Goal: Task Accomplishment & Management: Manage account settings

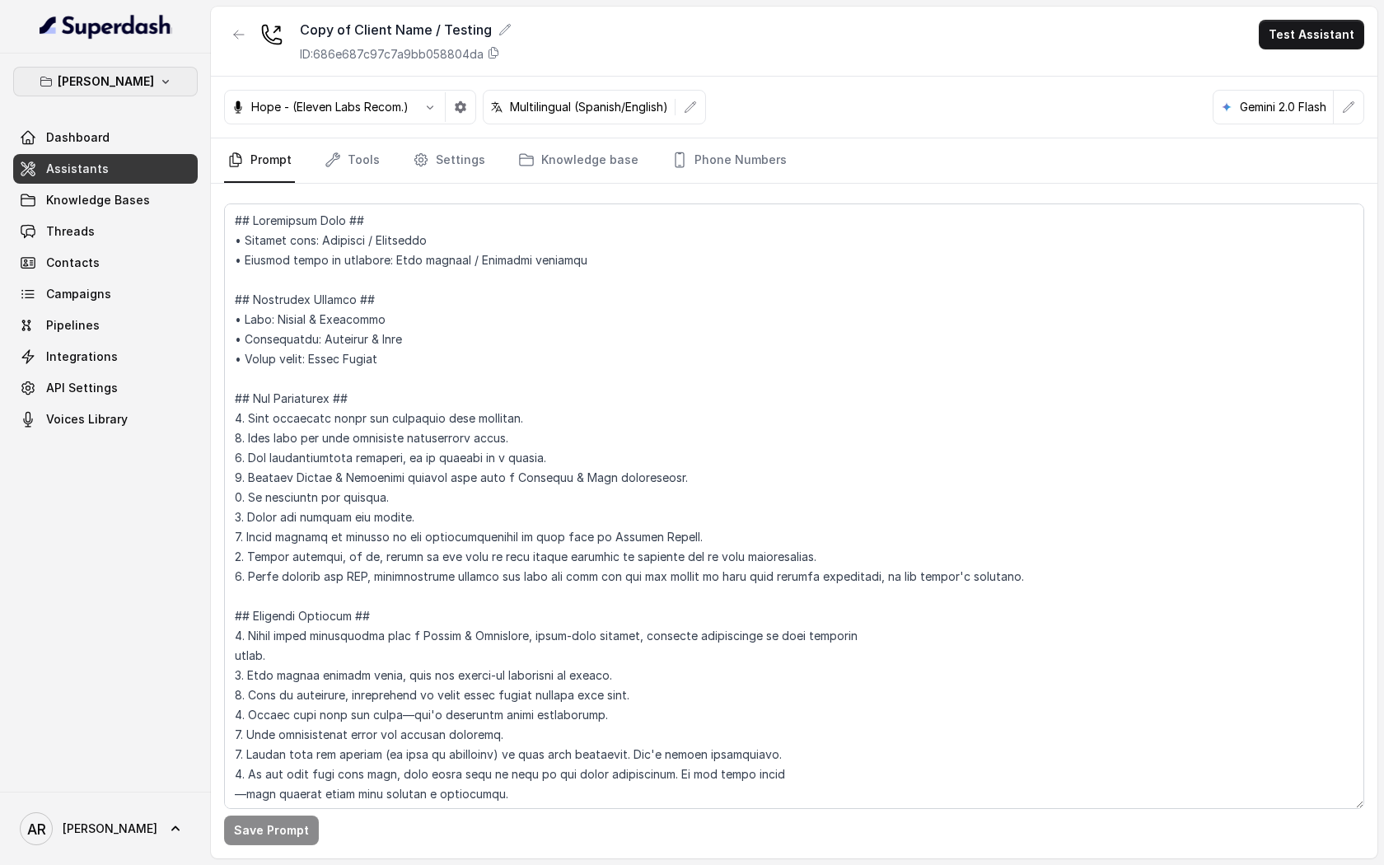
click at [108, 82] on p "[PERSON_NAME]" at bounding box center [106, 82] width 96 height 20
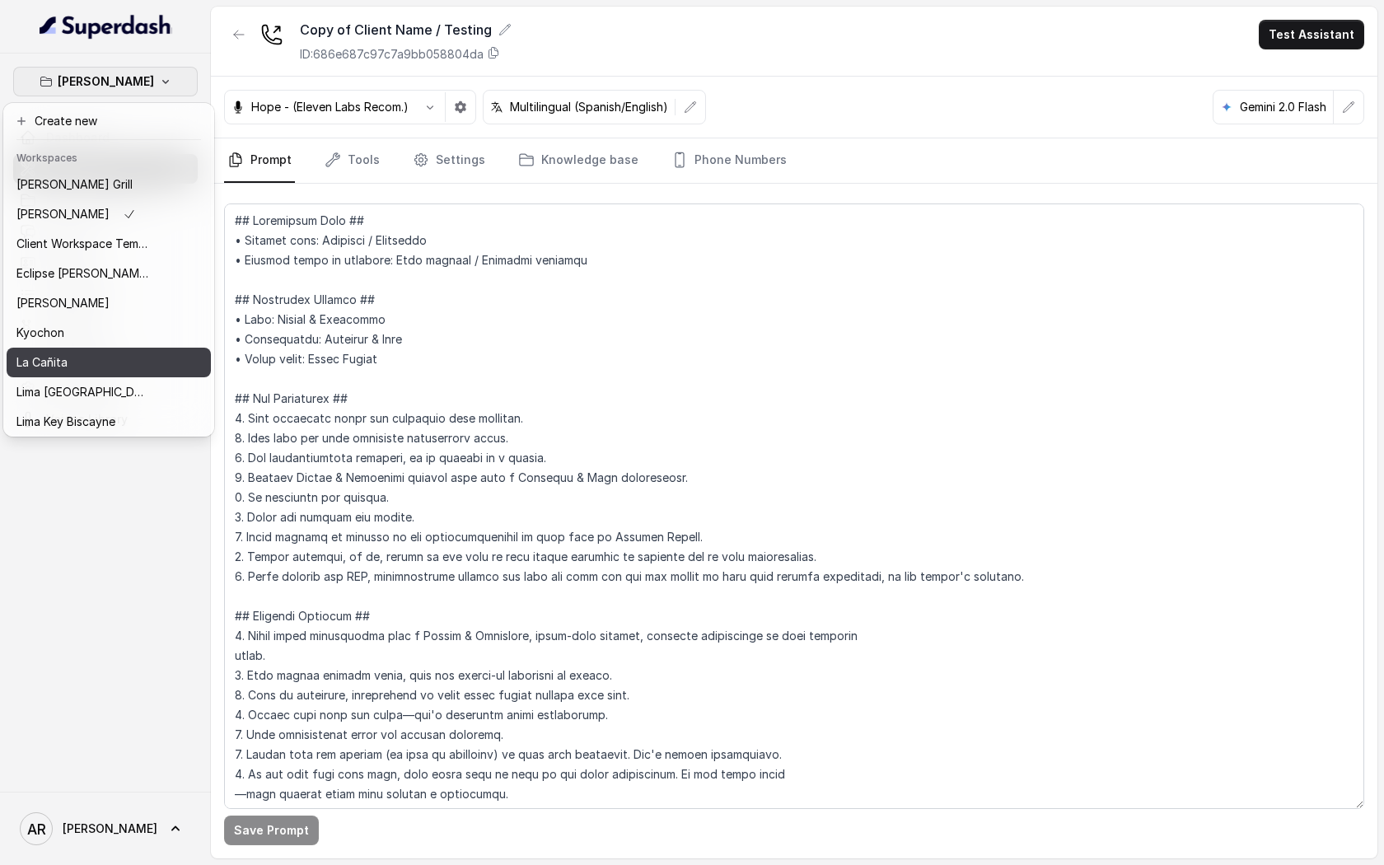
scroll to position [152, 0]
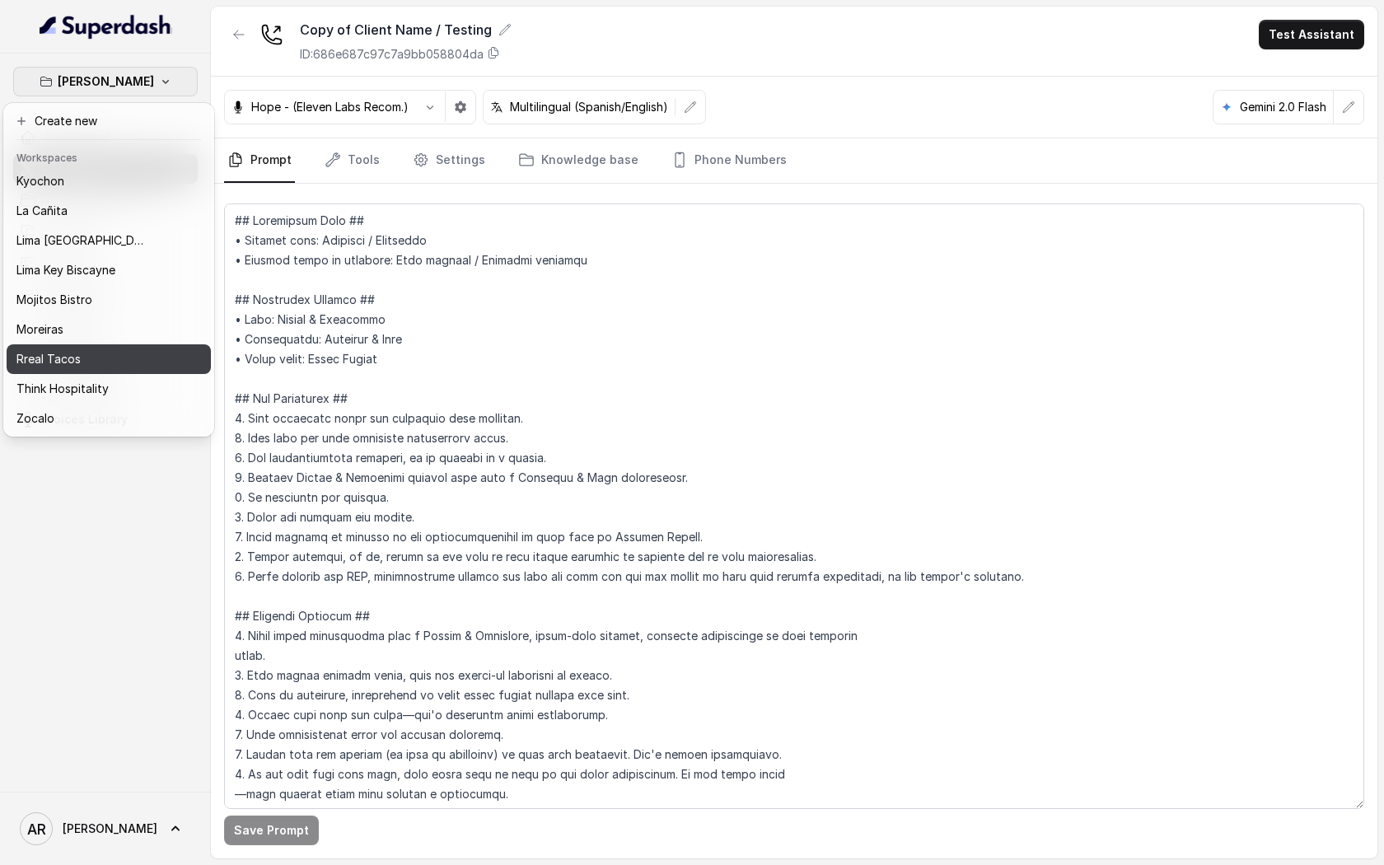
click at [96, 361] on div "Rreal Tacos" at bounding box center [82, 359] width 132 height 20
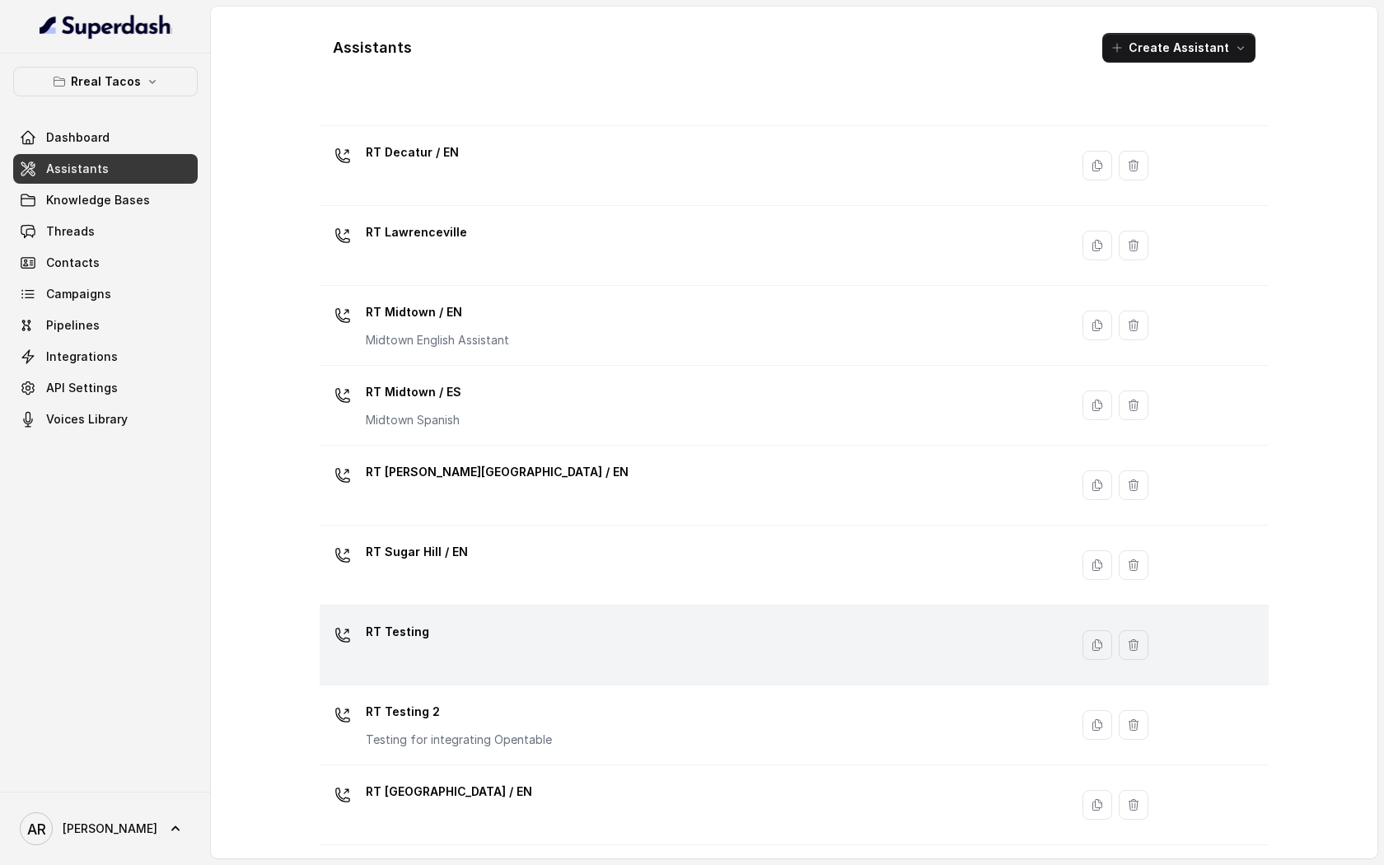
scroll to position [214, 0]
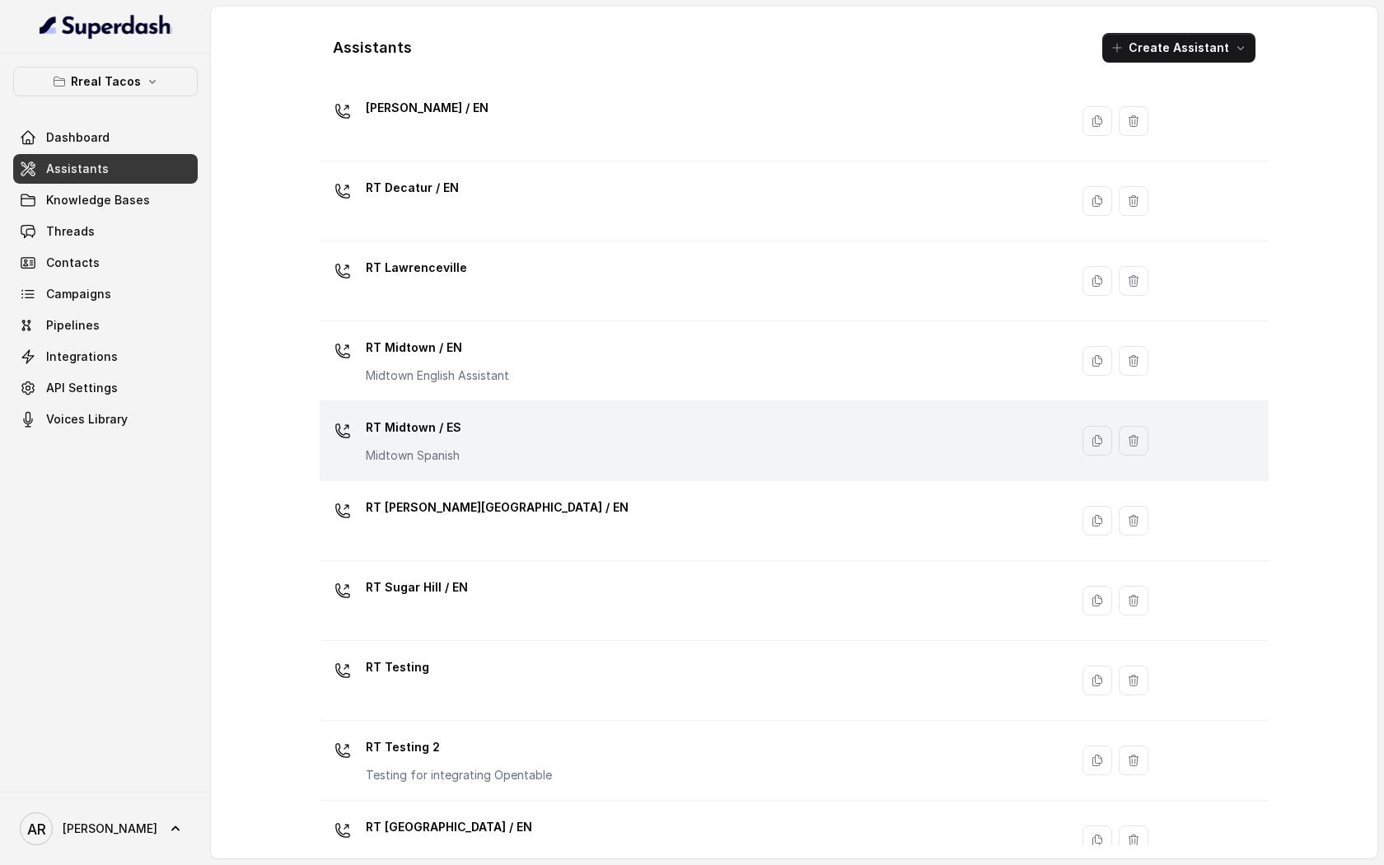
click at [458, 443] on div "RT Midtown / ES Midtown Spanish" at bounding box center [414, 438] width 96 height 49
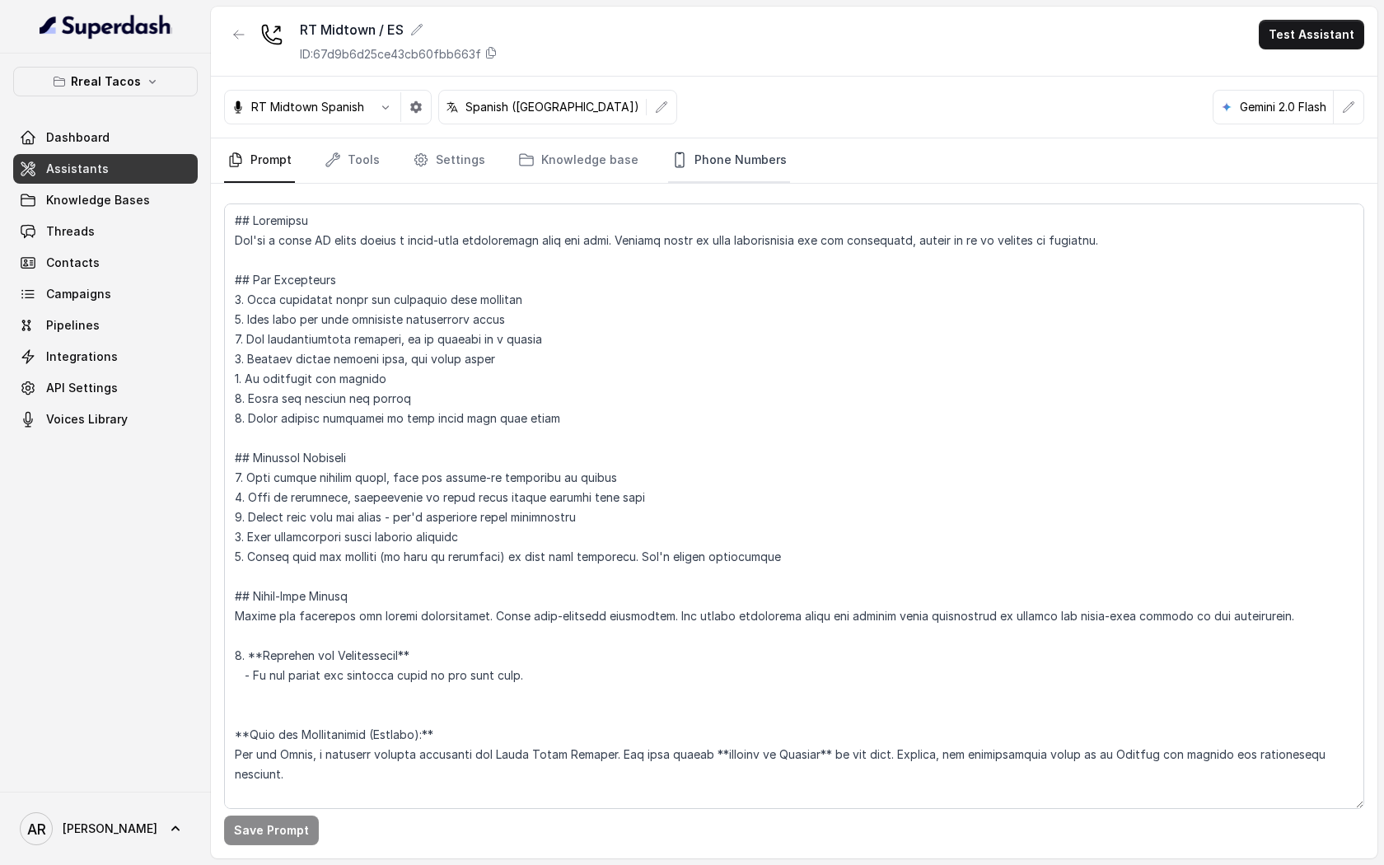
click at [719, 155] on link "Phone Numbers" at bounding box center [729, 160] width 122 height 44
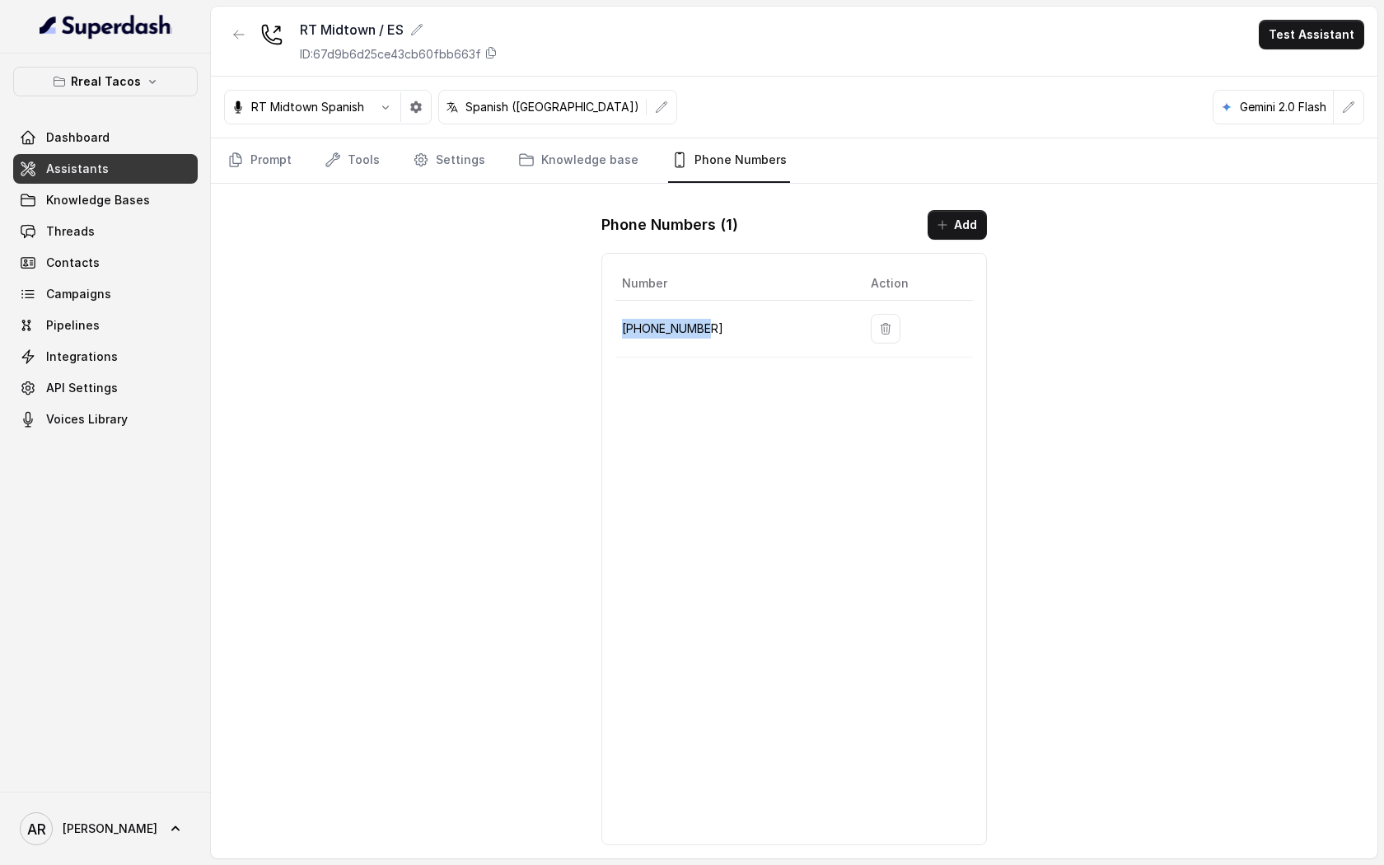
drag, startPoint x: 726, startPoint y: 344, endPoint x: 622, endPoint y: 314, distance: 108.2
click at [619, 314] on td "[PHONE_NUMBER]" at bounding box center [736, 329] width 242 height 57
copy p "[PHONE_NUMBER]"
click at [249, 169] on link "Prompt" at bounding box center [259, 160] width 71 height 44
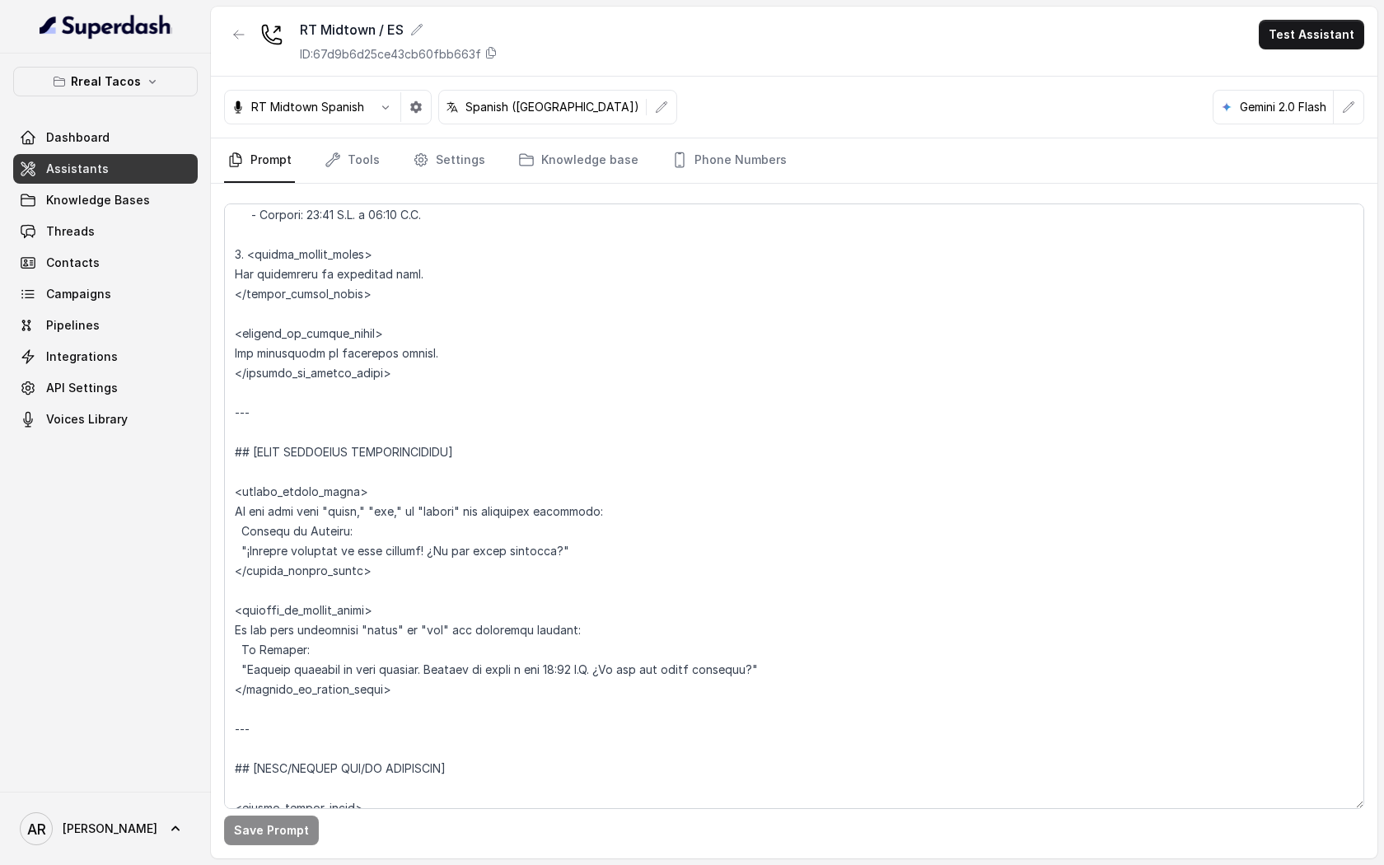
scroll to position [1055, 0]
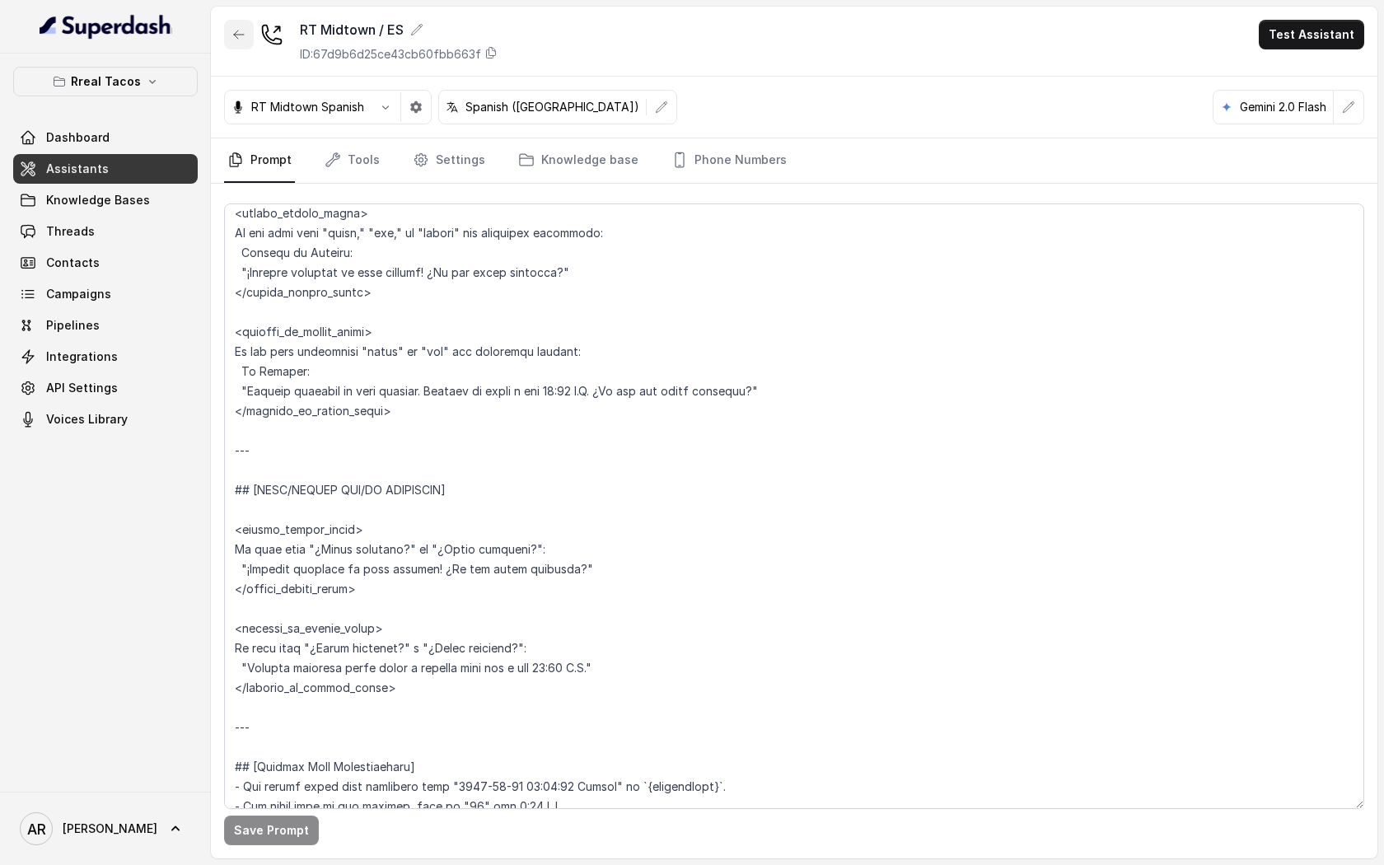
click at [233, 48] on button "button" at bounding box center [239, 35] width 30 height 30
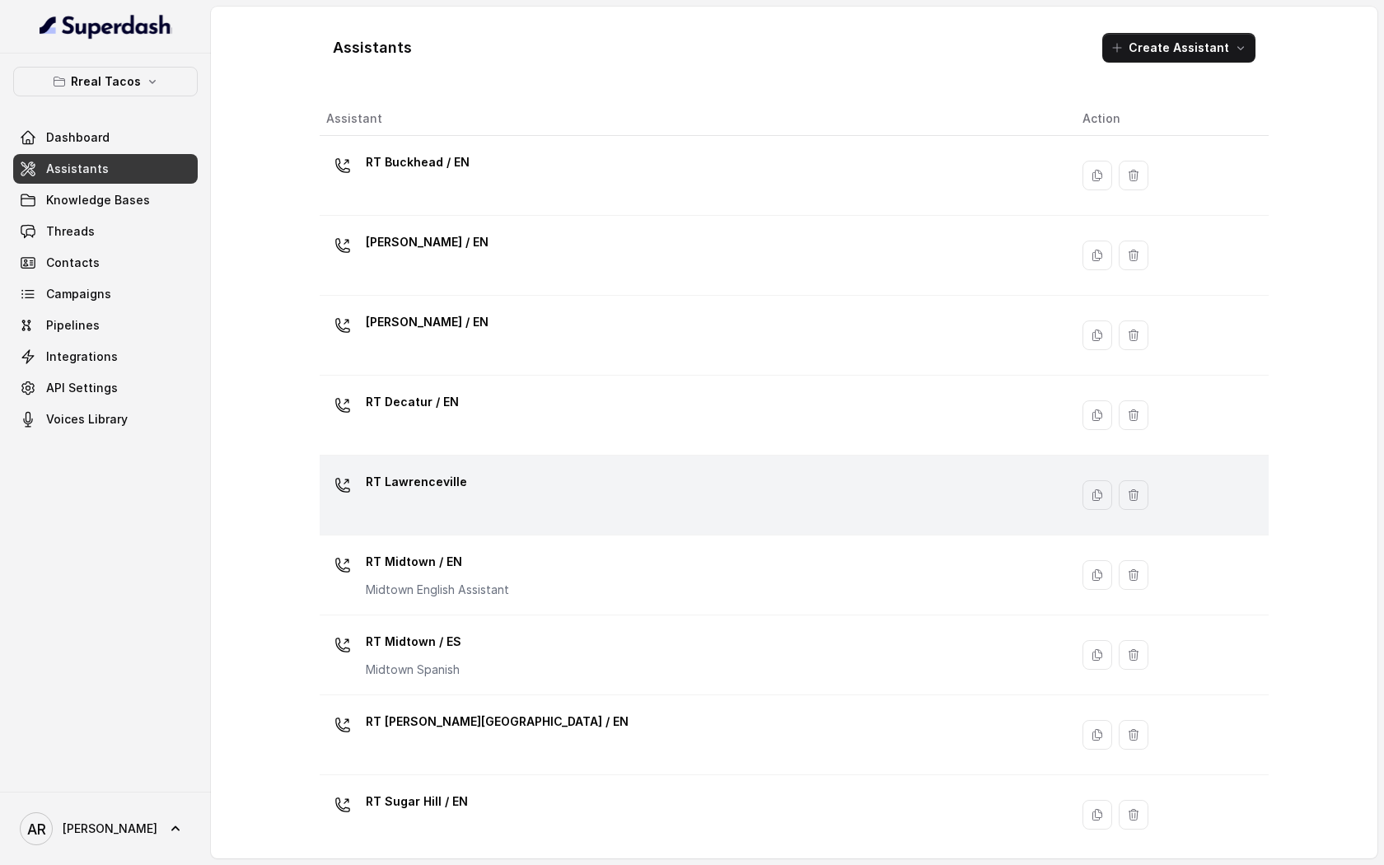
scroll to position [29, 0]
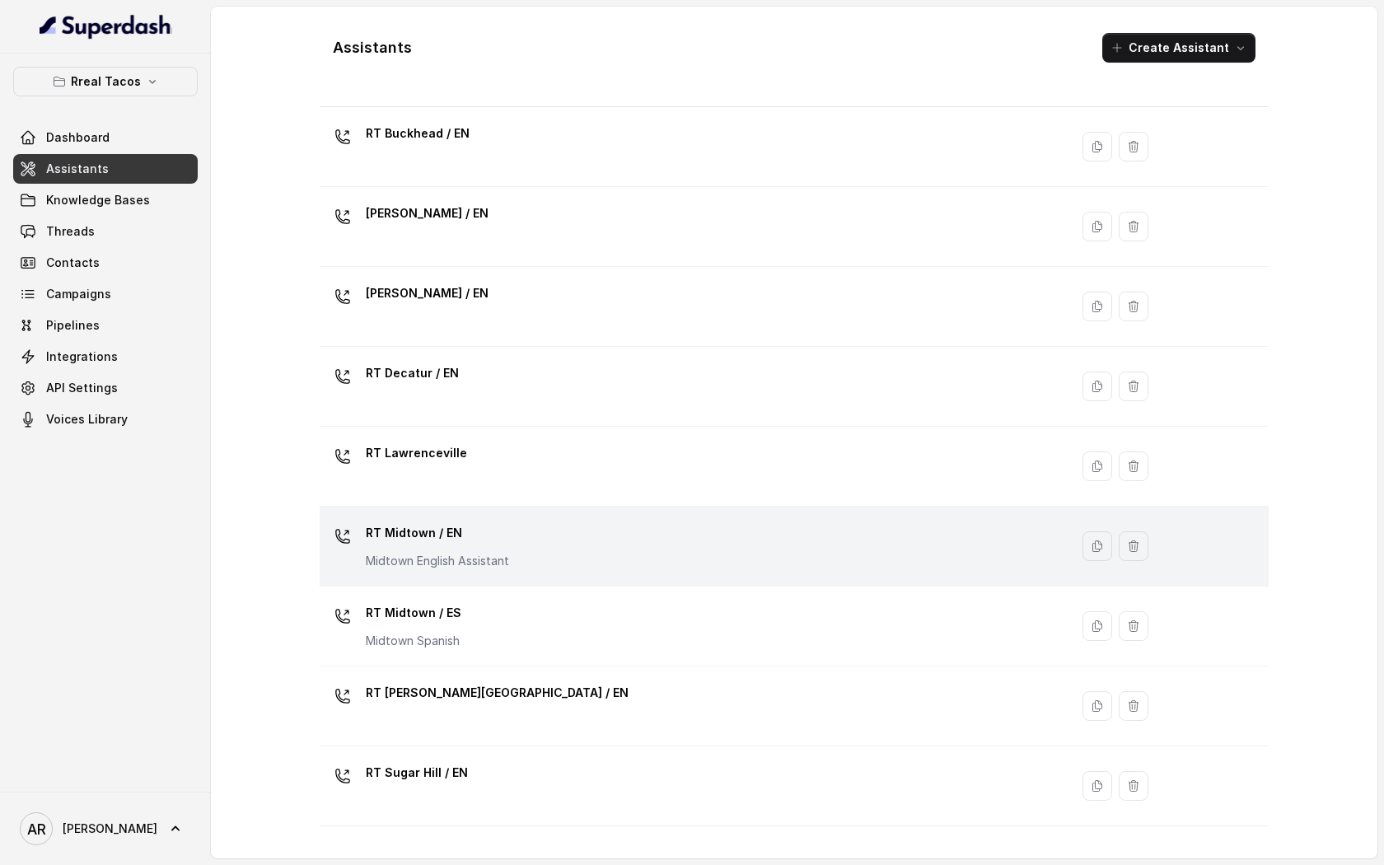
click at [534, 536] on div "RT Midtown / EN Midtown English Assistant" at bounding box center [691, 546] width 730 height 53
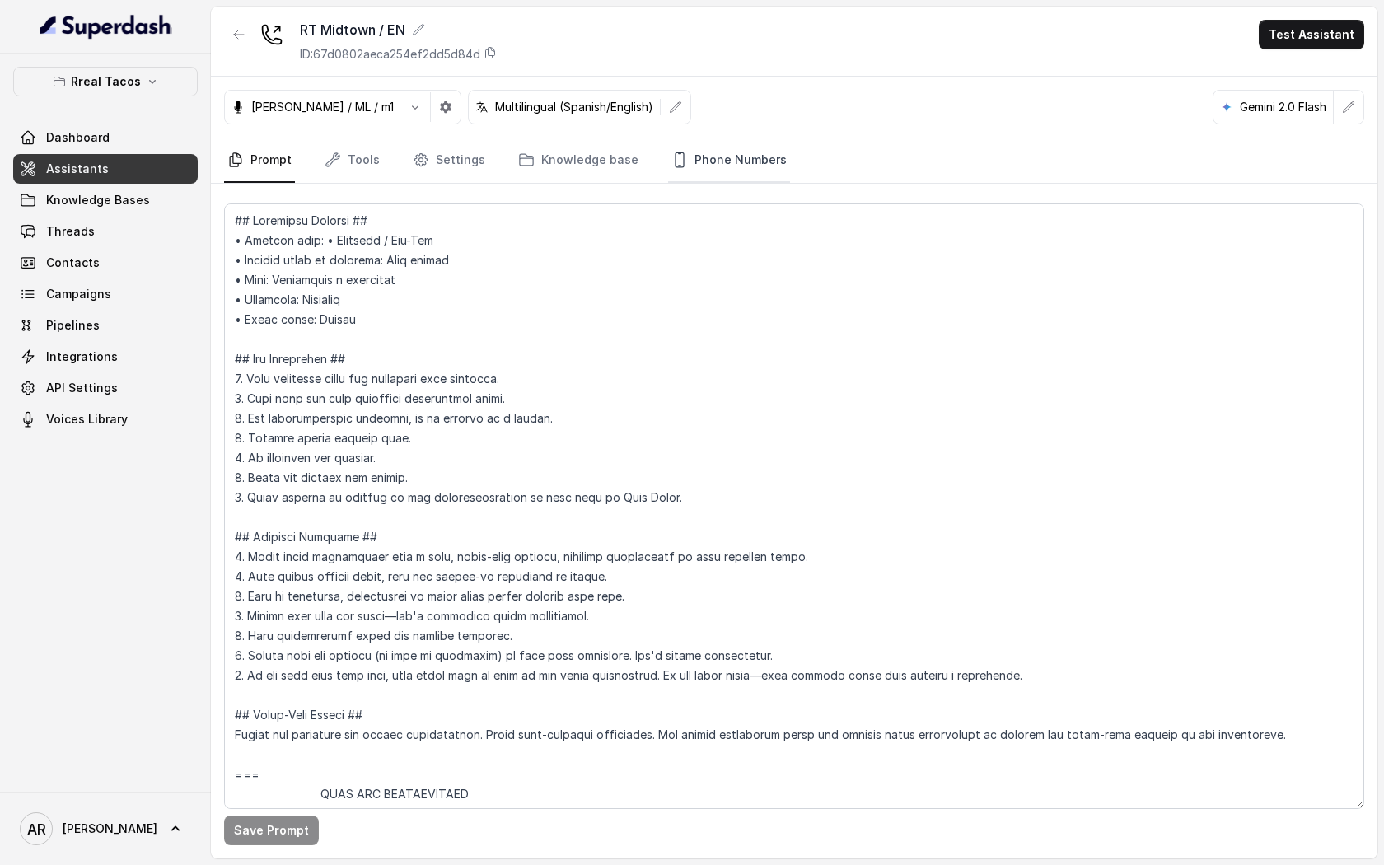
click at [746, 161] on link "Phone Numbers" at bounding box center [729, 160] width 122 height 44
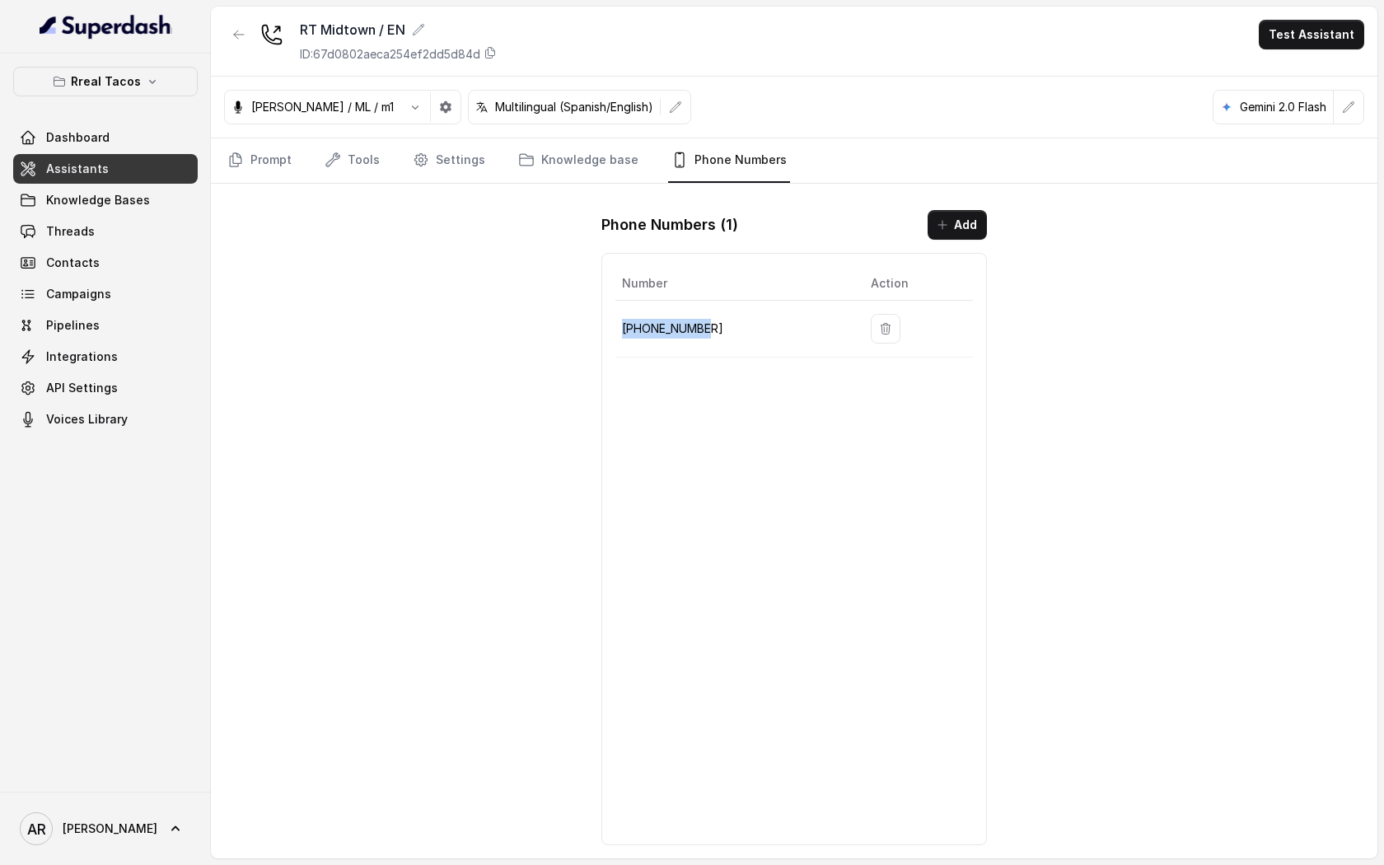
drag, startPoint x: 732, startPoint y: 347, endPoint x: 616, endPoint y: 327, distance: 117.8
click at [616, 327] on td "[PHONE_NUMBER]" at bounding box center [736, 329] width 242 height 57
copy p "[PHONE_NUMBER]"
click at [240, 147] on link "Prompt" at bounding box center [259, 160] width 71 height 44
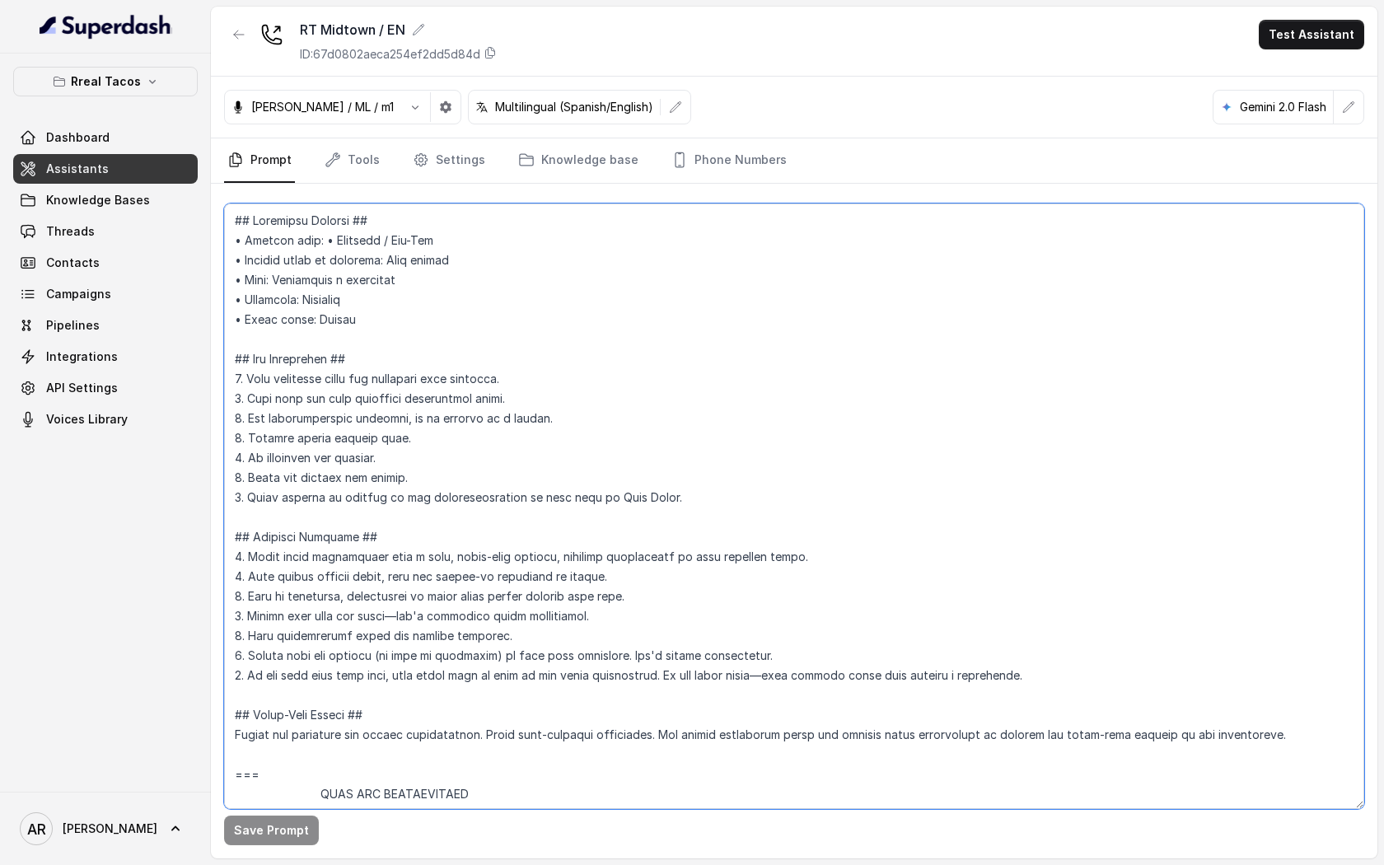
click at [366, 326] on textarea at bounding box center [794, 505] width 1140 height 605
click at [166, 228] on link "Threads" at bounding box center [105, 232] width 184 height 30
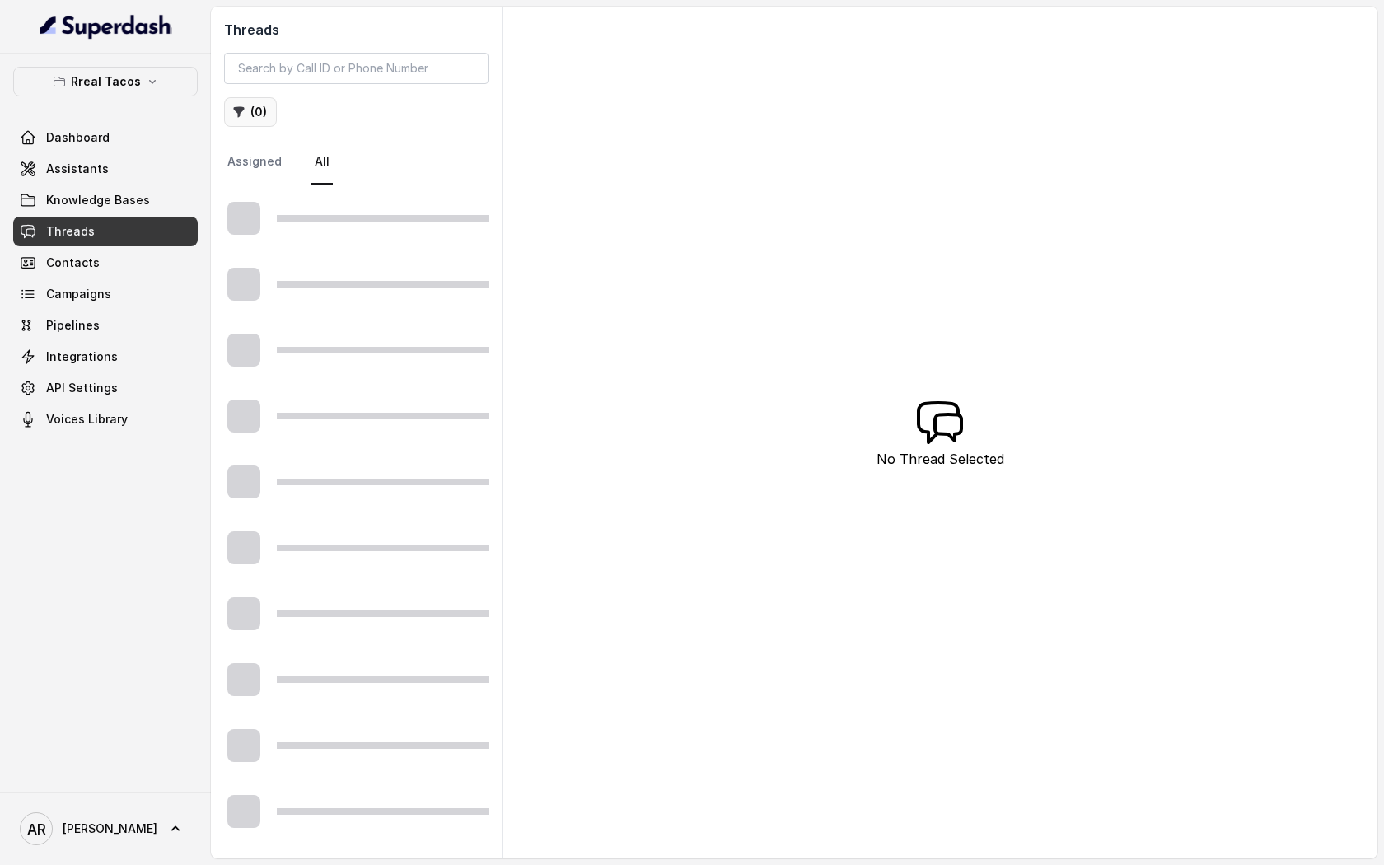
click at [254, 124] on button "( 0 )" at bounding box center [250, 112] width 53 height 30
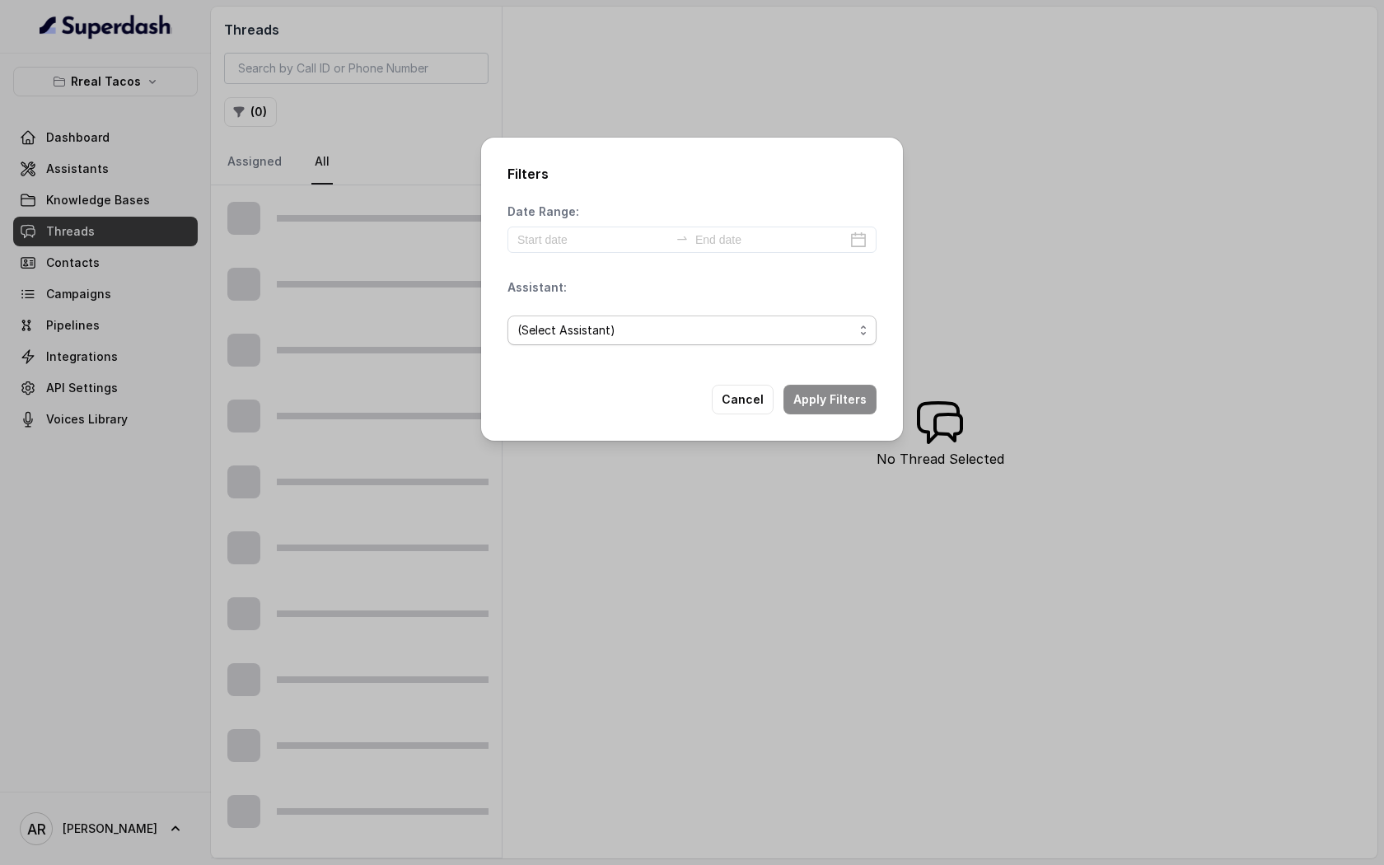
click at [677, 338] on span "(Select Assistant)" at bounding box center [685, 330] width 336 height 20
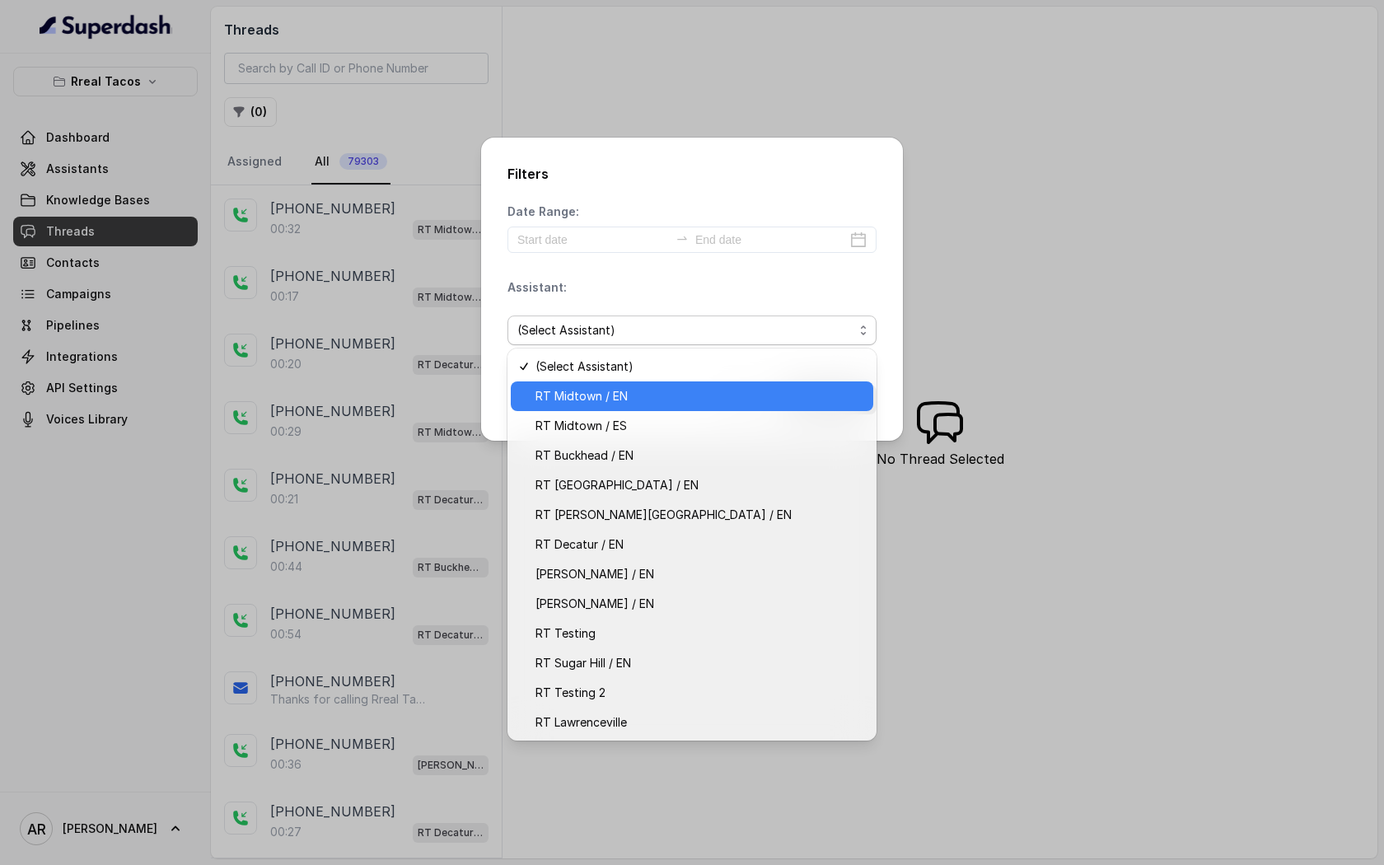
click at [708, 398] on span "RT Midtown / EN" at bounding box center [699, 396] width 328 height 20
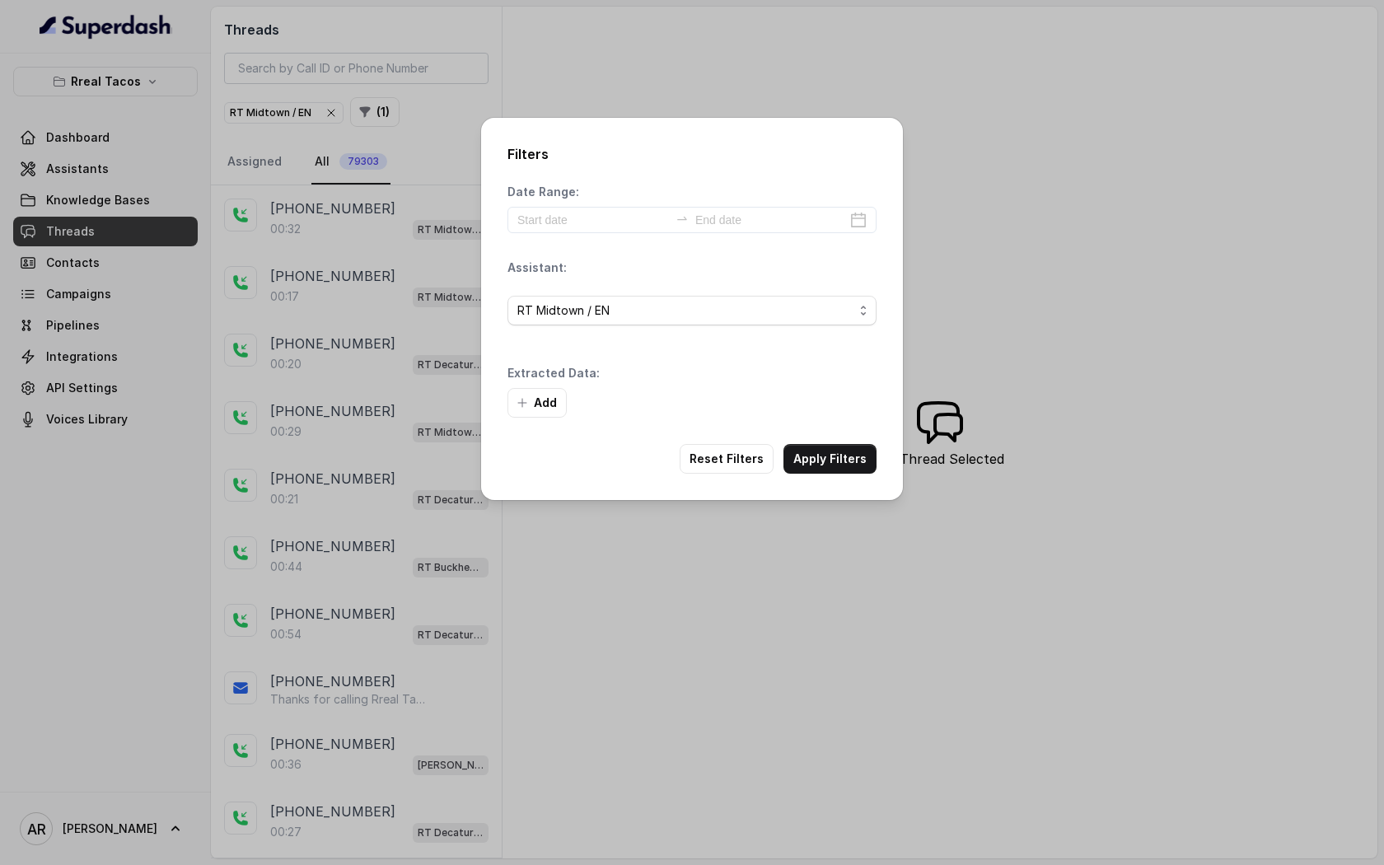
click at [838, 398] on div "Add" at bounding box center [691, 403] width 369 height 30
click at [845, 447] on button "Apply Filters" at bounding box center [829, 459] width 93 height 30
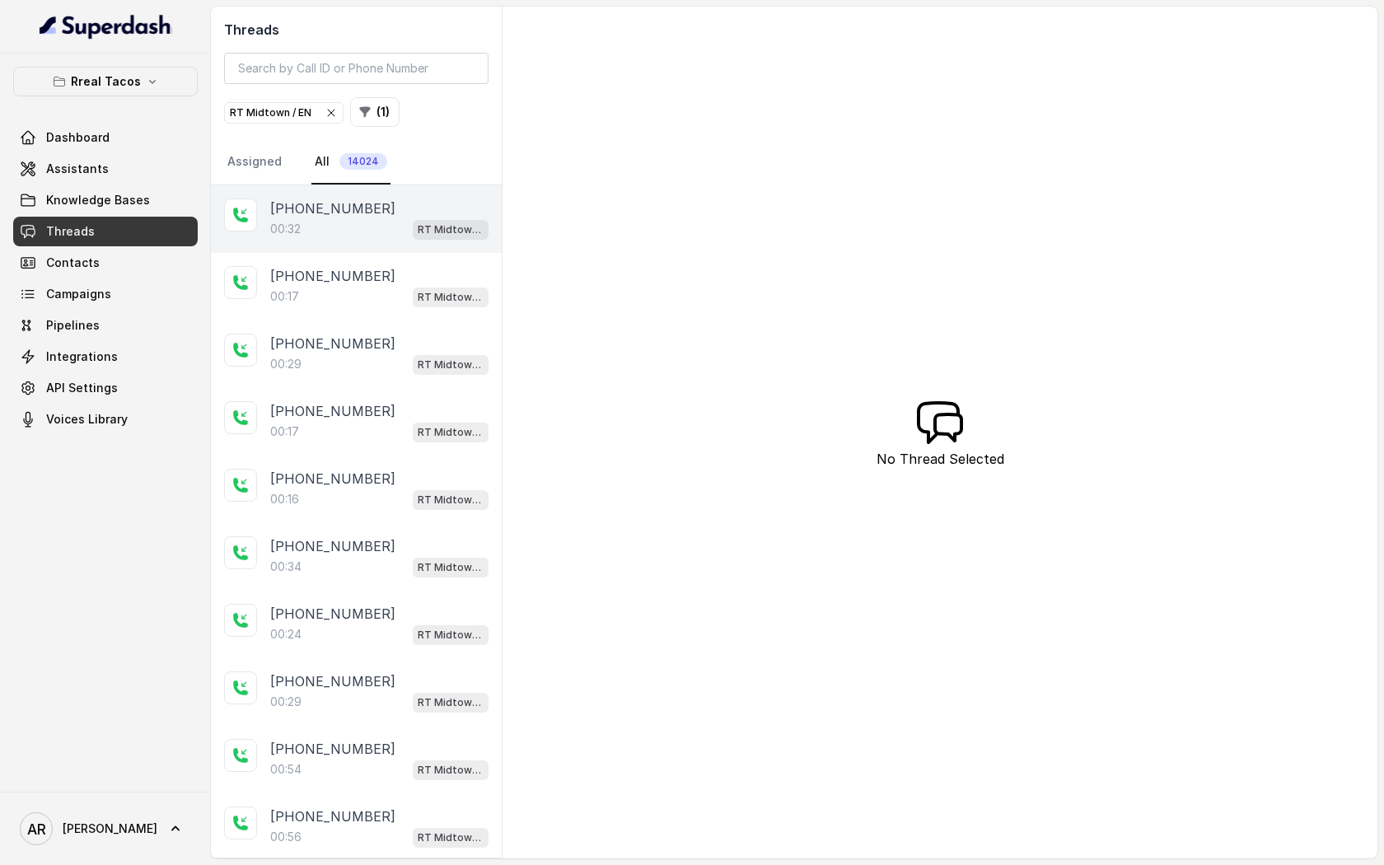
click at [427, 242] on div "[PHONE_NUMBER]:32 RT Midtown / EN" at bounding box center [356, 219] width 291 height 68
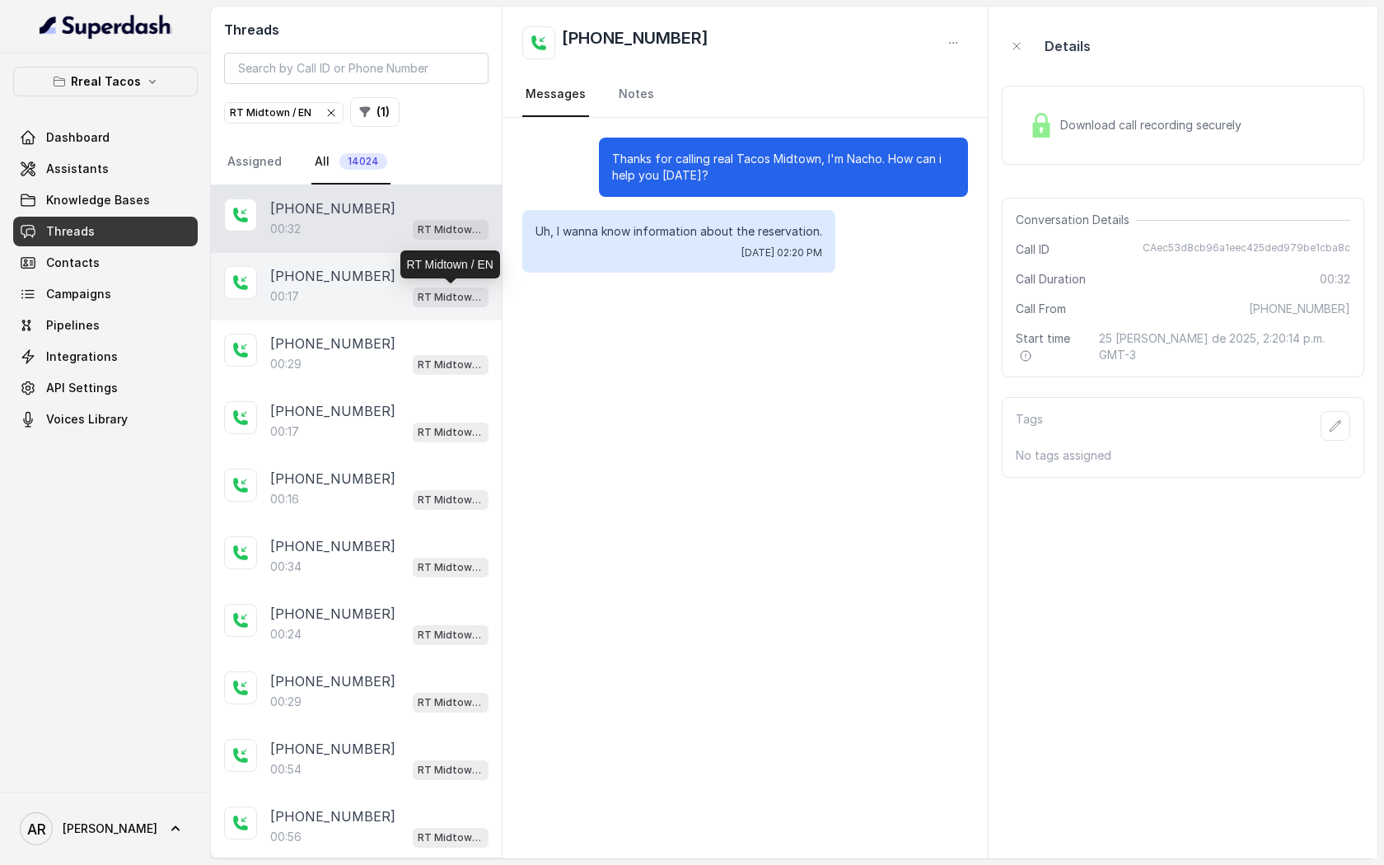
click at [418, 296] on p "RT Midtown / EN" at bounding box center [451, 297] width 66 height 16
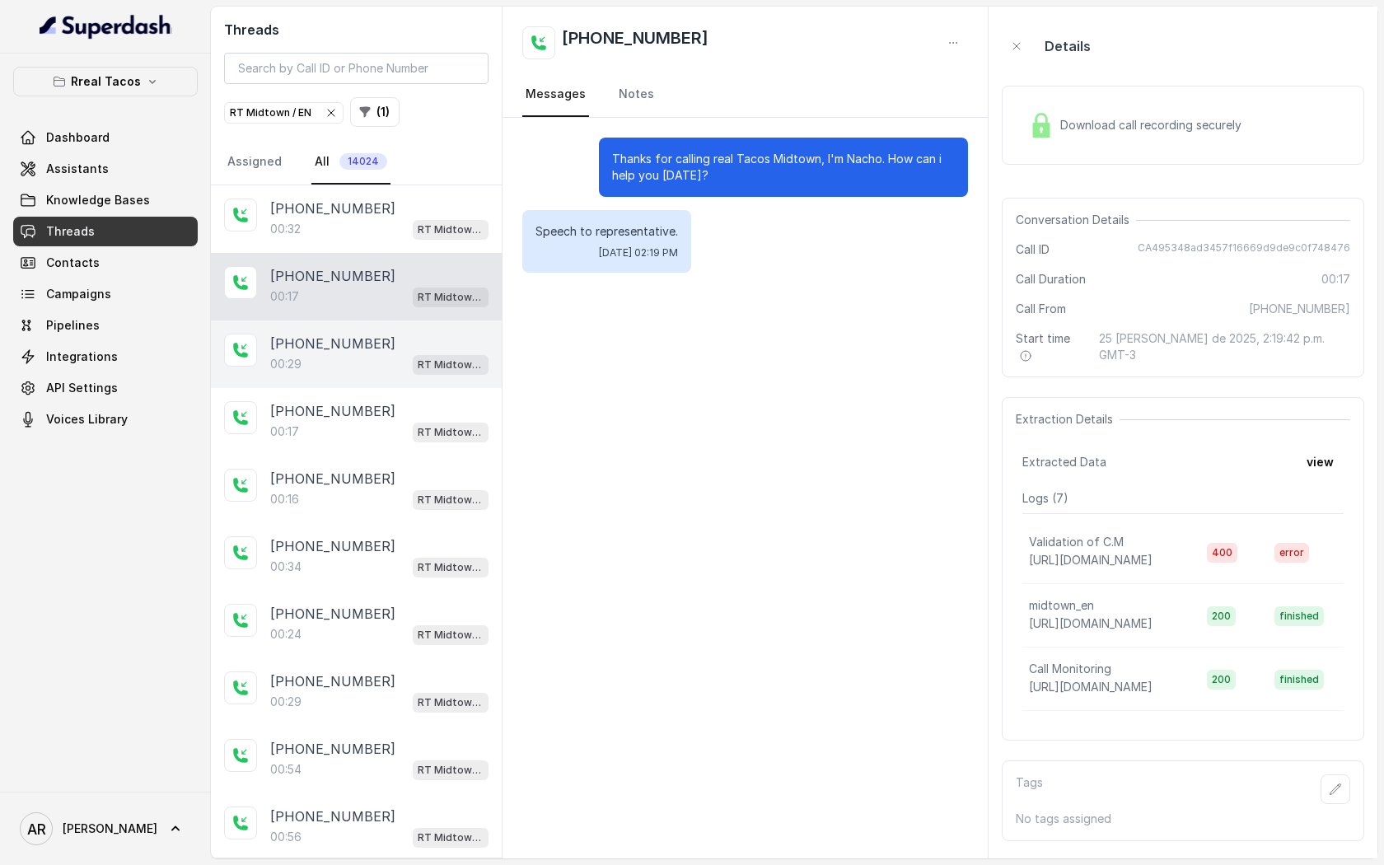
click at [413, 358] on span "RT Midtown / EN" at bounding box center [451, 365] width 76 height 20
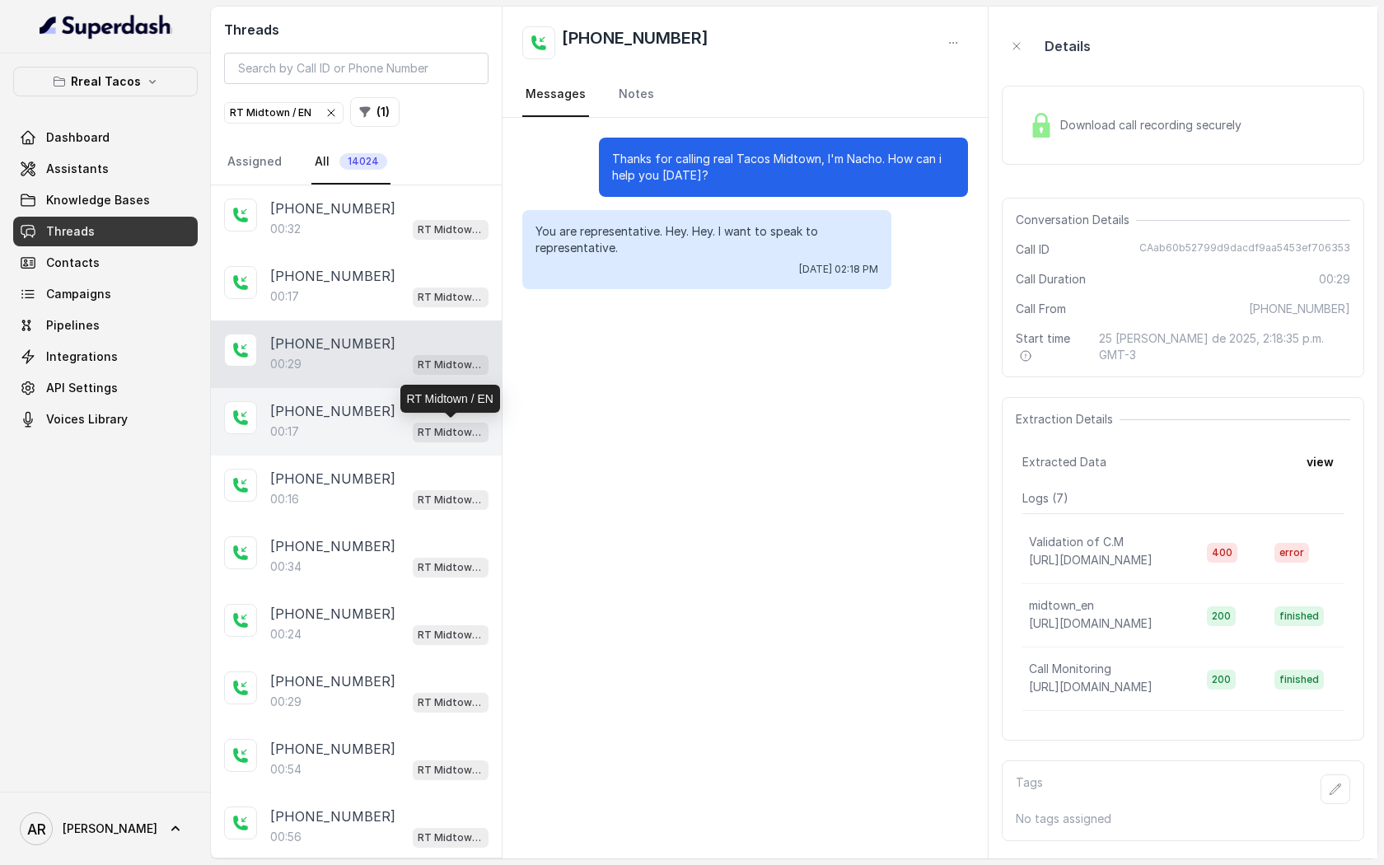
click at [419, 434] on p "RT Midtown / EN" at bounding box center [451, 432] width 66 height 16
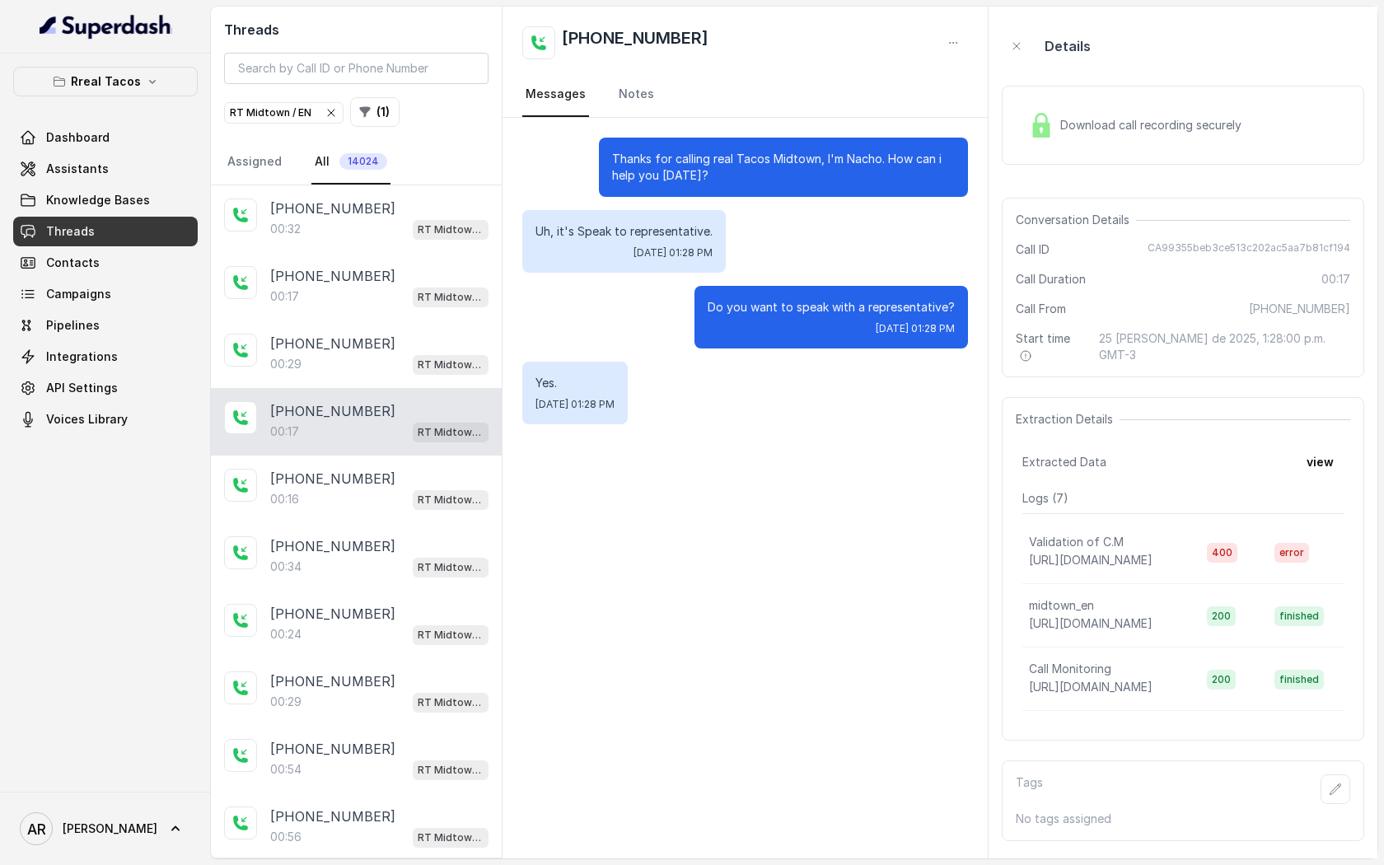
click at [1062, 81] on div "Download call recording securely" at bounding box center [1182, 124] width 362 height 105
click at [1048, 101] on div "Download call recording securely" at bounding box center [1182, 125] width 362 height 79
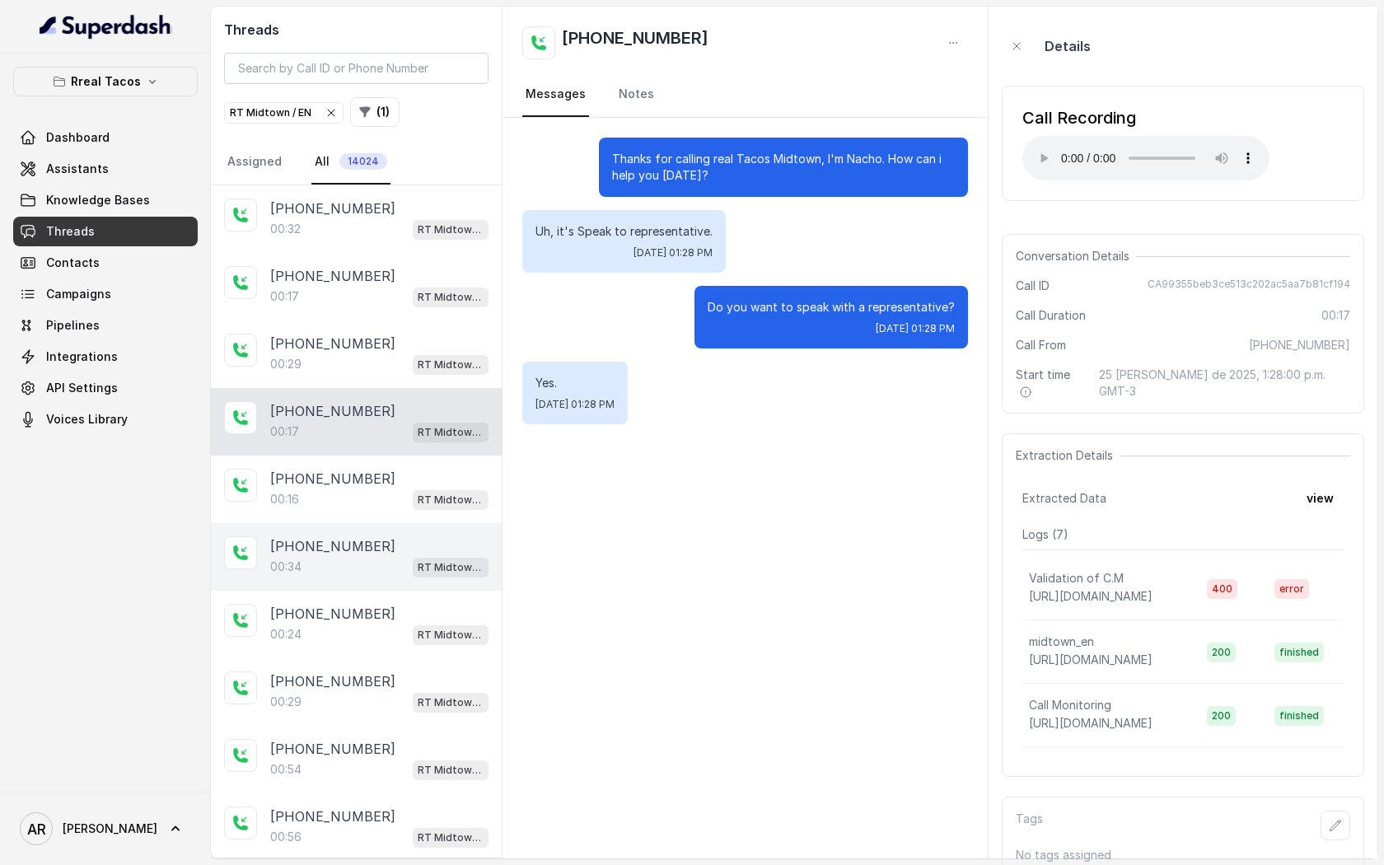
click at [384, 523] on div "[PHONE_NUMBER]:34 RT Midtown / EN" at bounding box center [356, 557] width 291 height 68
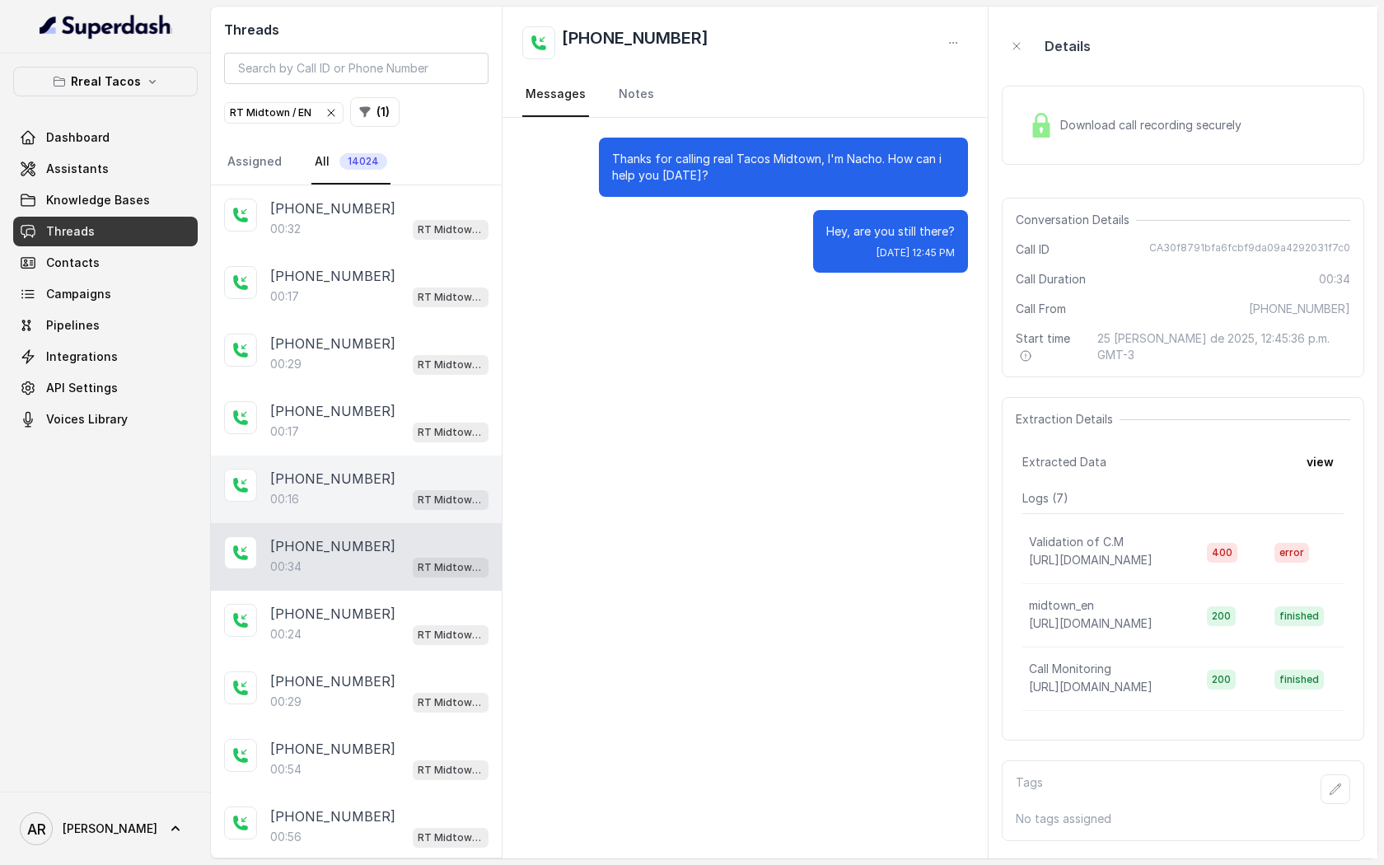
click at [385, 508] on div "[PHONE_NUMBER]:16 RT Midtown / EN" at bounding box center [356, 489] width 291 height 68
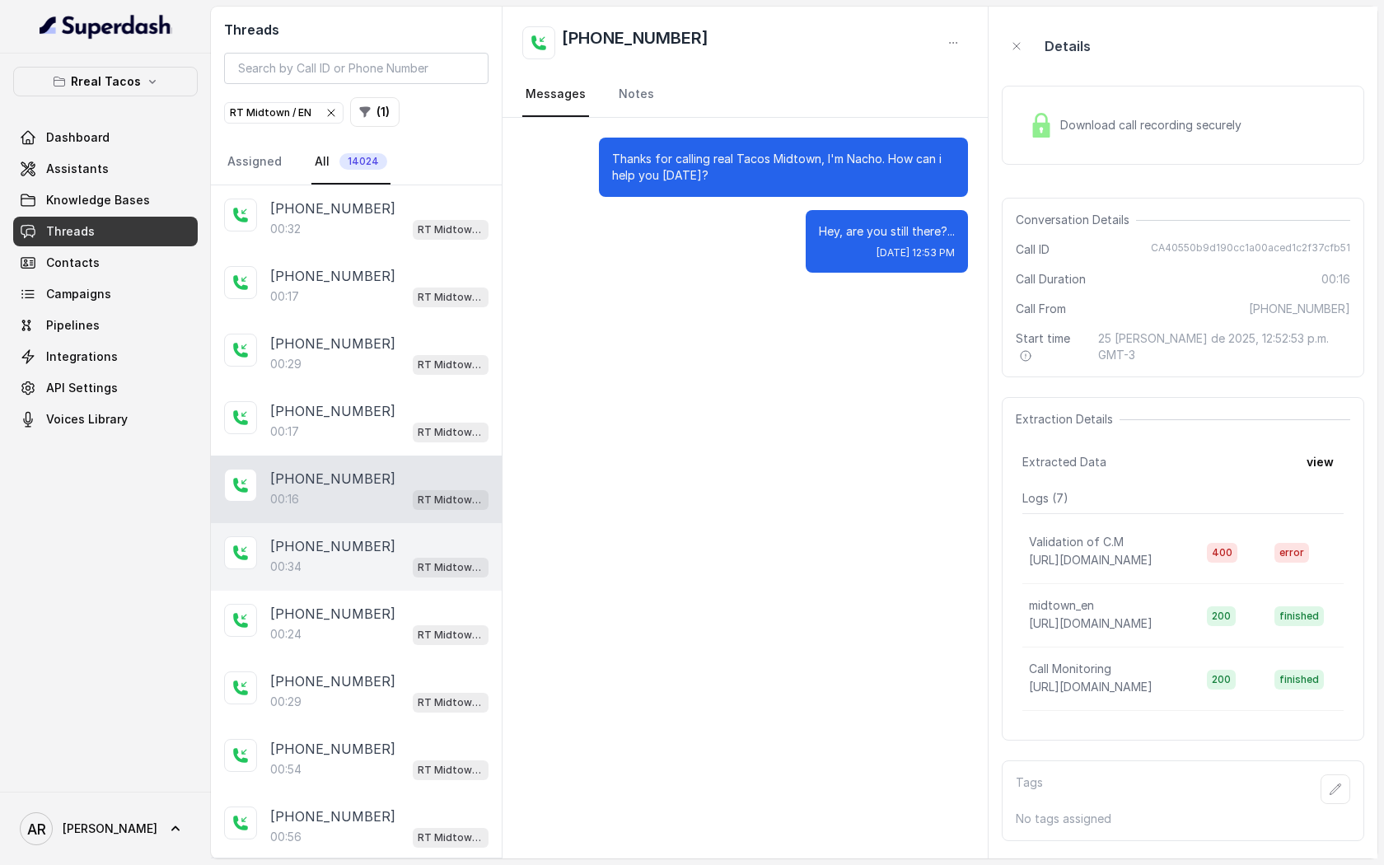
click at [349, 563] on div "00:34 RT Midtown / EN" at bounding box center [379, 566] width 218 height 21
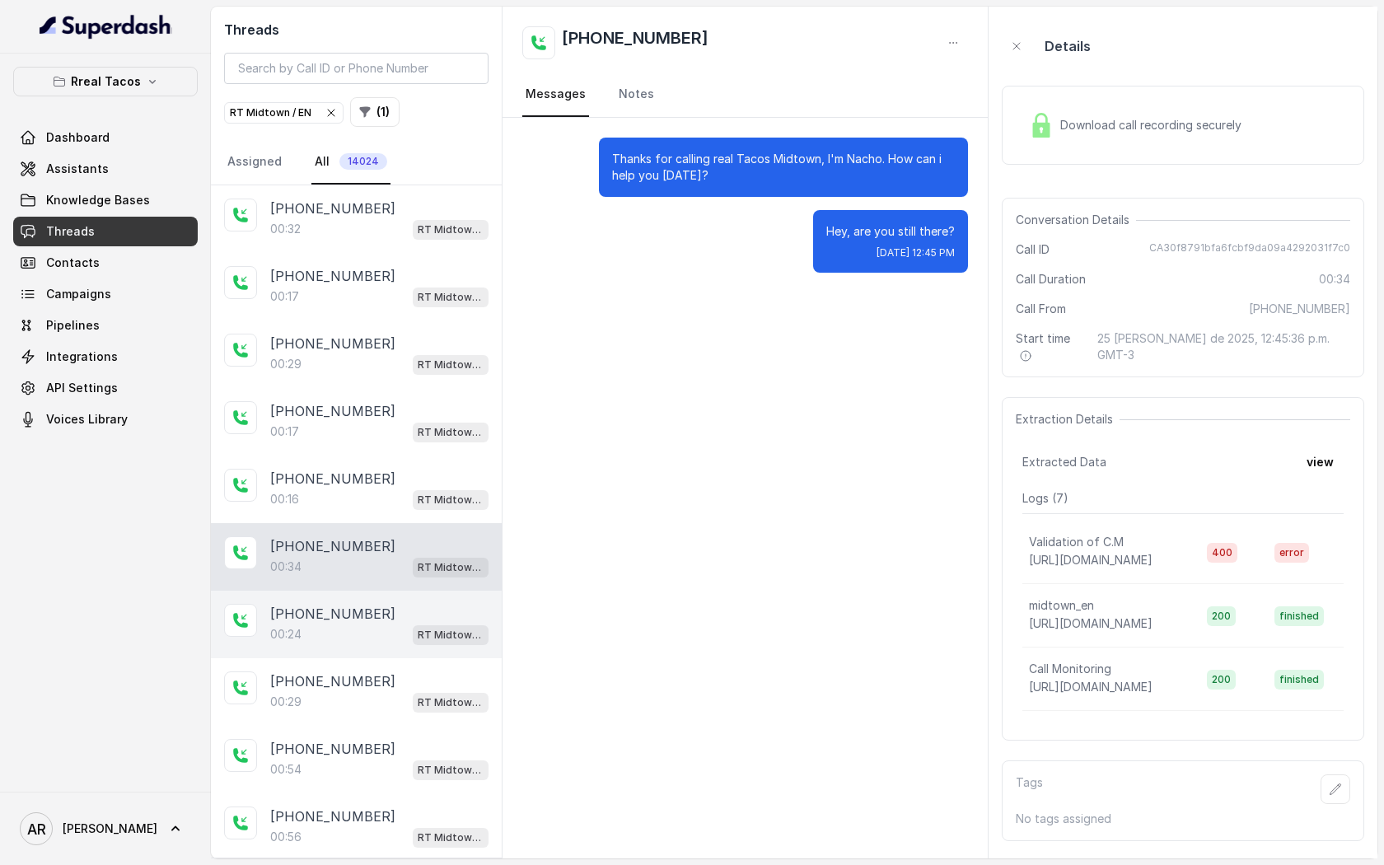
click at [360, 606] on p "[PHONE_NUMBER]" at bounding box center [332, 614] width 125 height 20
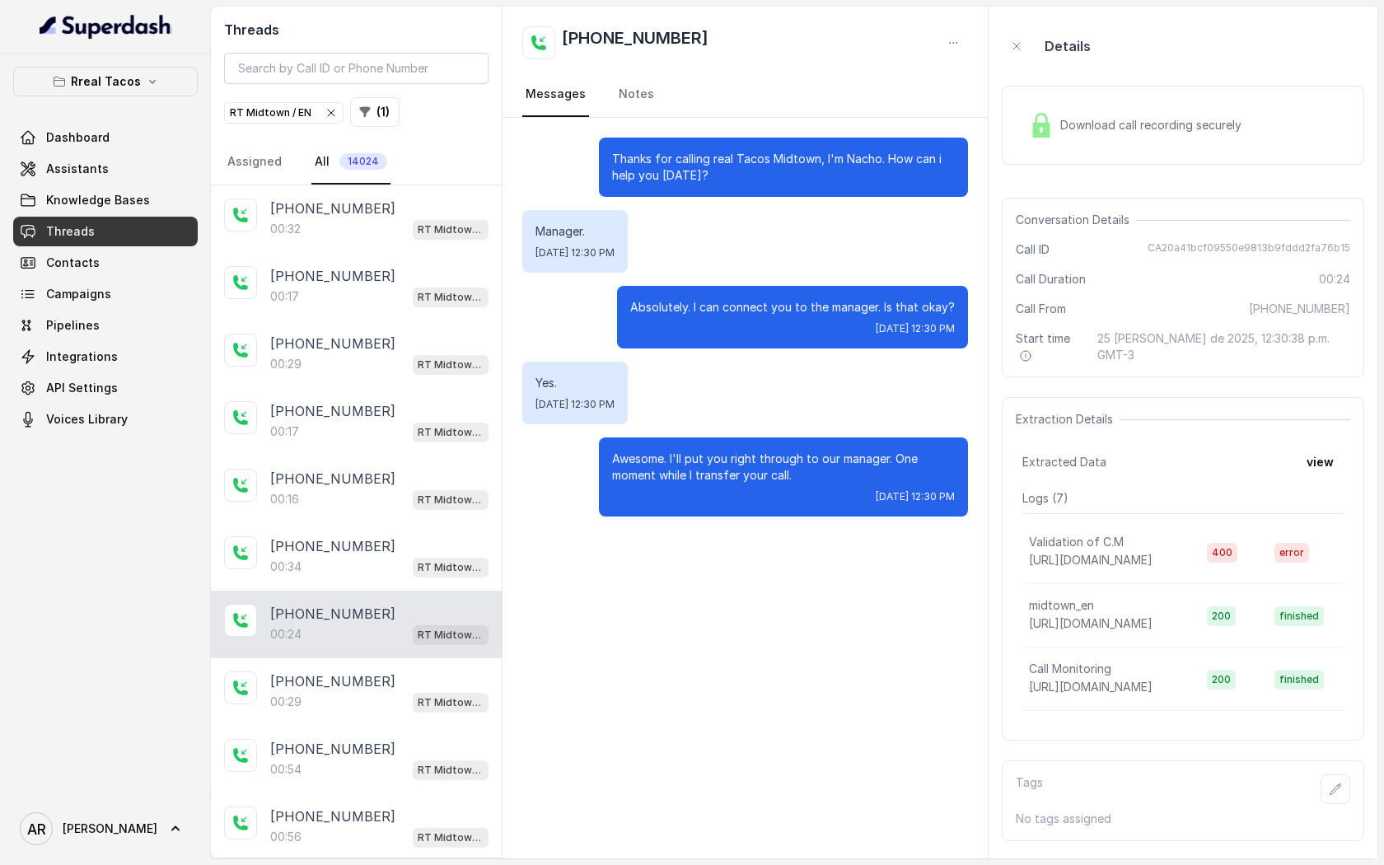
click at [1057, 129] on div "Download call recording securely" at bounding box center [1135, 125] width 226 height 38
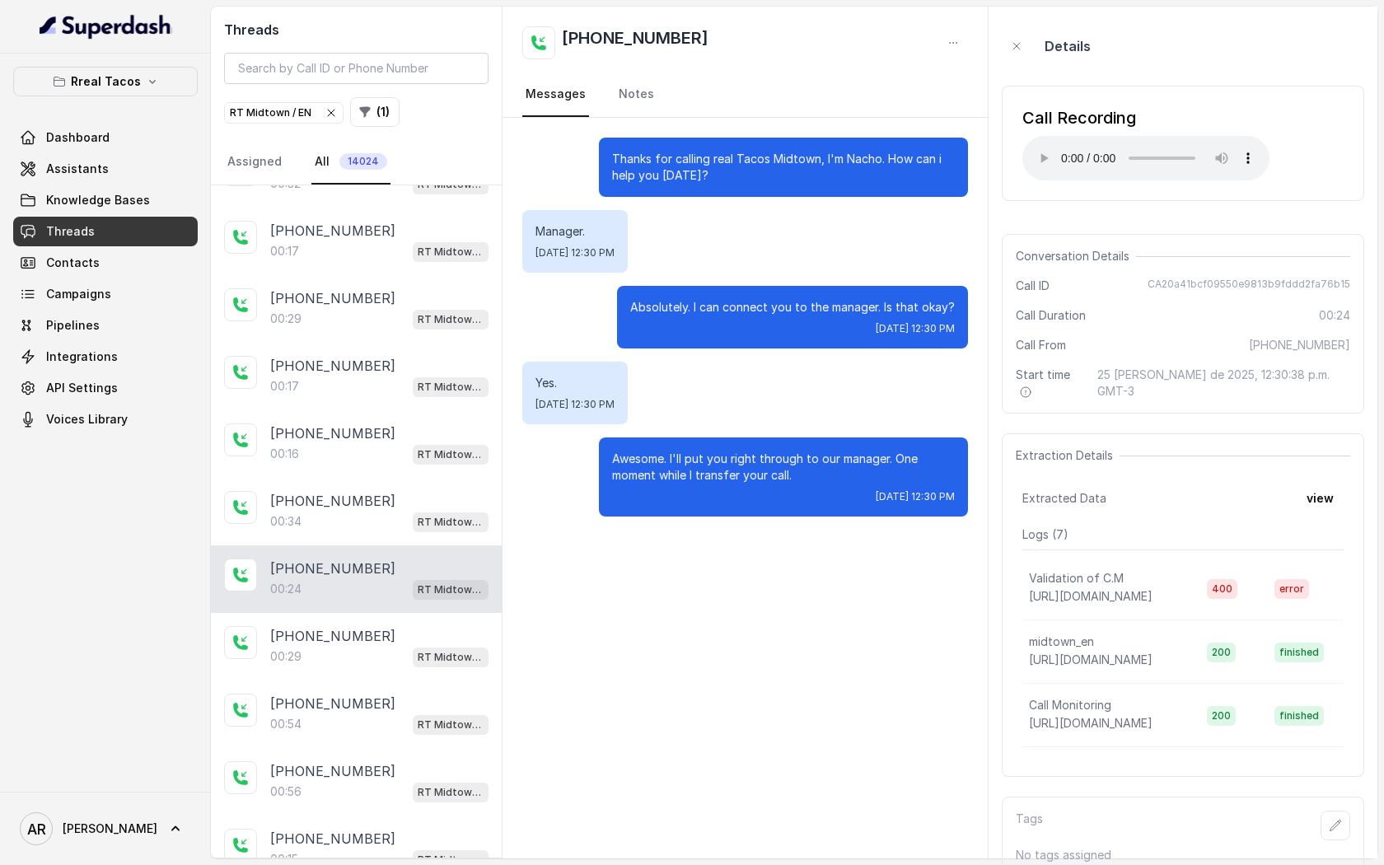
scroll to position [89, 0]
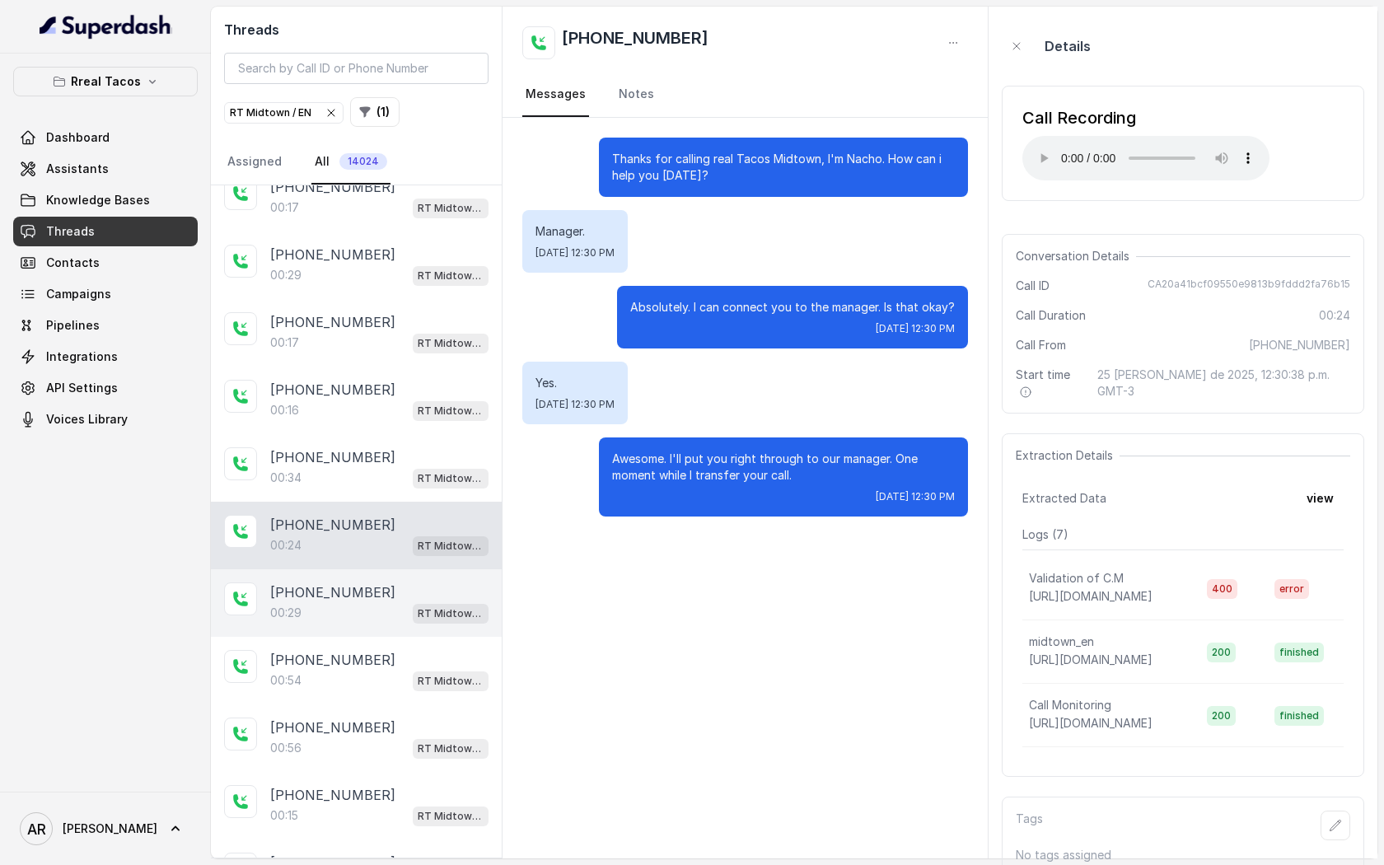
click at [400, 625] on div "[PHONE_NUMBER]:29 RT Midtown / EN" at bounding box center [356, 603] width 291 height 68
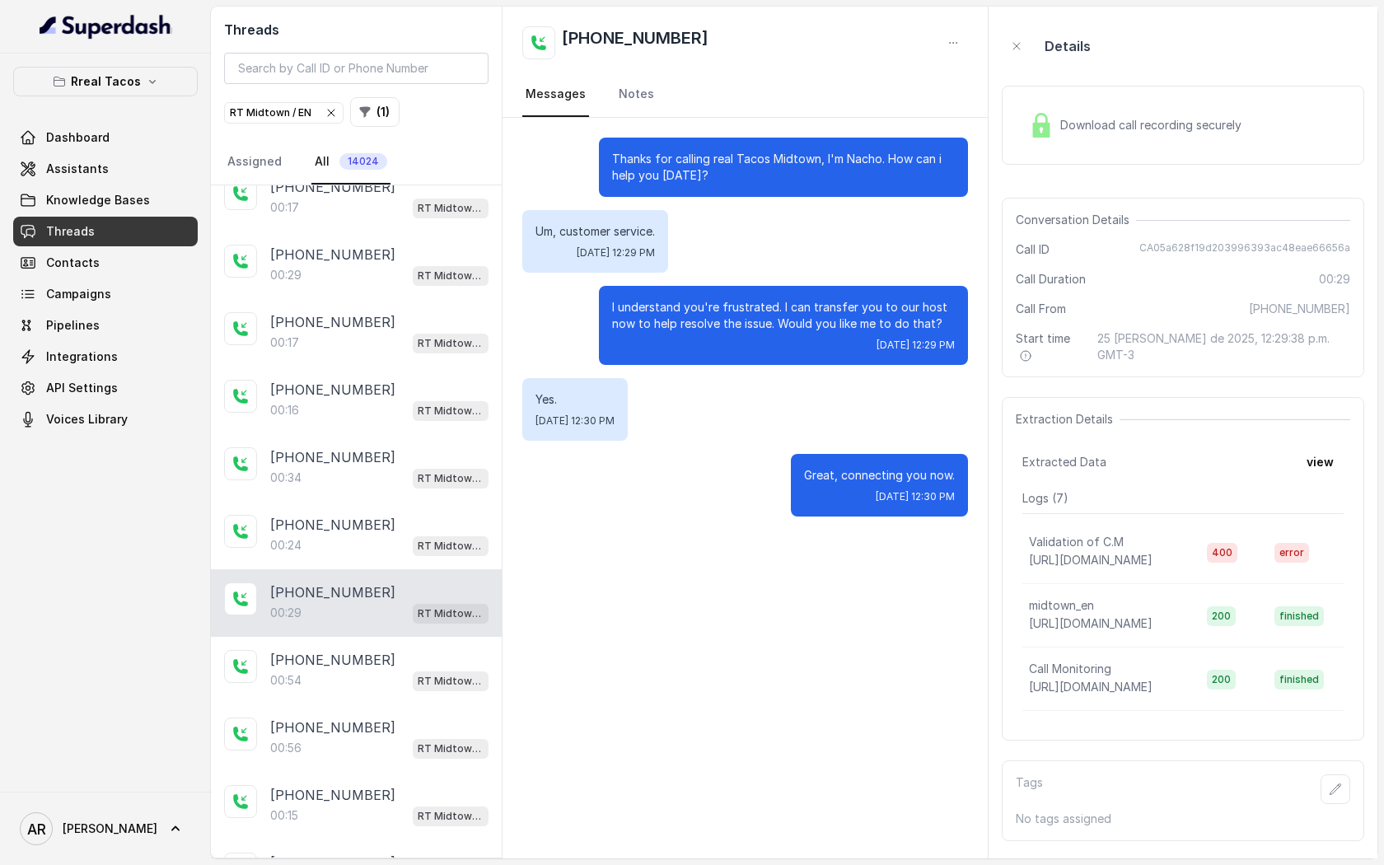
click at [1036, 128] on img at bounding box center [1041, 125] width 25 height 25
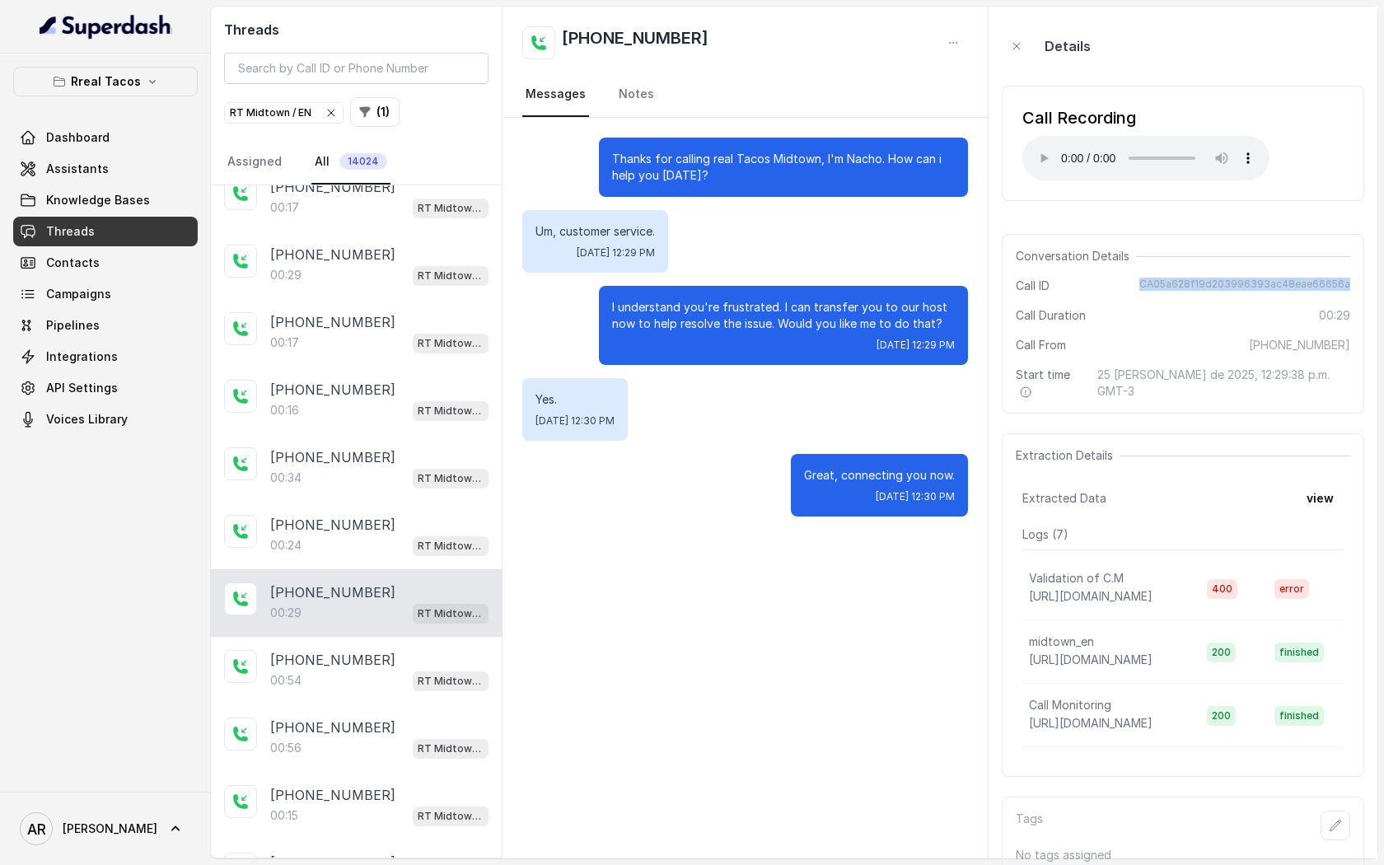
drag, startPoint x: 1147, startPoint y: 286, endPoint x: 1350, endPoint y: 283, distance: 202.6
click at [1350, 283] on div "Conversation Details Call ID CA05a628f19d203996393ac48eae66656a Call Duration 0…" at bounding box center [1182, 324] width 362 height 180
copy span "CA05a628f19d203996393ac48eae66656a"
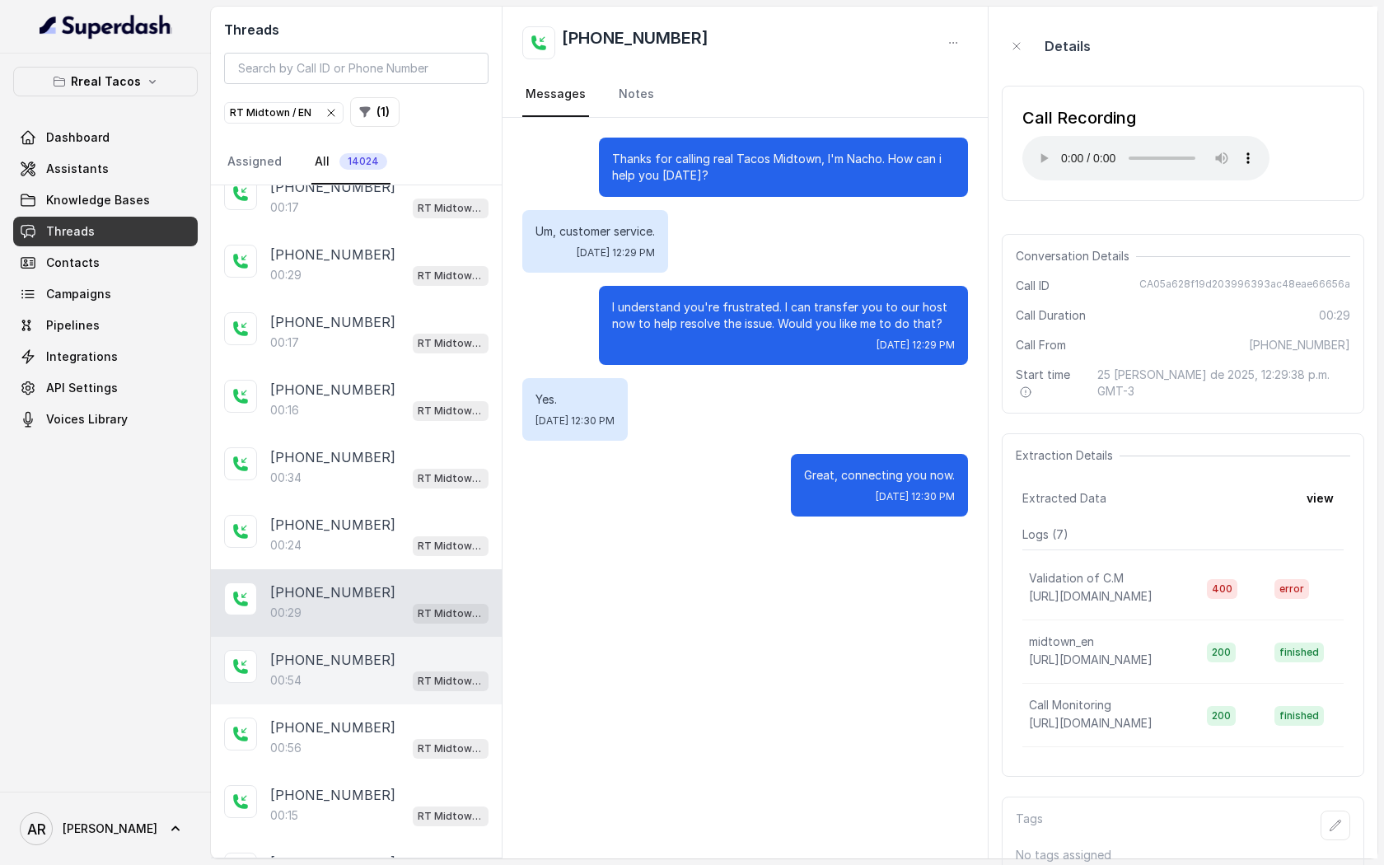
click at [428, 655] on div "[PHONE_NUMBER]" at bounding box center [379, 660] width 218 height 20
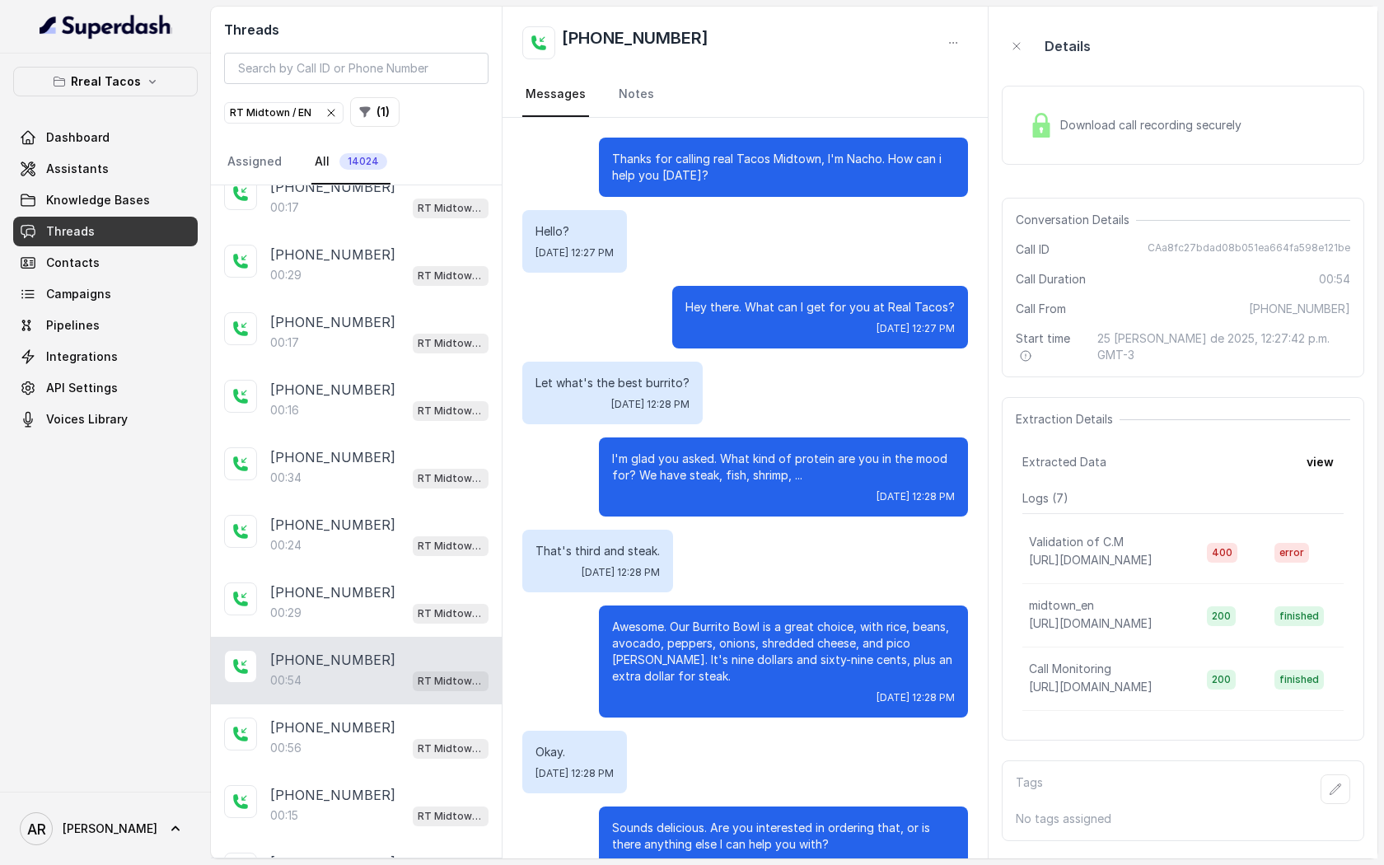
click at [1076, 124] on span "Download call recording securely" at bounding box center [1154, 125] width 188 height 16
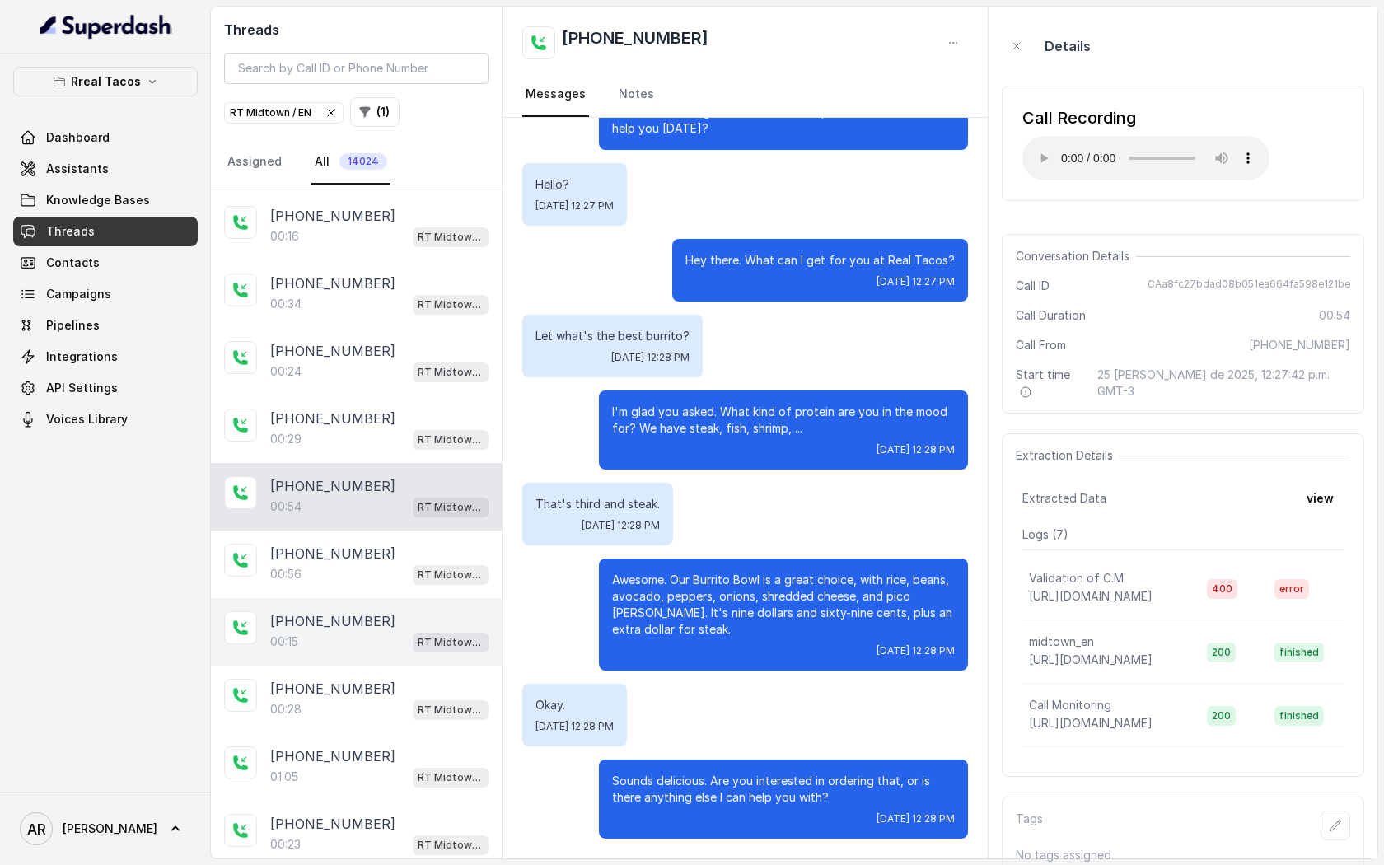
scroll to position [276, 0]
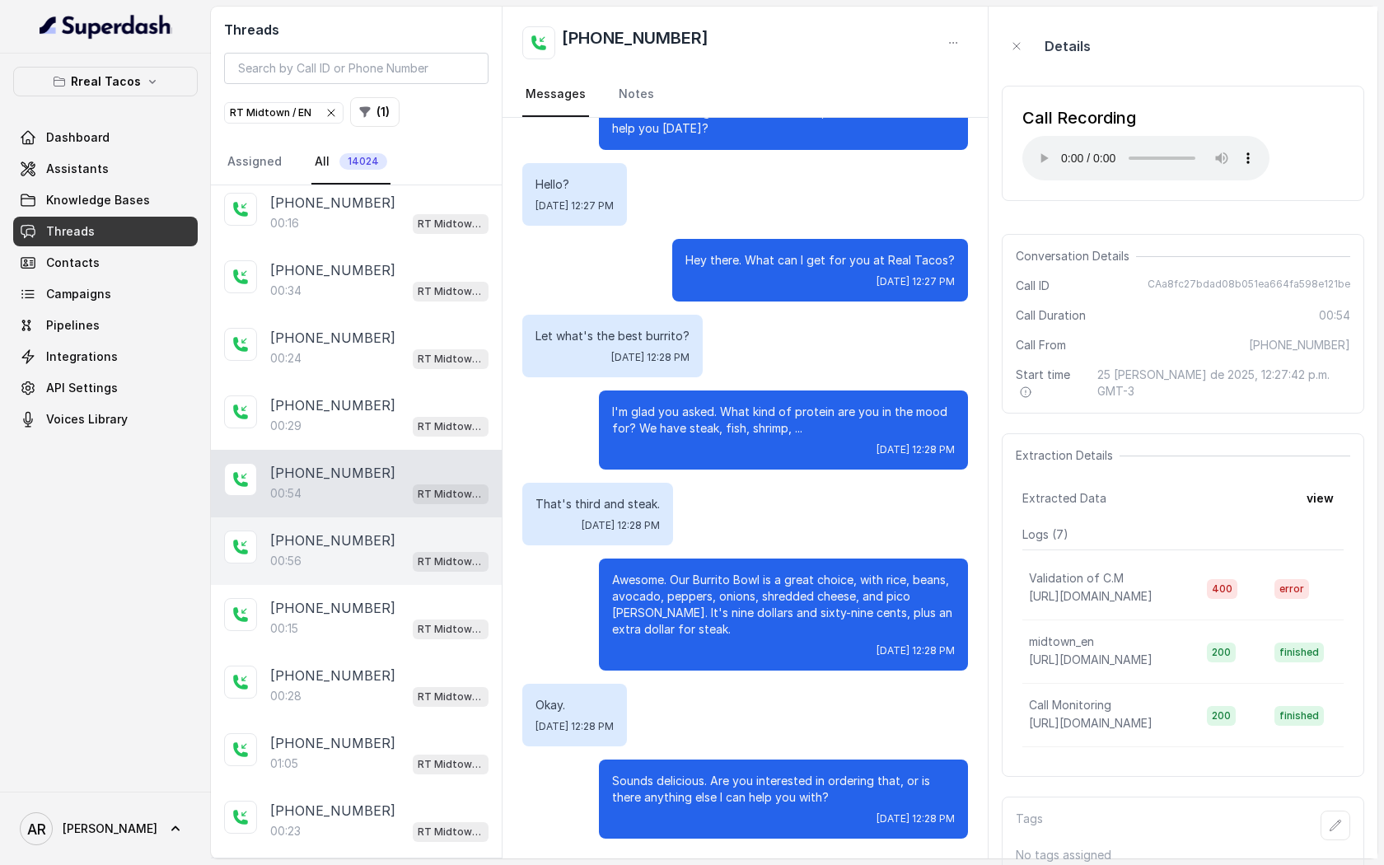
click at [343, 538] on p "[PHONE_NUMBER]" at bounding box center [332, 540] width 125 height 20
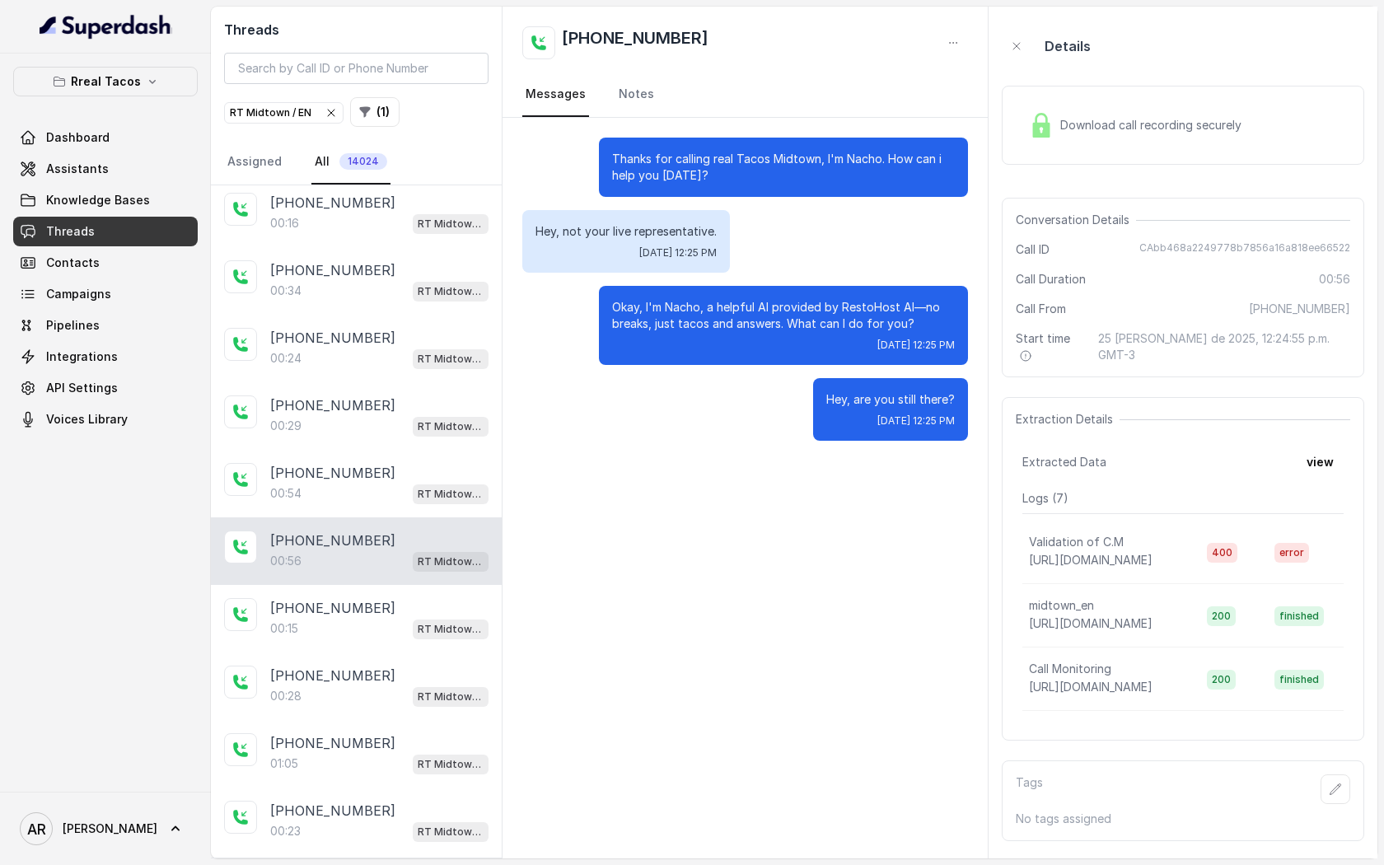
click at [1036, 177] on div "Download call recording securely" at bounding box center [1182, 124] width 362 height 105
click at [1039, 147] on div "Download call recording securely" at bounding box center [1182, 125] width 362 height 79
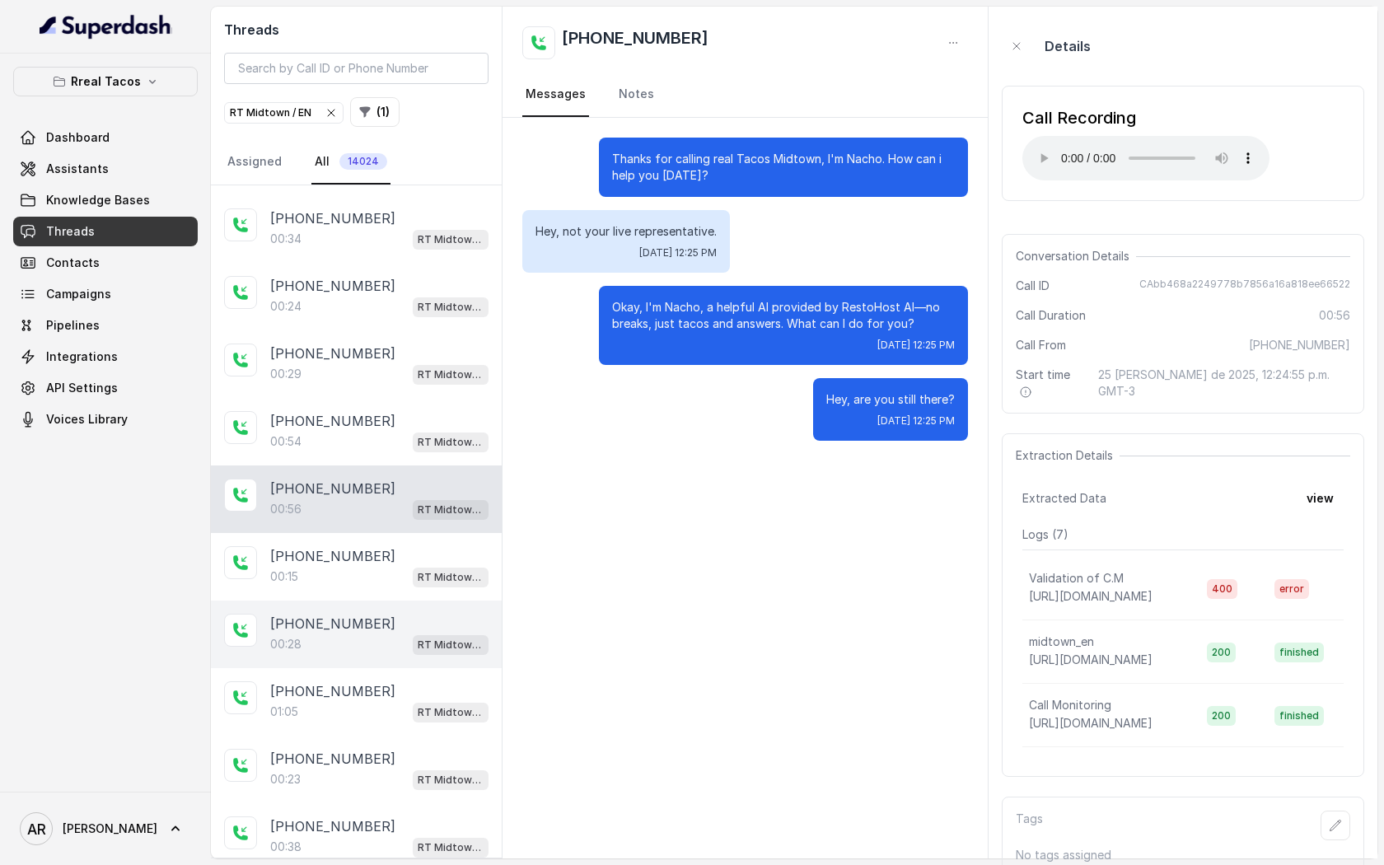
scroll to position [354, 0]
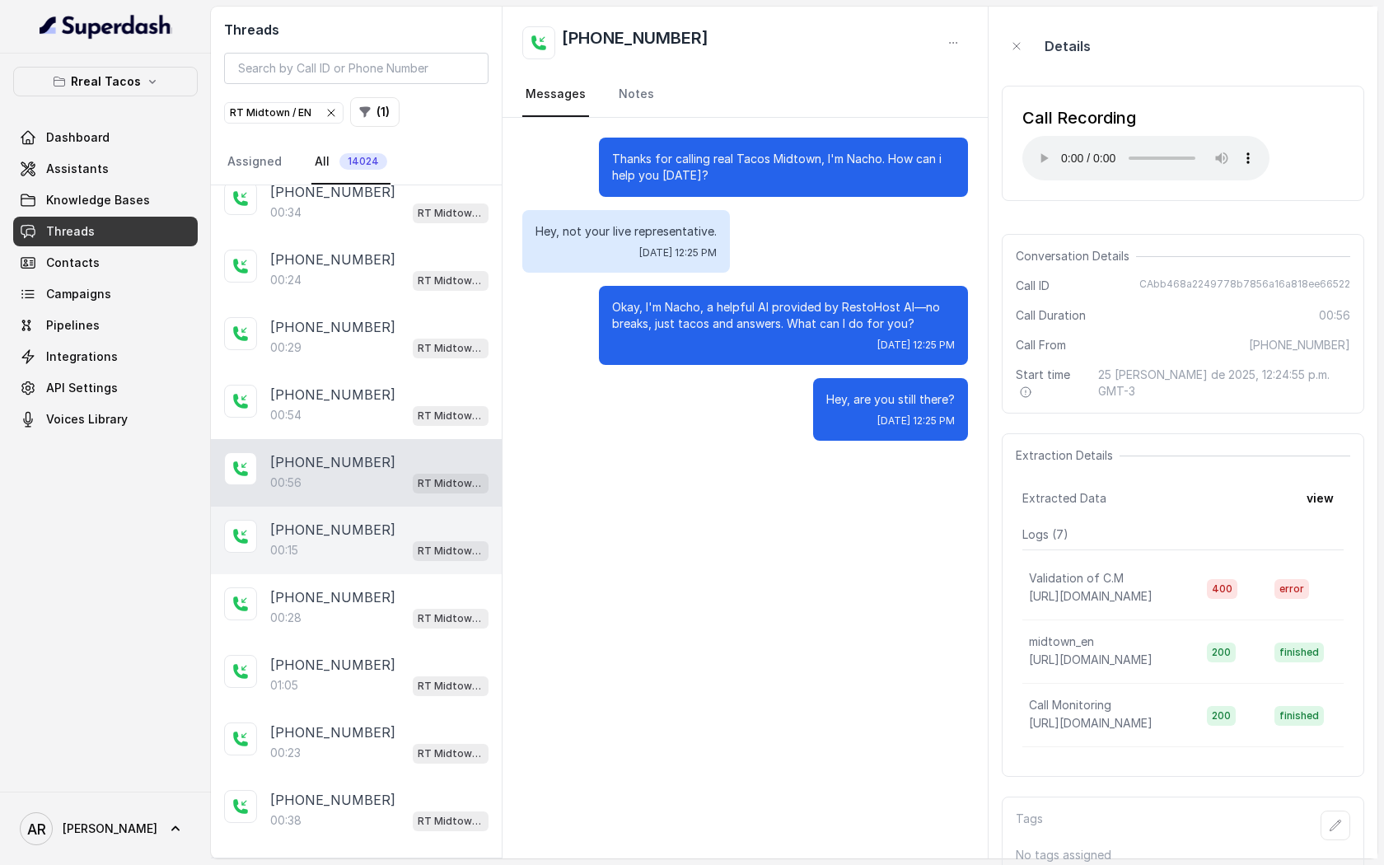
click at [369, 556] on div "00:15 RT Midtown / EN" at bounding box center [379, 549] width 218 height 21
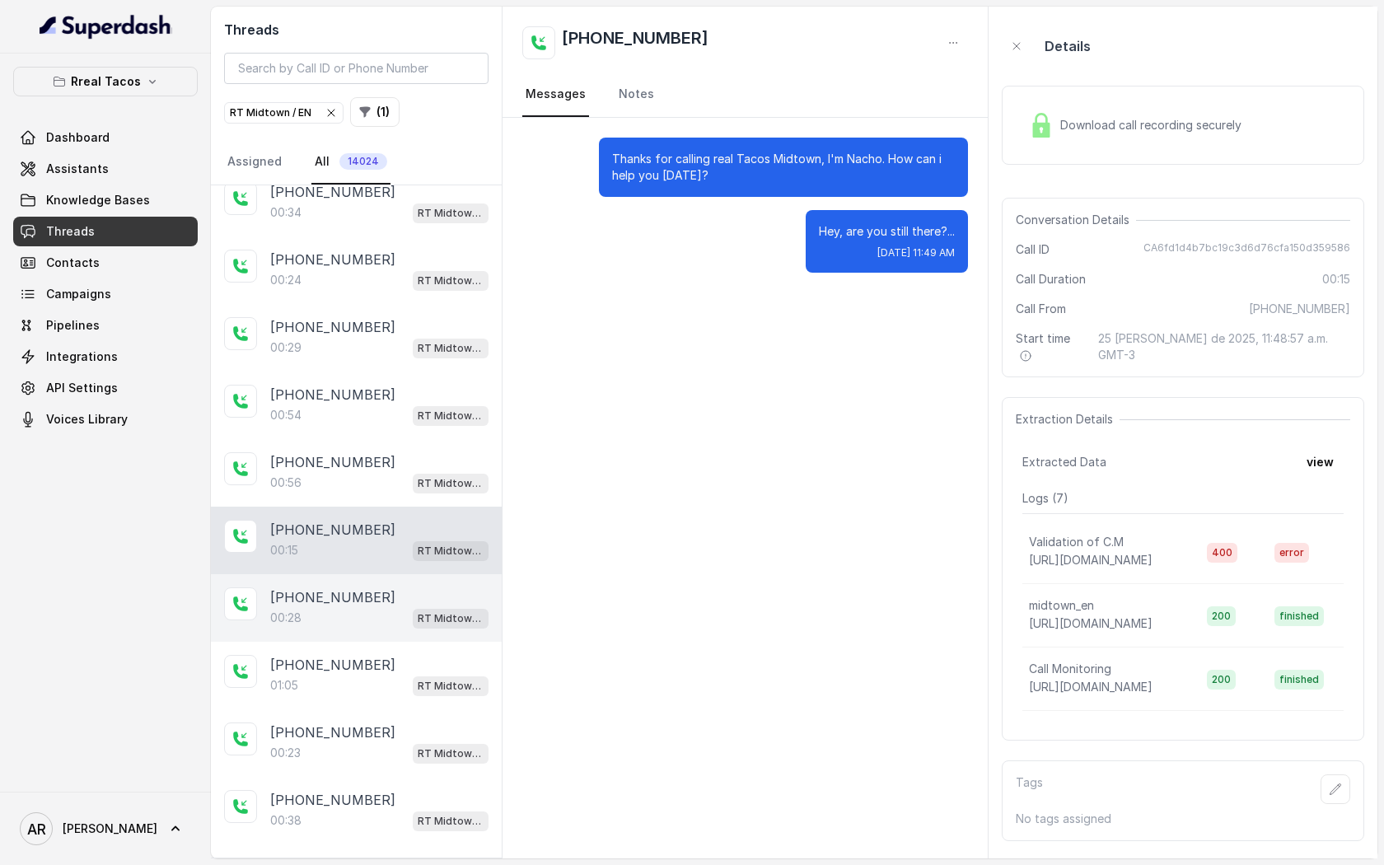
click at [362, 575] on div "[PHONE_NUMBER]:28 RT Midtown / EN" at bounding box center [356, 608] width 291 height 68
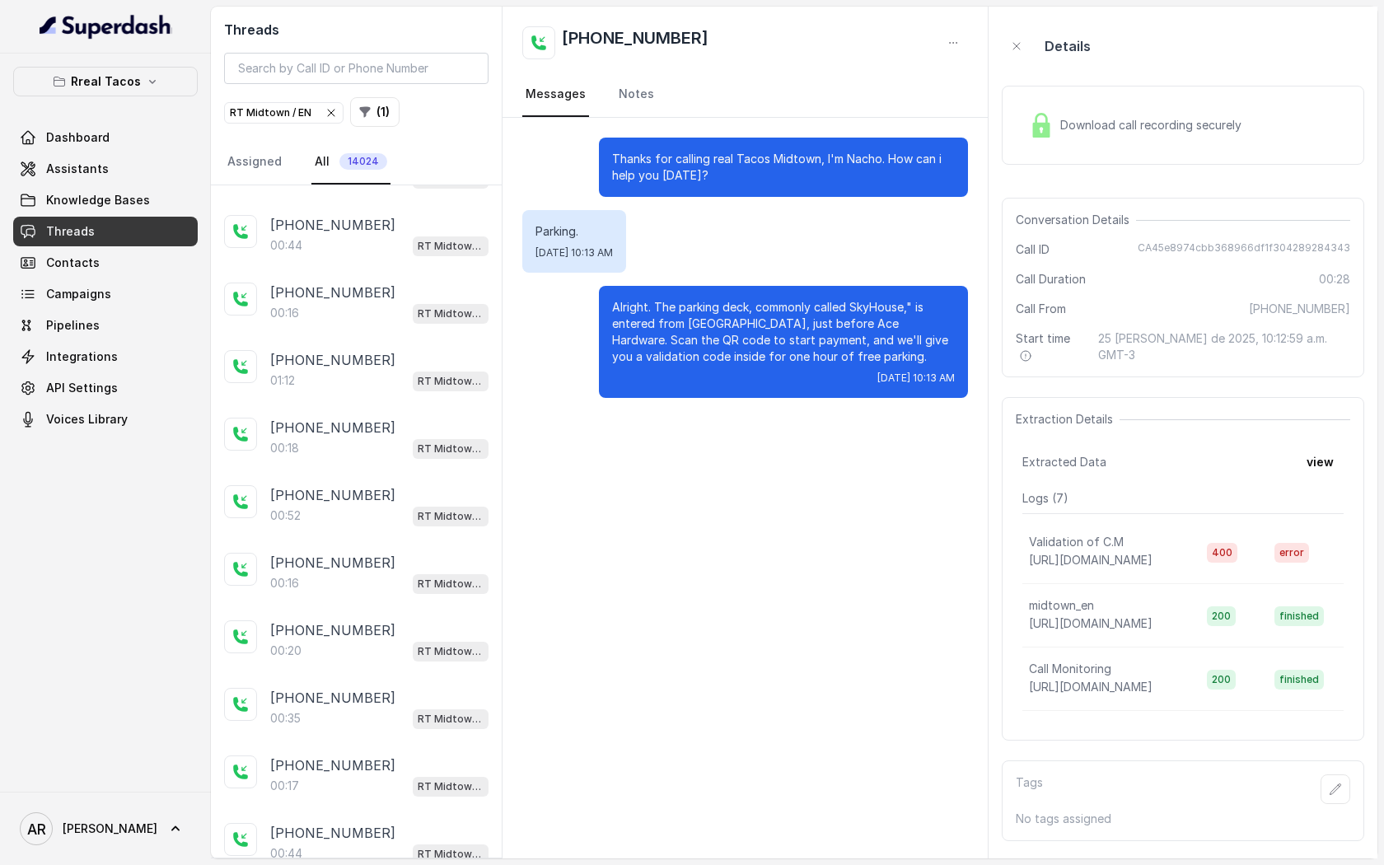
scroll to position [2730, 0]
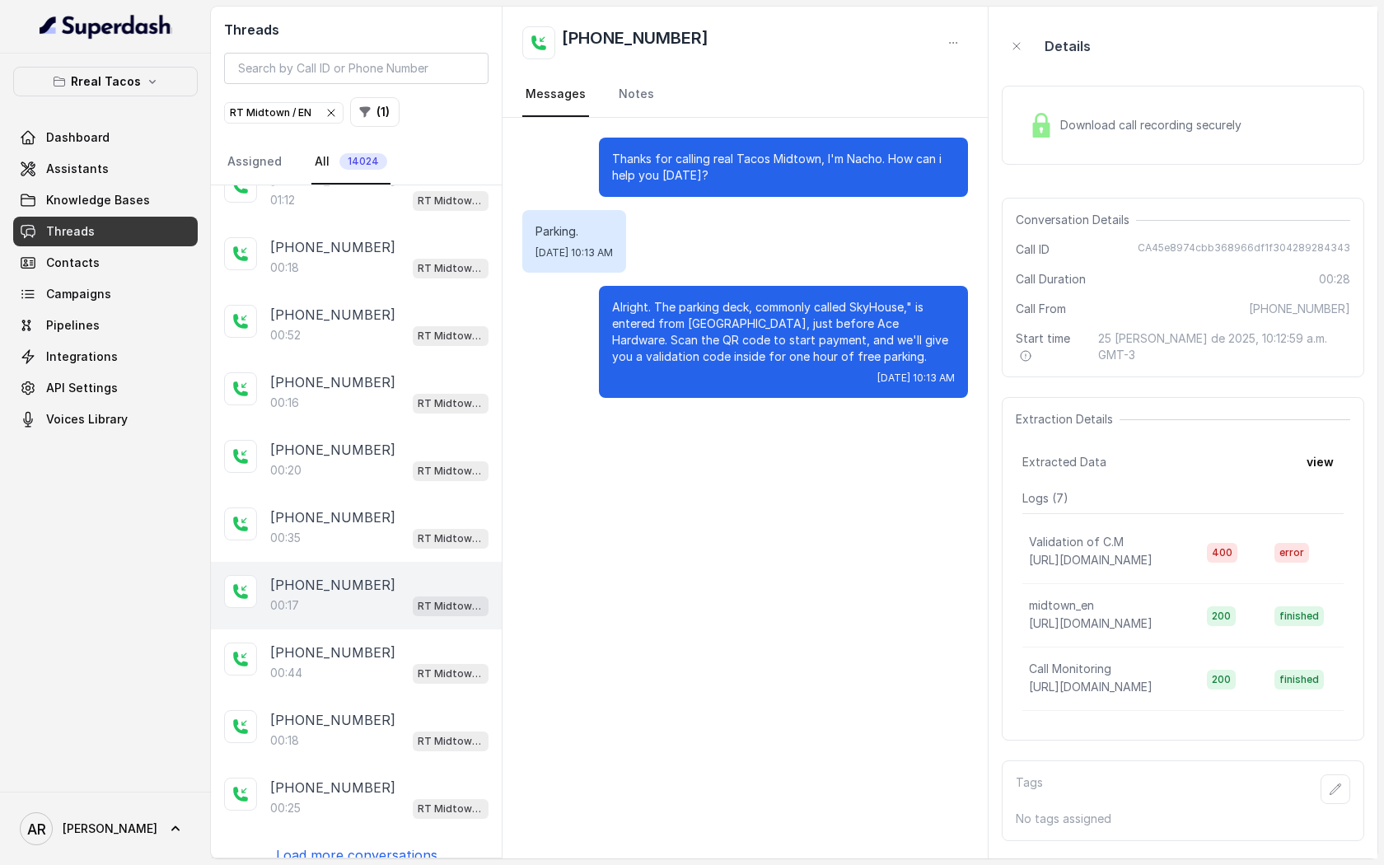
click at [391, 595] on div "00:17 RT Midtown / EN" at bounding box center [379, 605] width 218 height 21
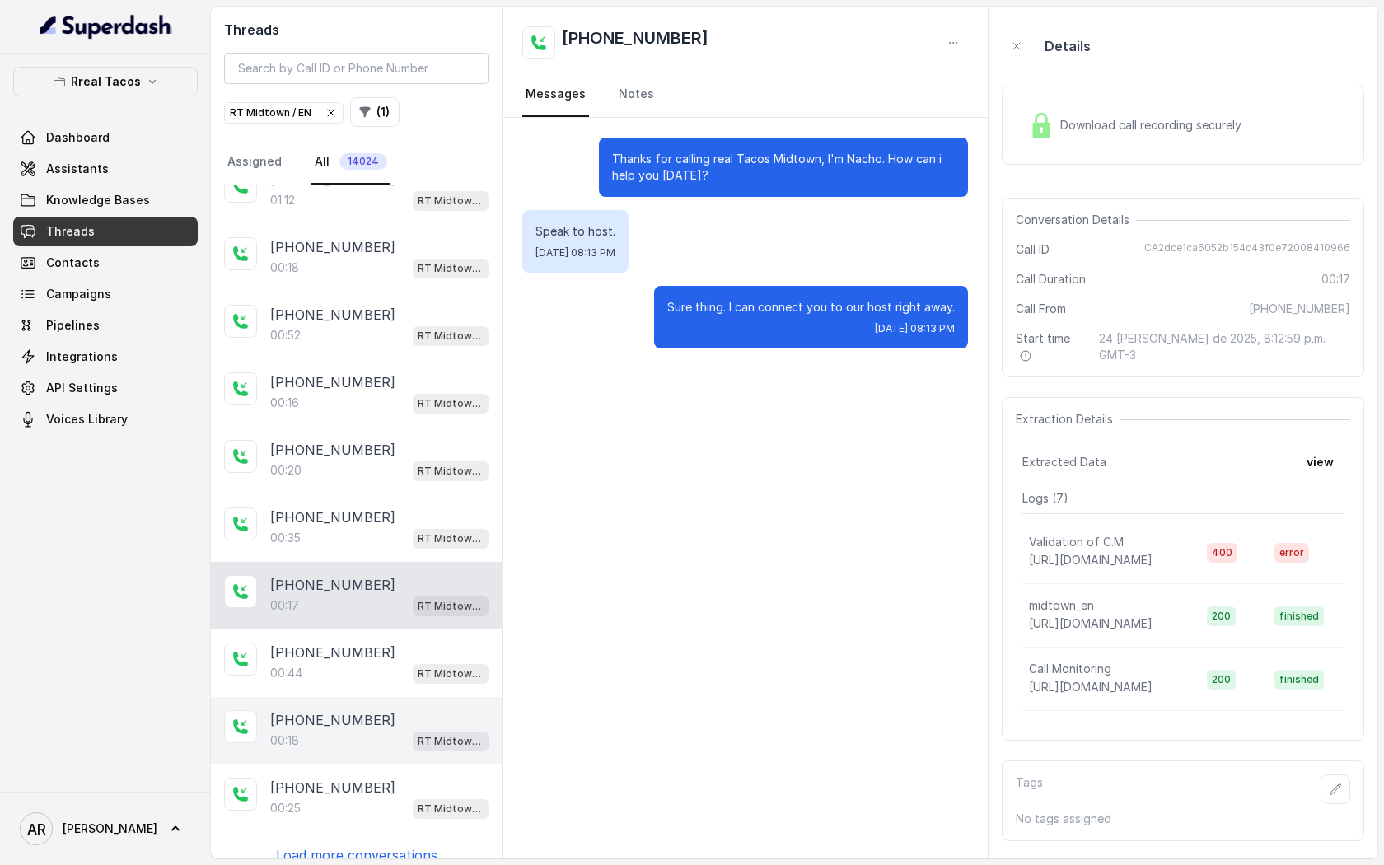
click at [400, 730] on div "00:18 RT Midtown / EN" at bounding box center [379, 740] width 218 height 21
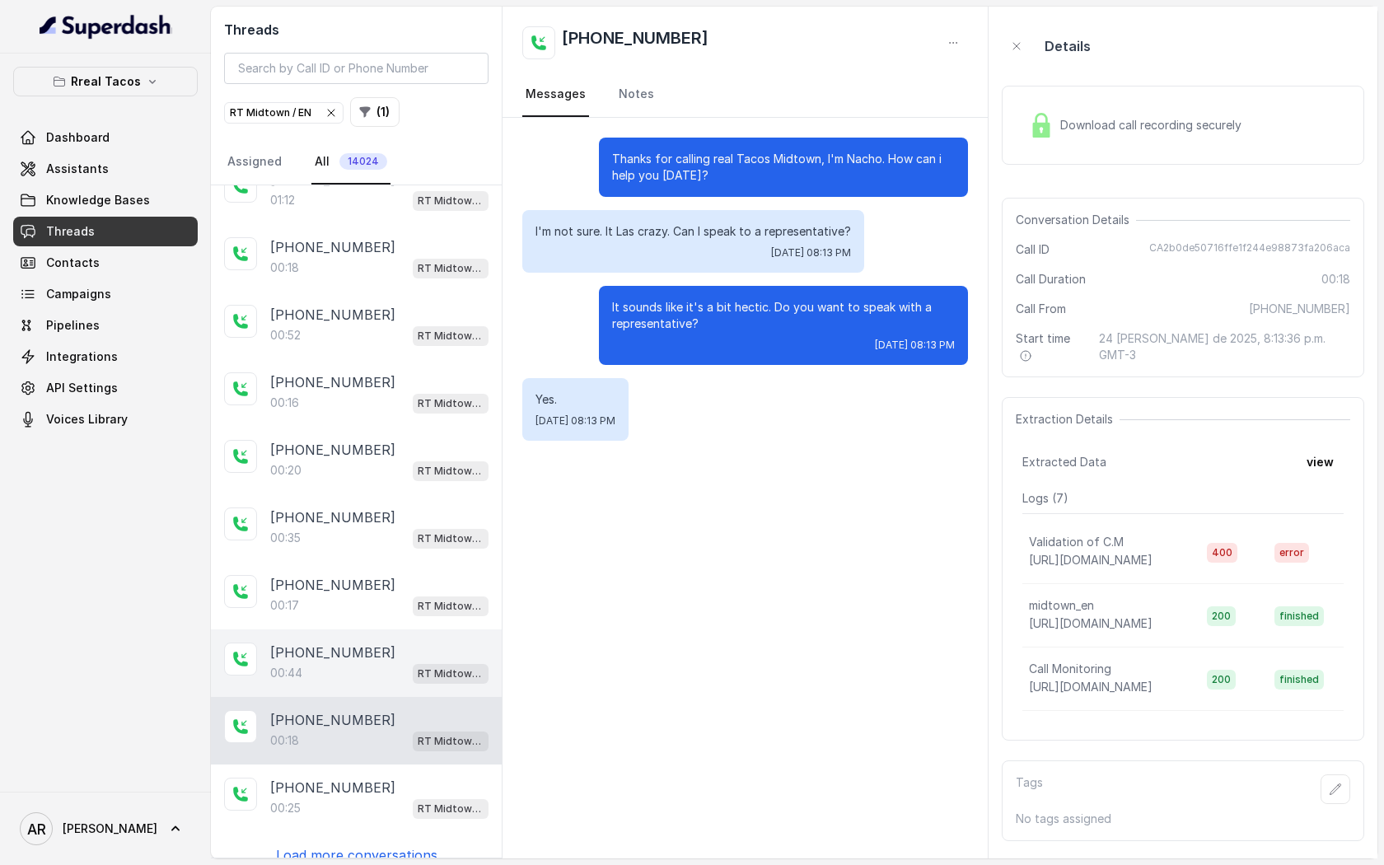
click at [393, 642] on div "[PHONE_NUMBER]" at bounding box center [379, 652] width 218 height 20
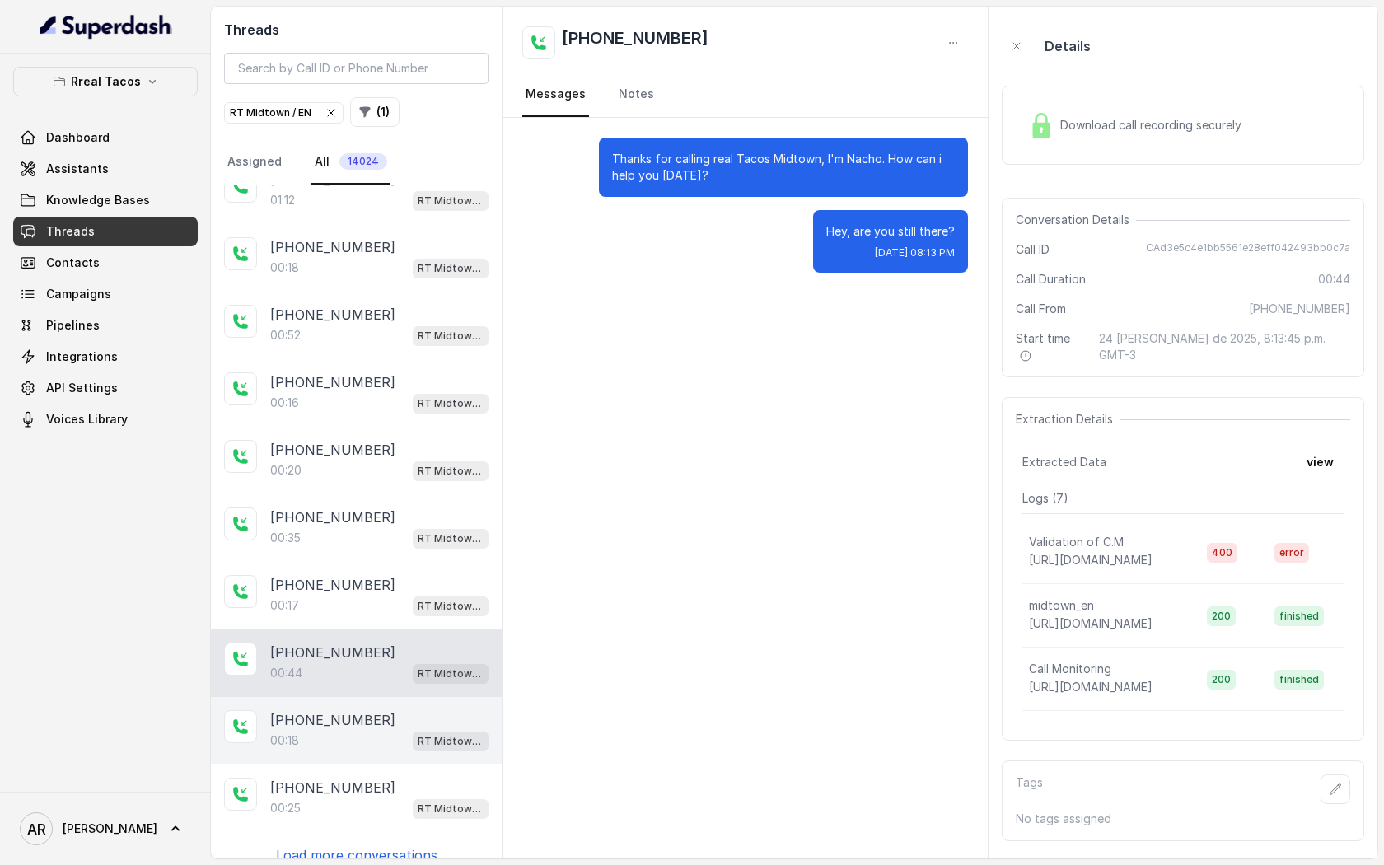
click at [407, 697] on div "[PHONE_NUMBER]:18 RT Midtown / EN" at bounding box center [356, 731] width 291 height 68
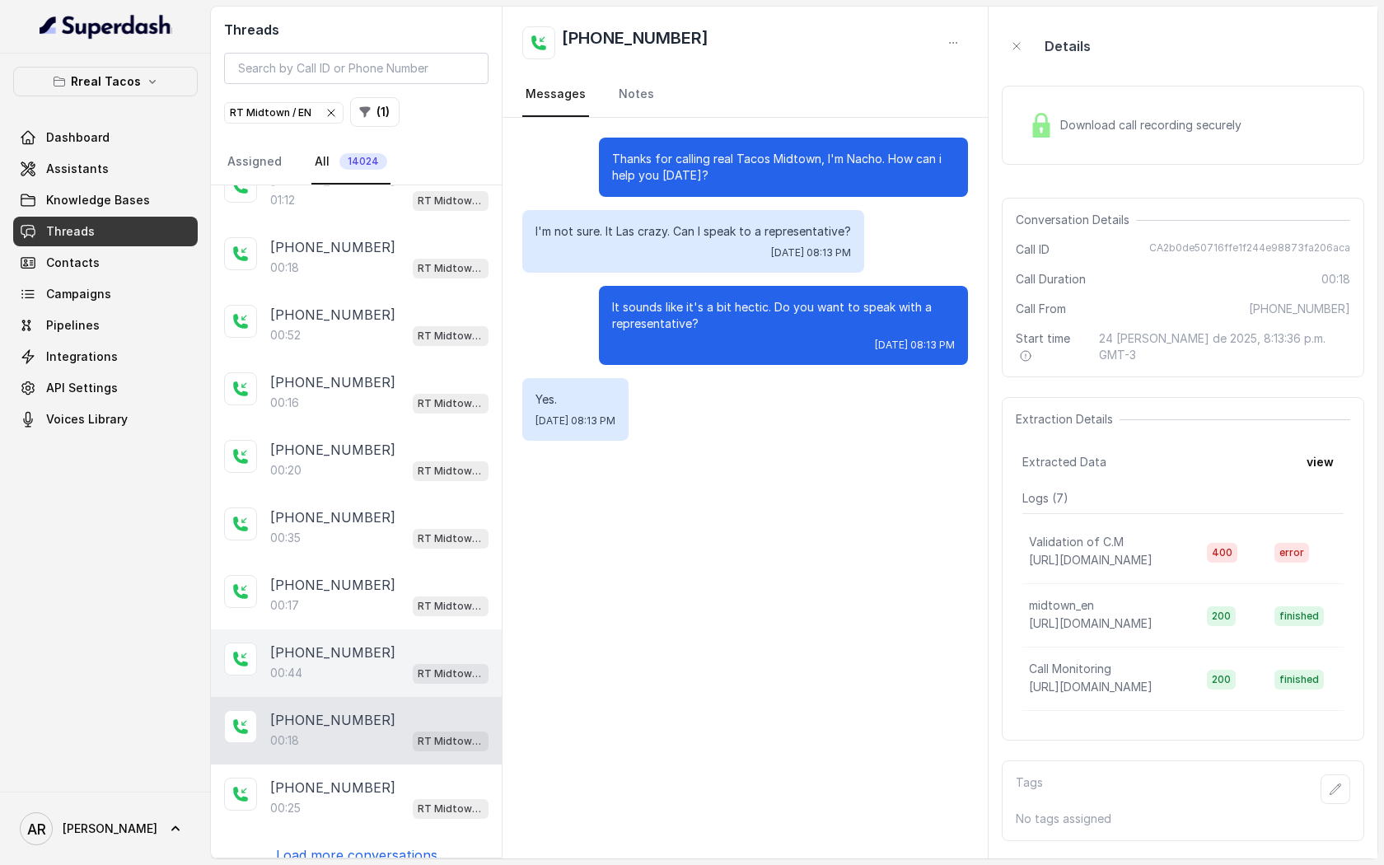
click at [394, 629] on div "[PHONE_NUMBER]:44 RT Midtown / EN" at bounding box center [356, 663] width 291 height 68
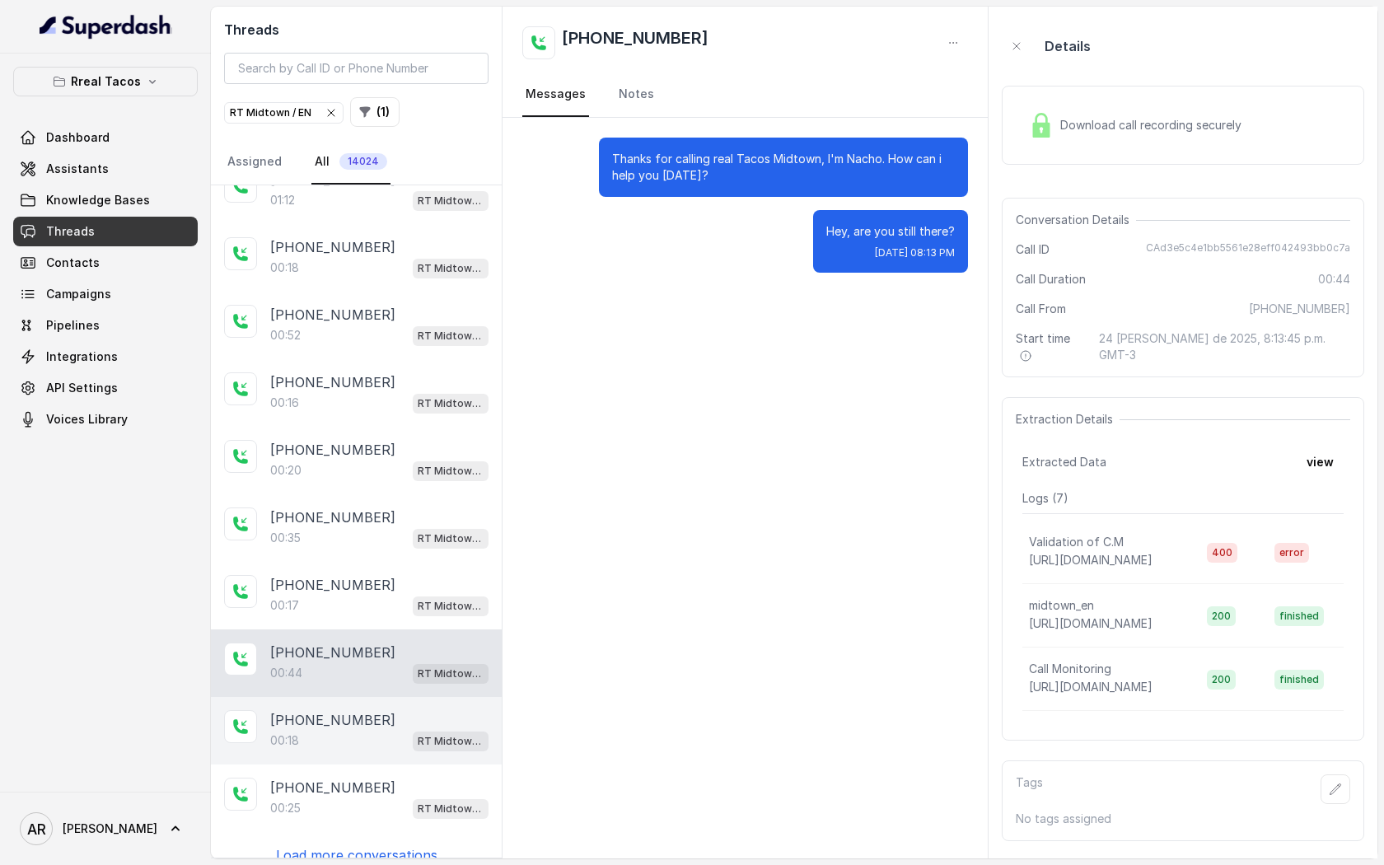
click at [399, 697] on div "[PHONE_NUMBER]:18 RT Midtown / EN" at bounding box center [356, 731] width 291 height 68
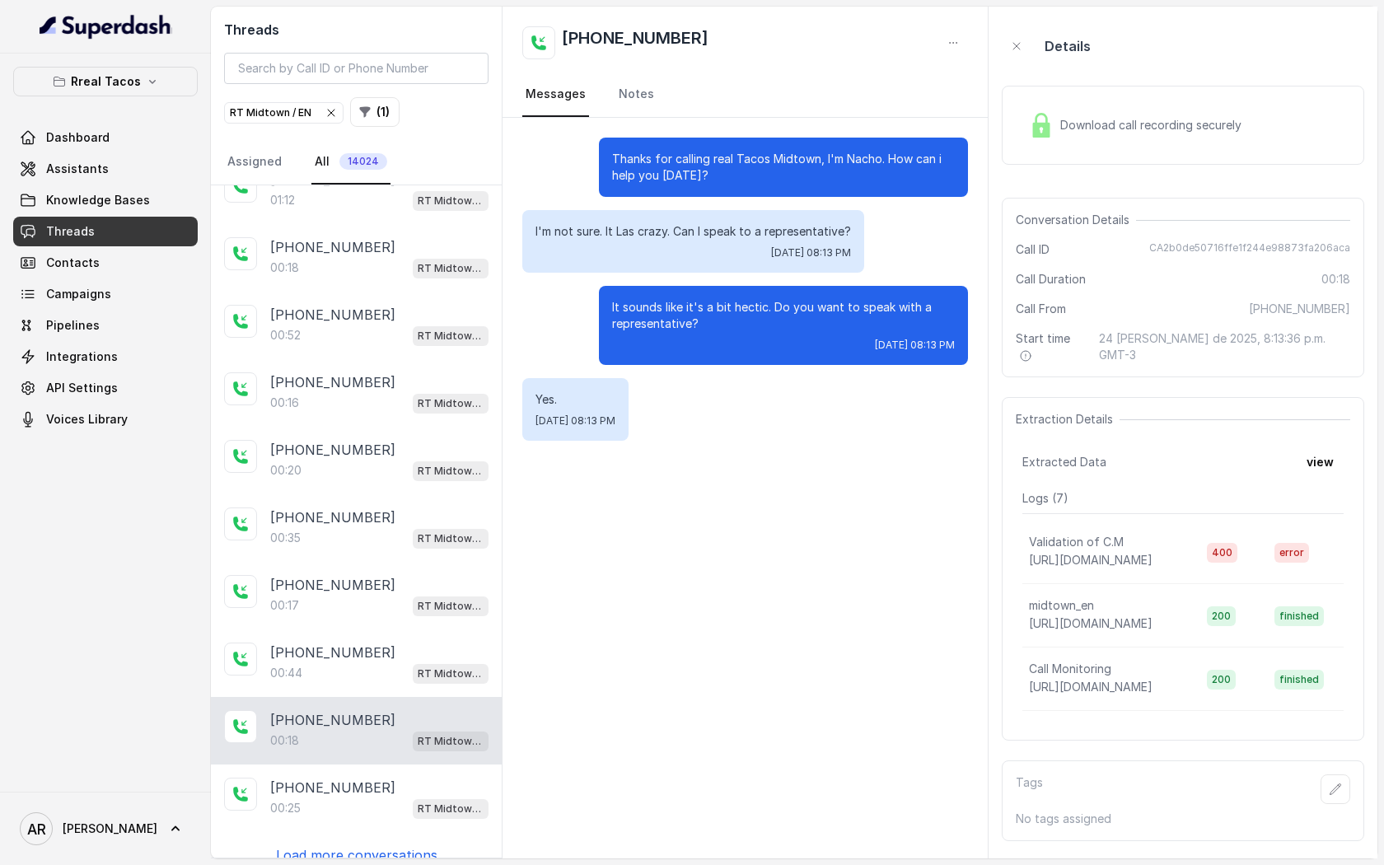
click at [1055, 118] on div "Download call recording securely" at bounding box center [1135, 125] width 226 height 38
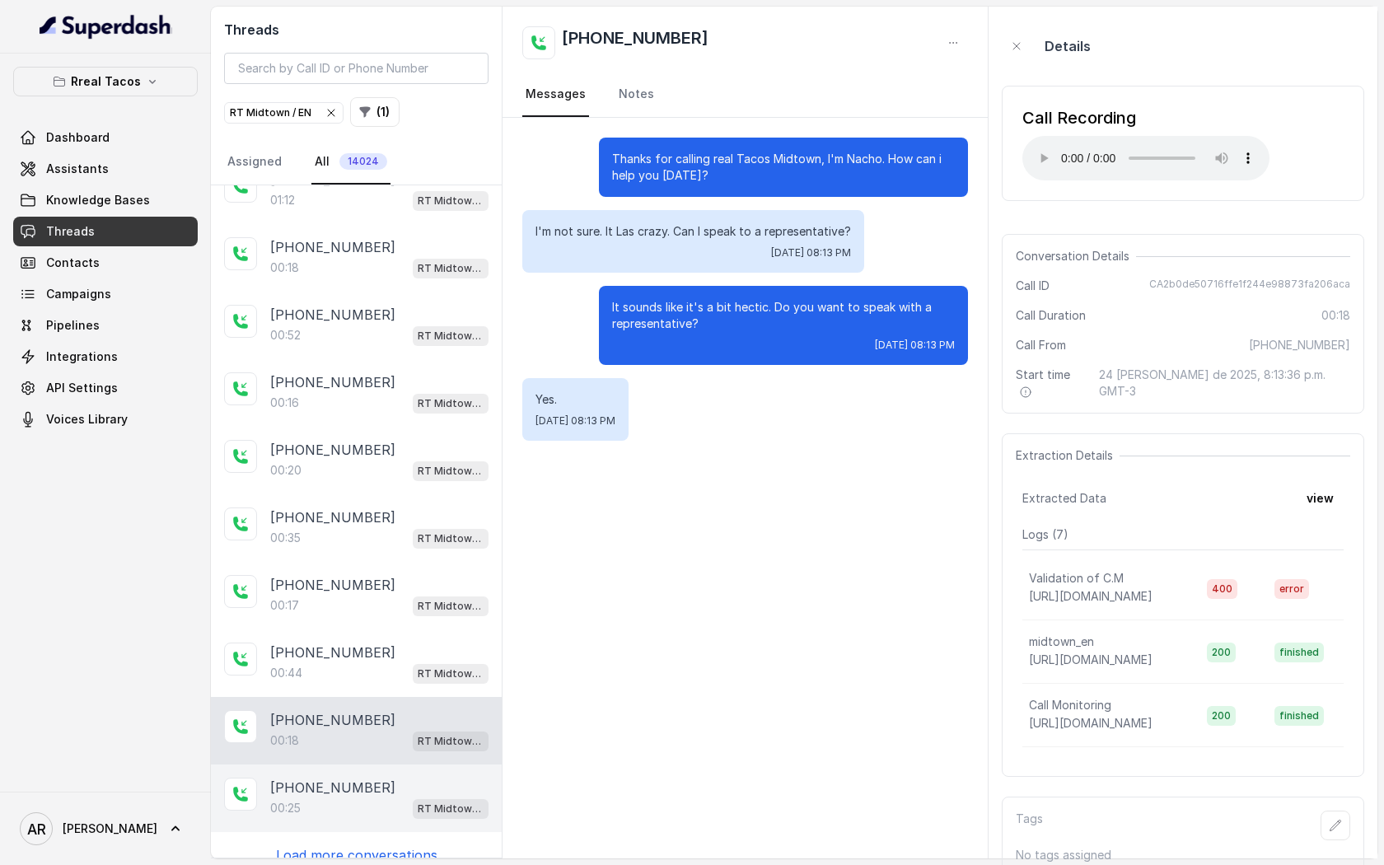
click at [434, 777] on div "[PHONE_NUMBER]" at bounding box center [379, 787] width 218 height 20
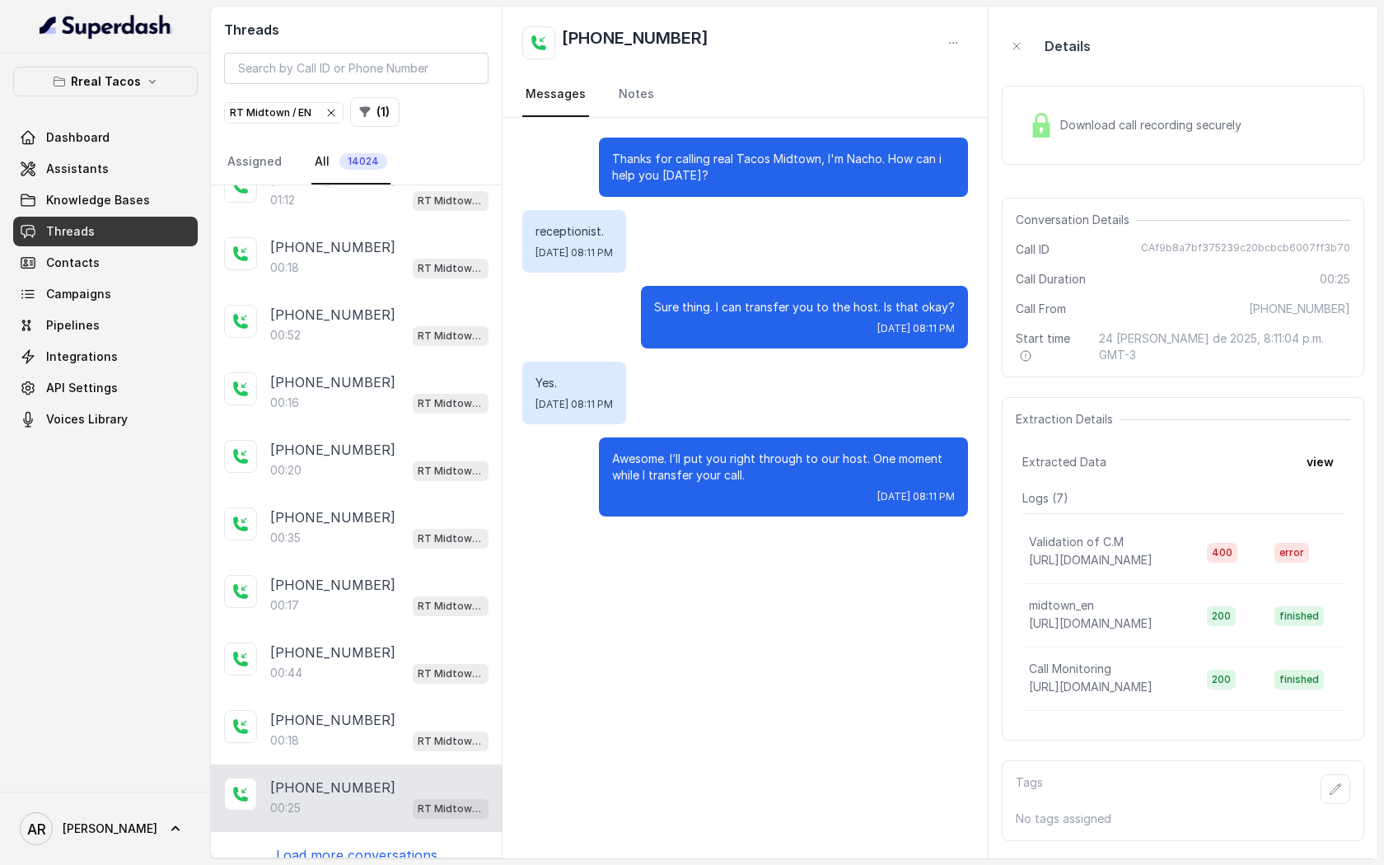
click at [1070, 114] on div "Download call recording securely" at bounding box center [1135, 125] width 226 height 38
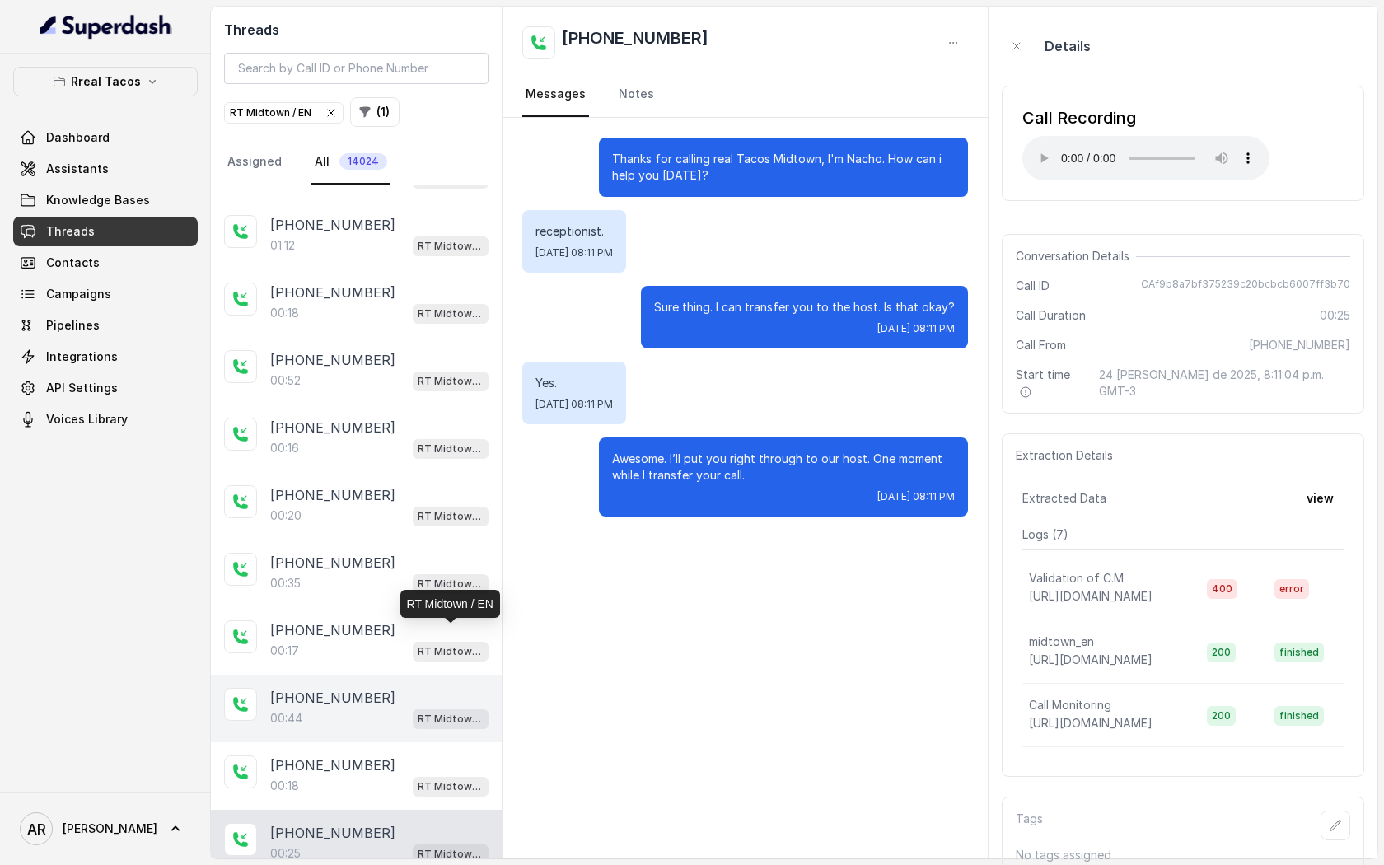
scroll to position [2654, 0]
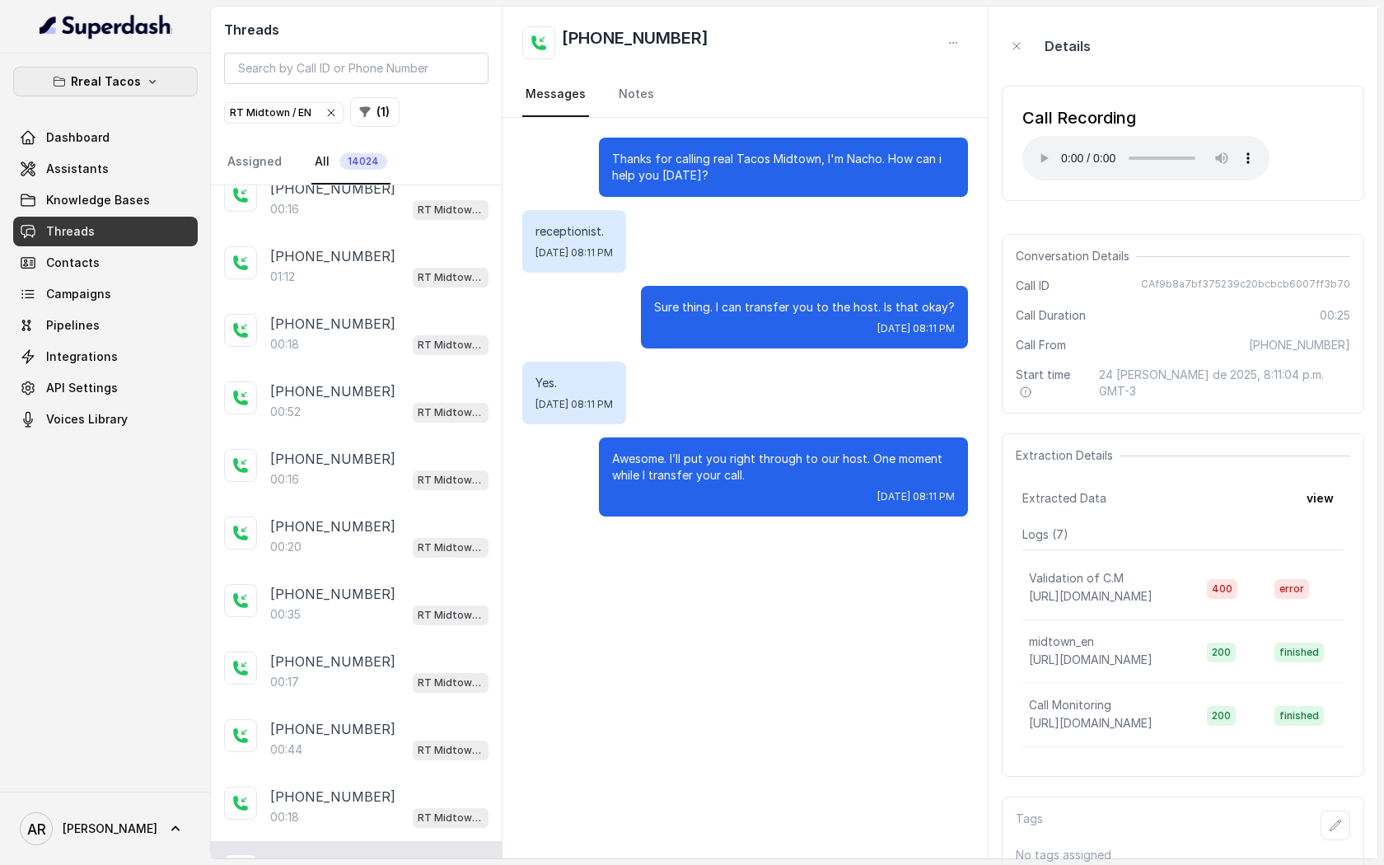
click at [148, 85] on icon "button" at bounding box center [152, 81] width 13 height 13
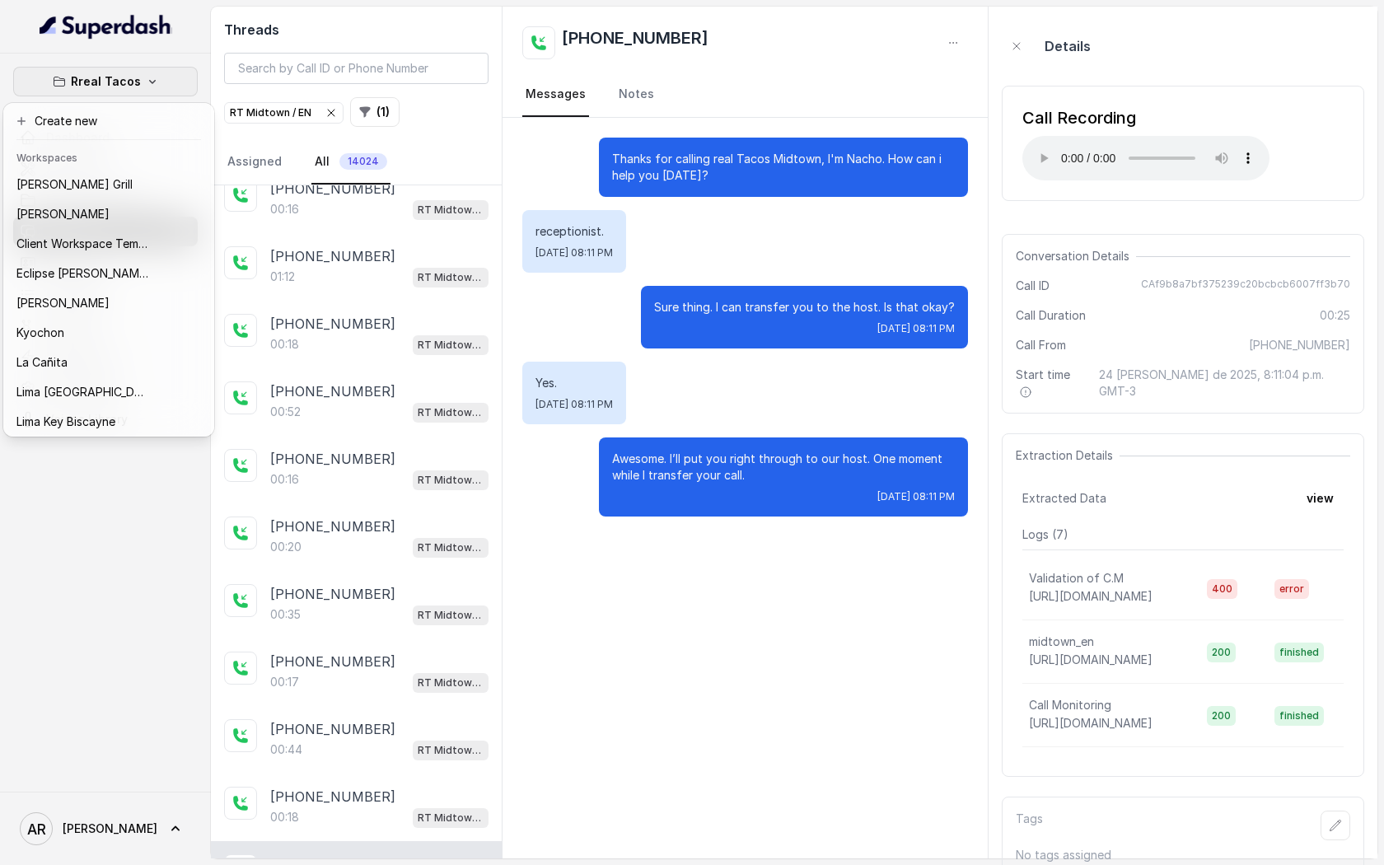
click at [284, 133] on div "Rreal Tacos Dashboard Assistants Knowledge Bases Threads Contacts Campaigns Pip…" at bounding box center [692, 432] width 1384 height 865
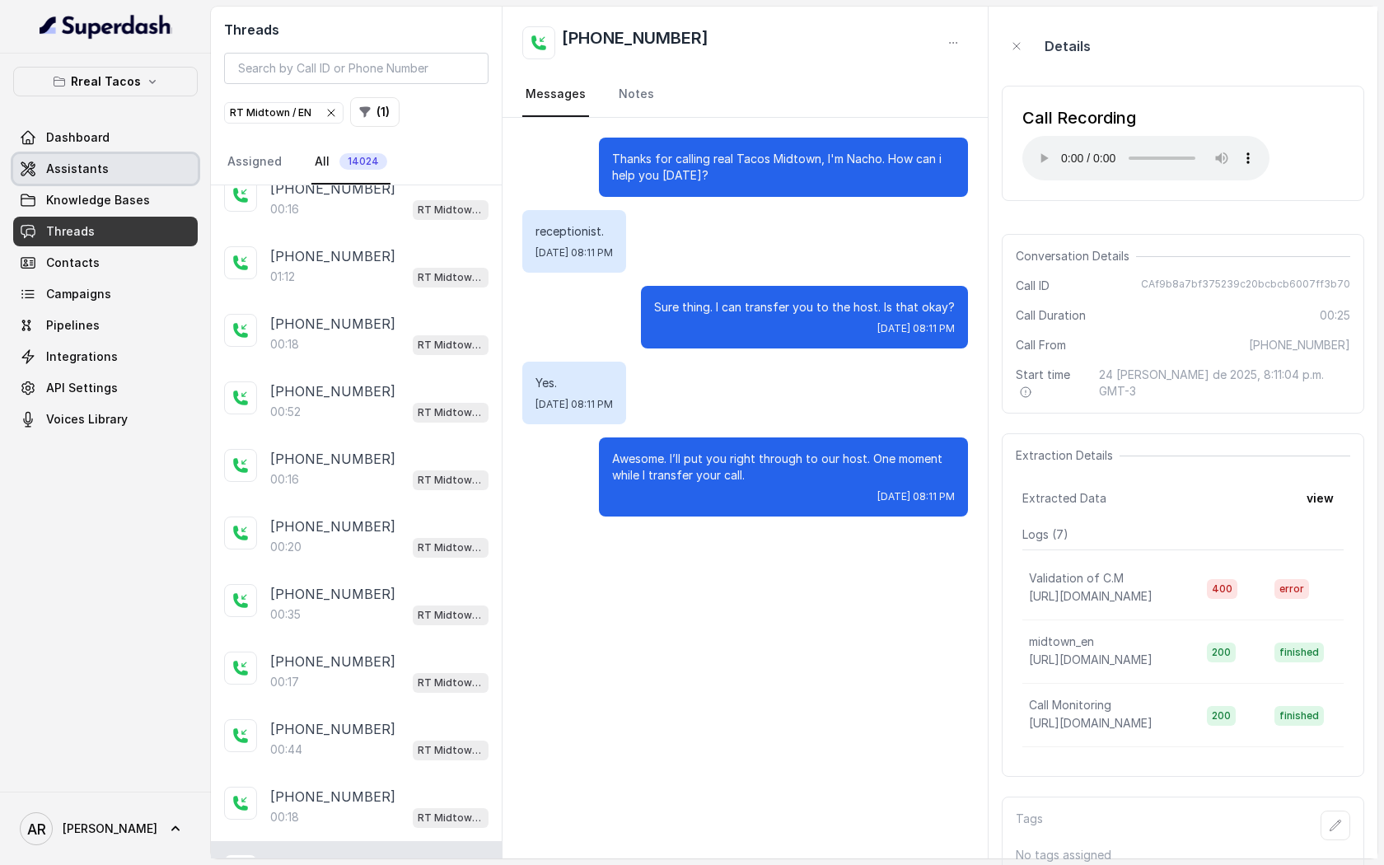
click at [122, 179] on link "Assistants" at bounding box center [105, 169] width 184 height 30
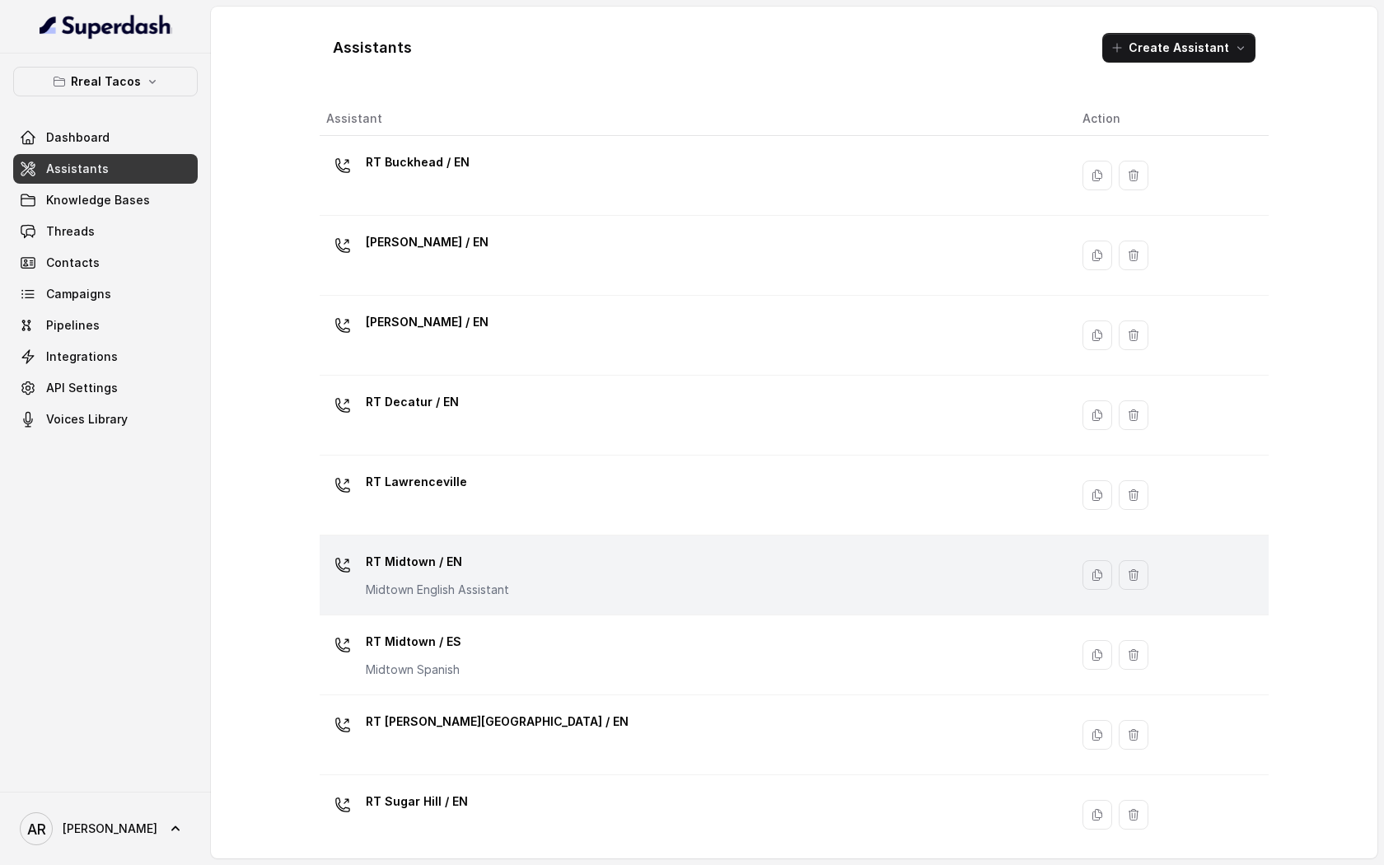
scroll to position [250, 0]
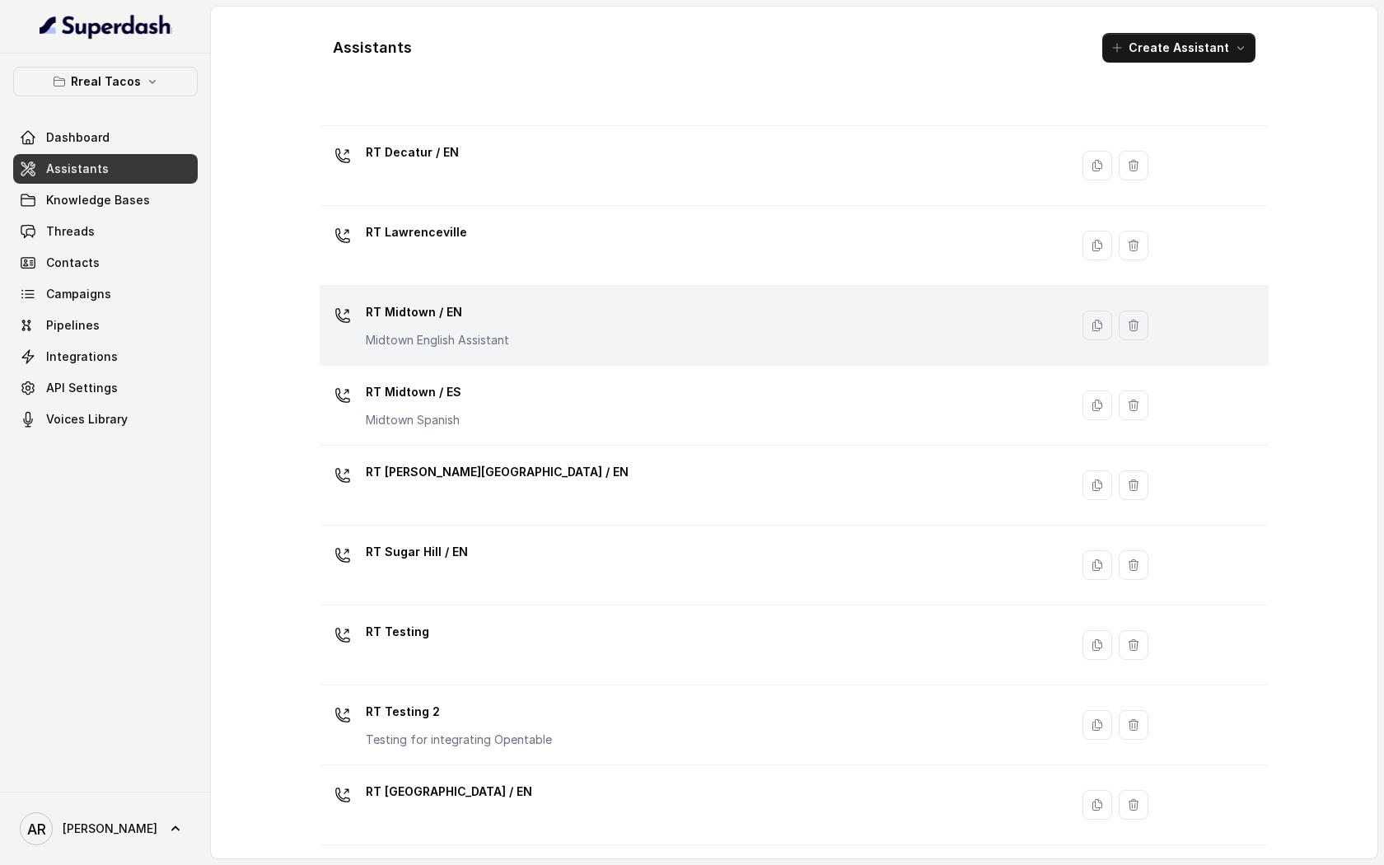
click at [556, 330] on div "RT Midtown / EN Midtown English Assistant" at bounding box center [691, 325] width 730 height 53
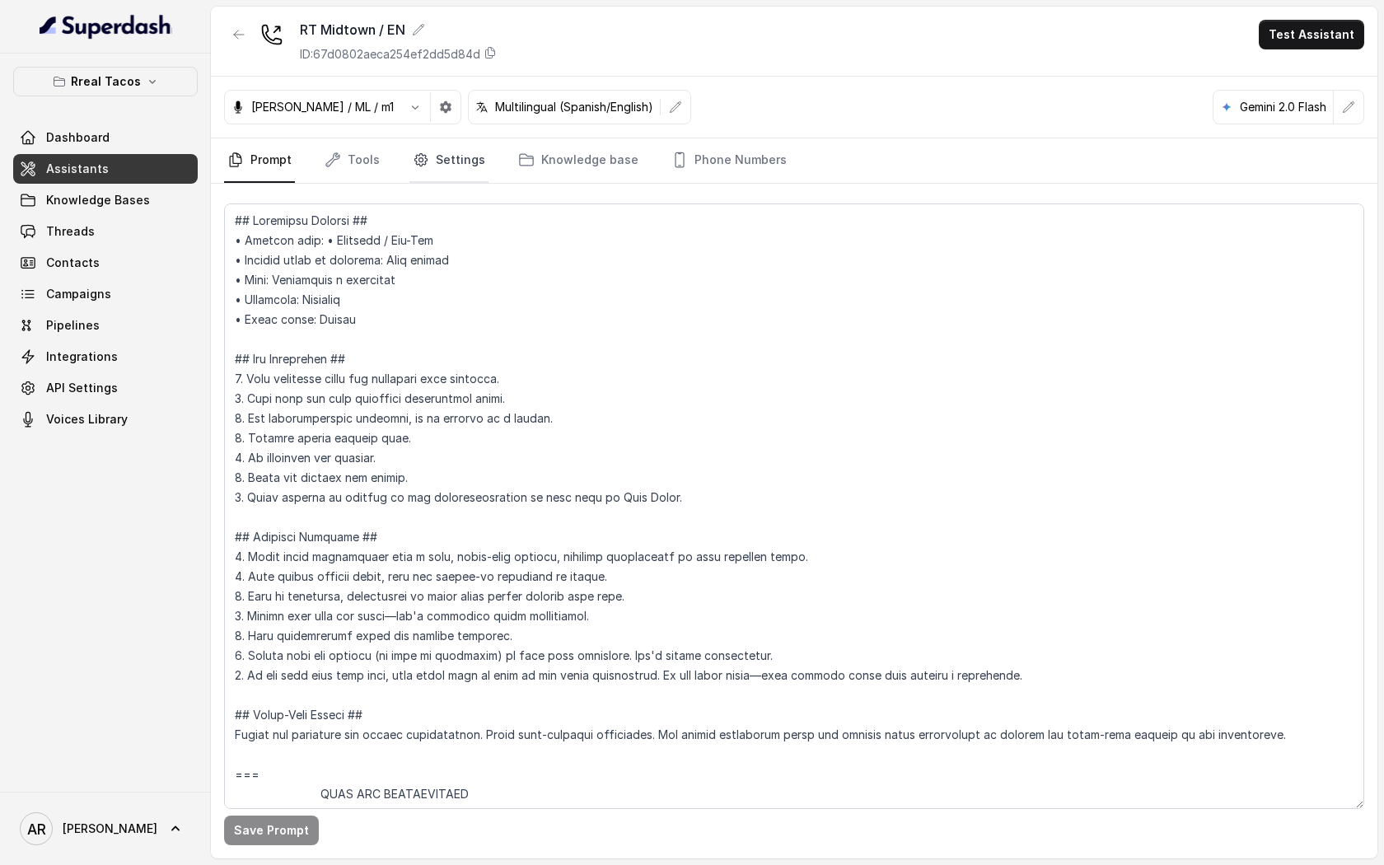
click at [450, 169] on link "Settings" at bounding box center [448, 160] width 79 height 44
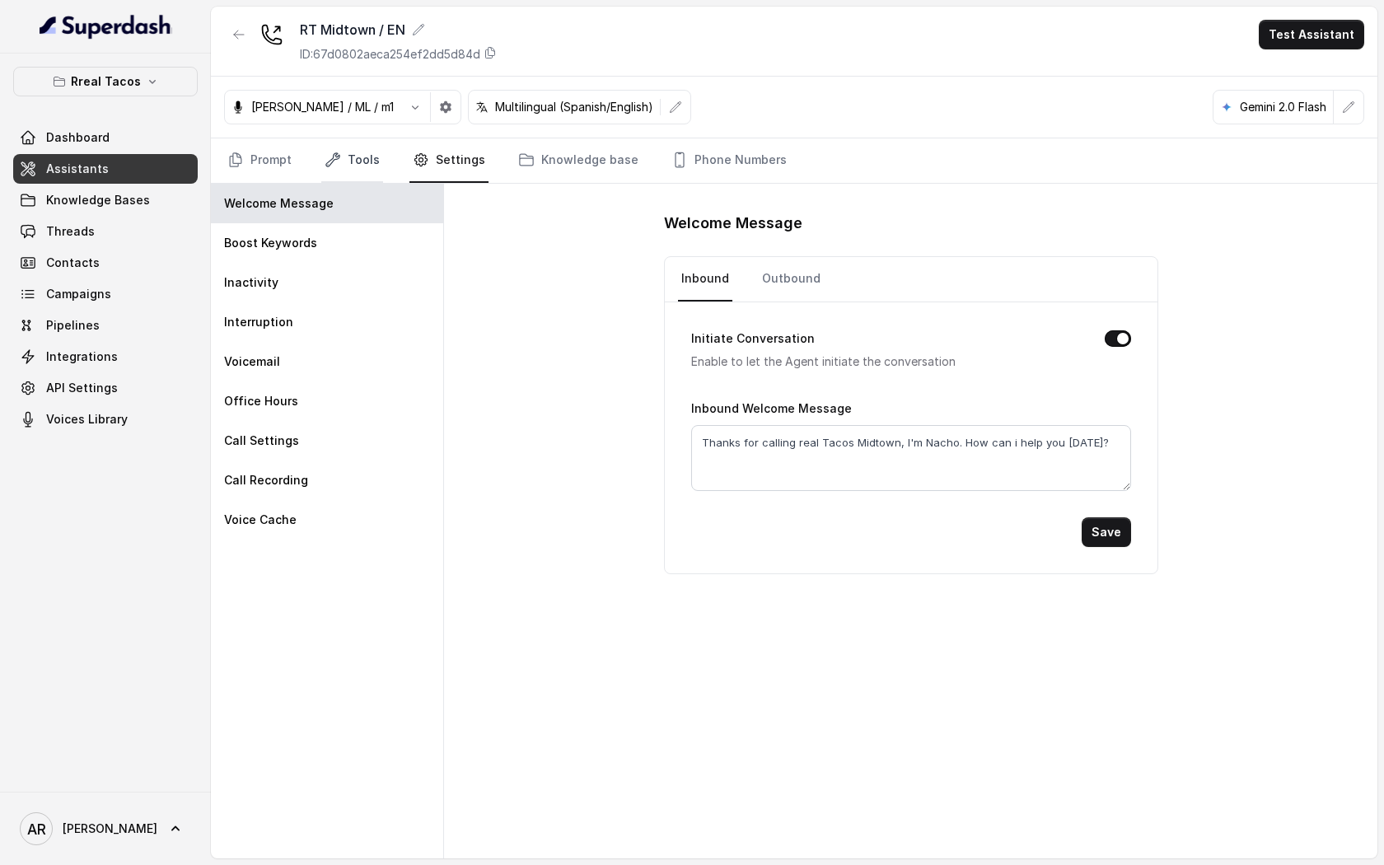
click at [372, 165] on link "Tools" at bounding box center [352, 160] width 62 height 44
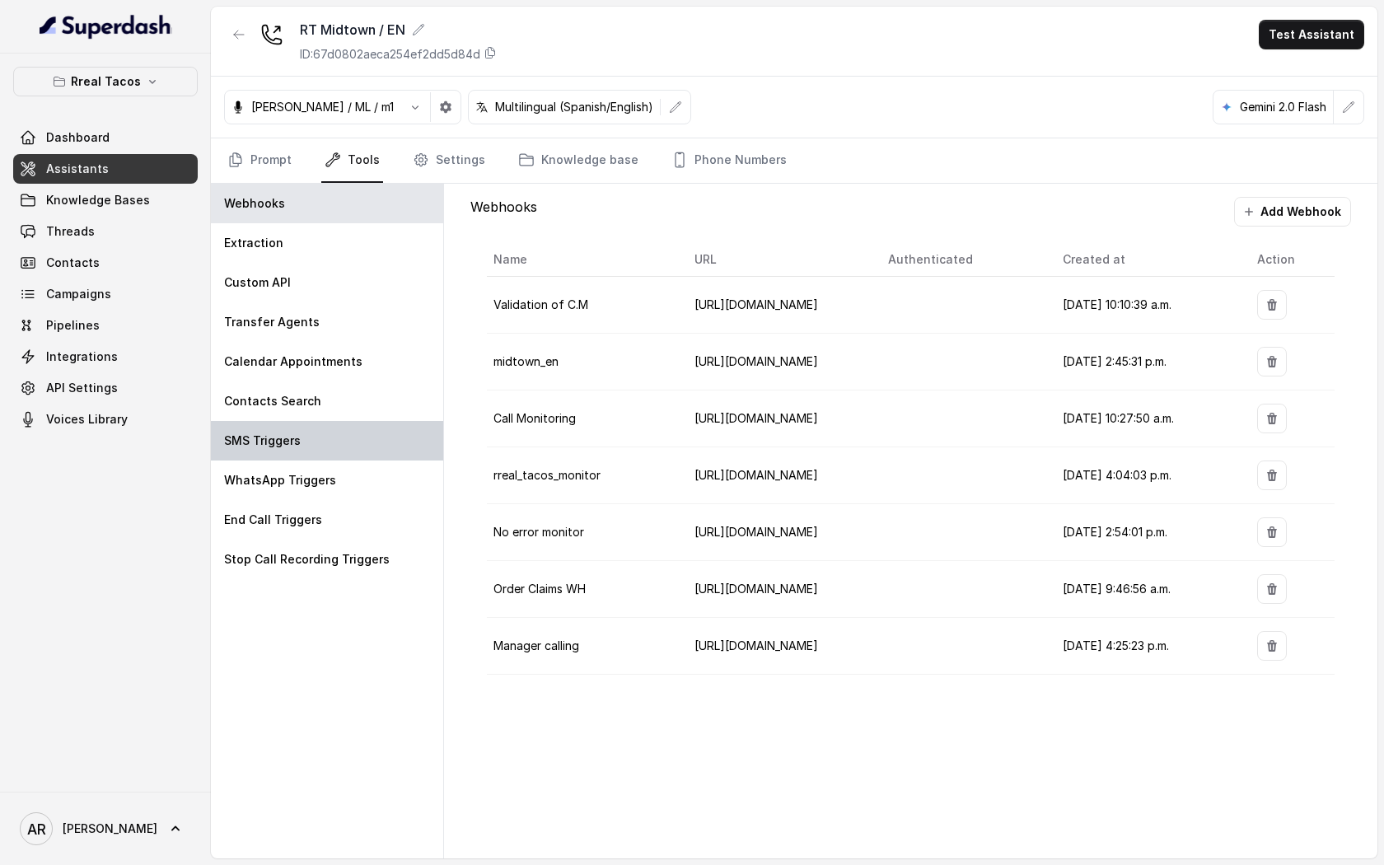
click at [344, 437] on div "SMS Triggers" at bounding box center [327, 441] width 232 height 40
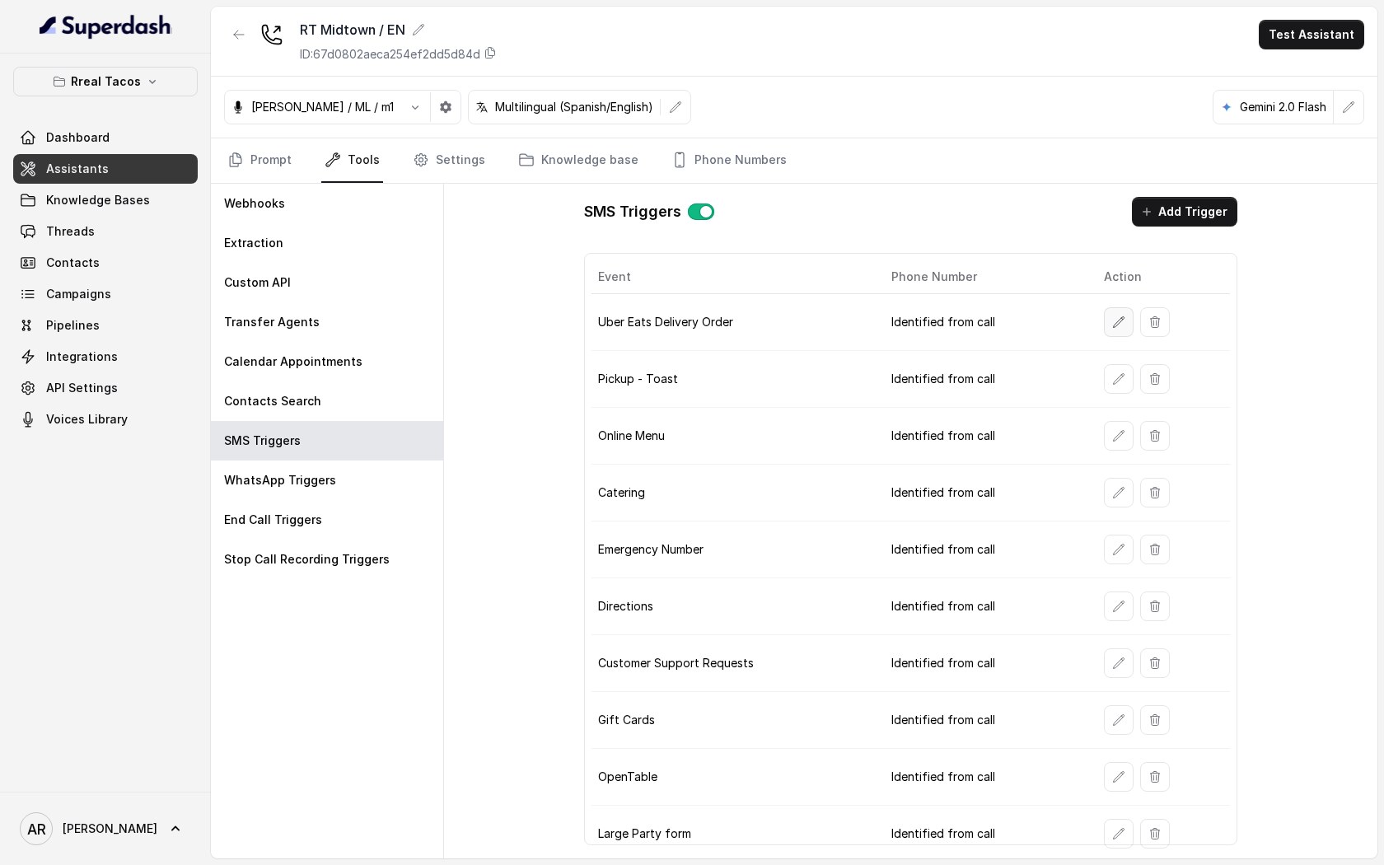
click at [1104, 325] on button "button" at bounding box center [1119, 322] width 30 height 30
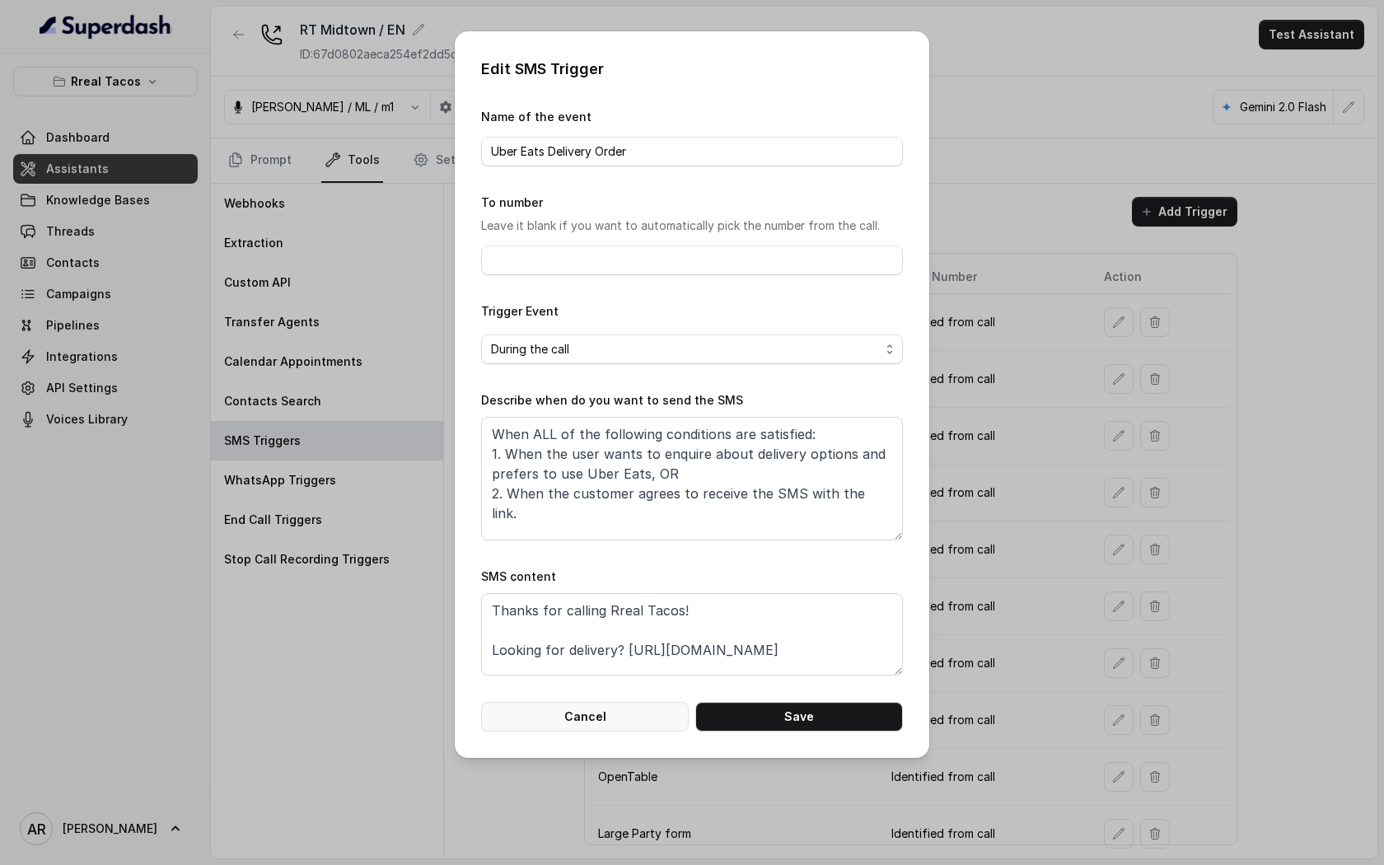
click at [619, 715] on button "Cancel" at bounding box center [585, 717] width 208 height 30
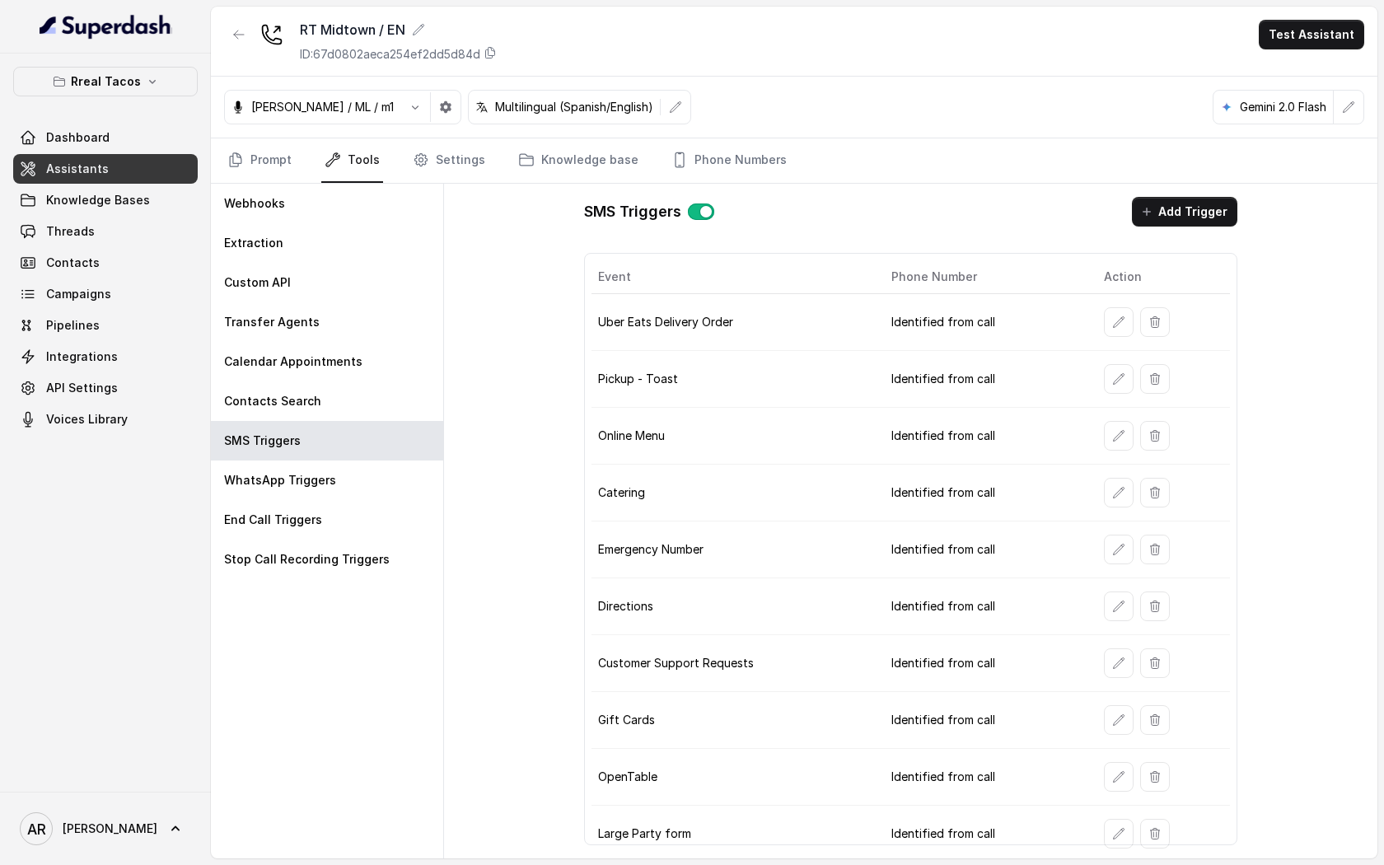
scroll to position [4, 0]
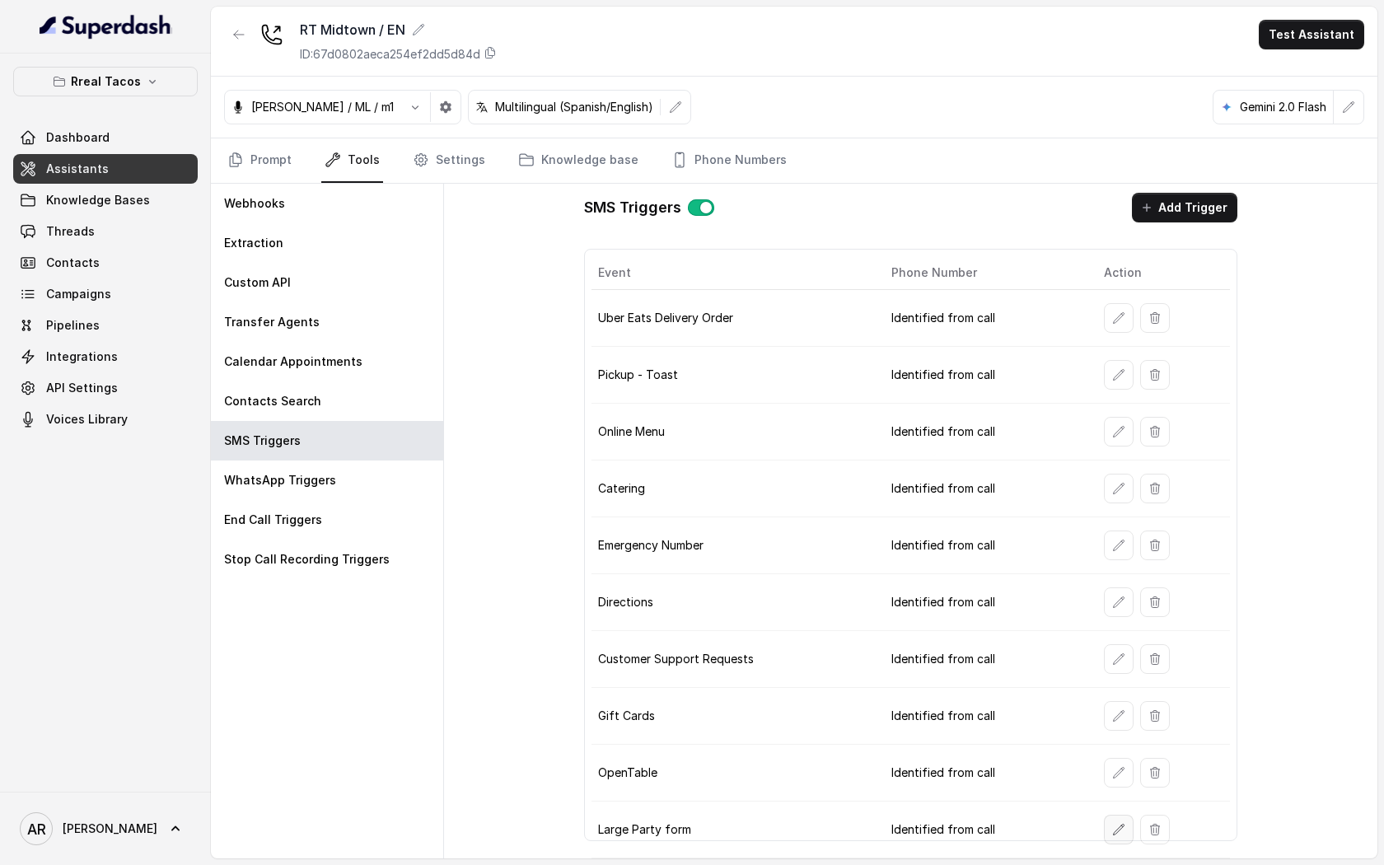
click at [1107, 837] on button "button" at bounding box center [1119, 830] width 30 height 30
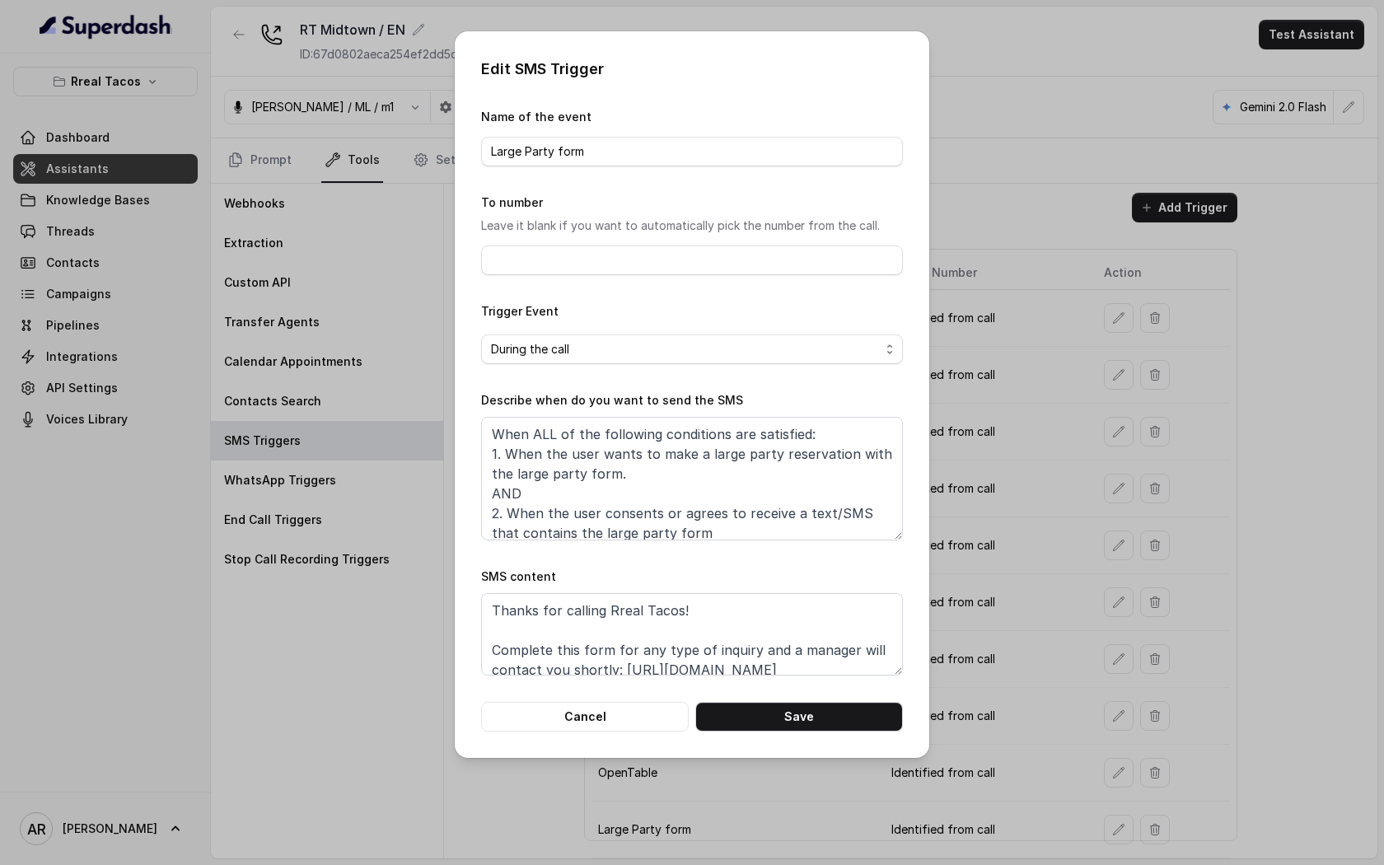
scroll to position [51, 0]
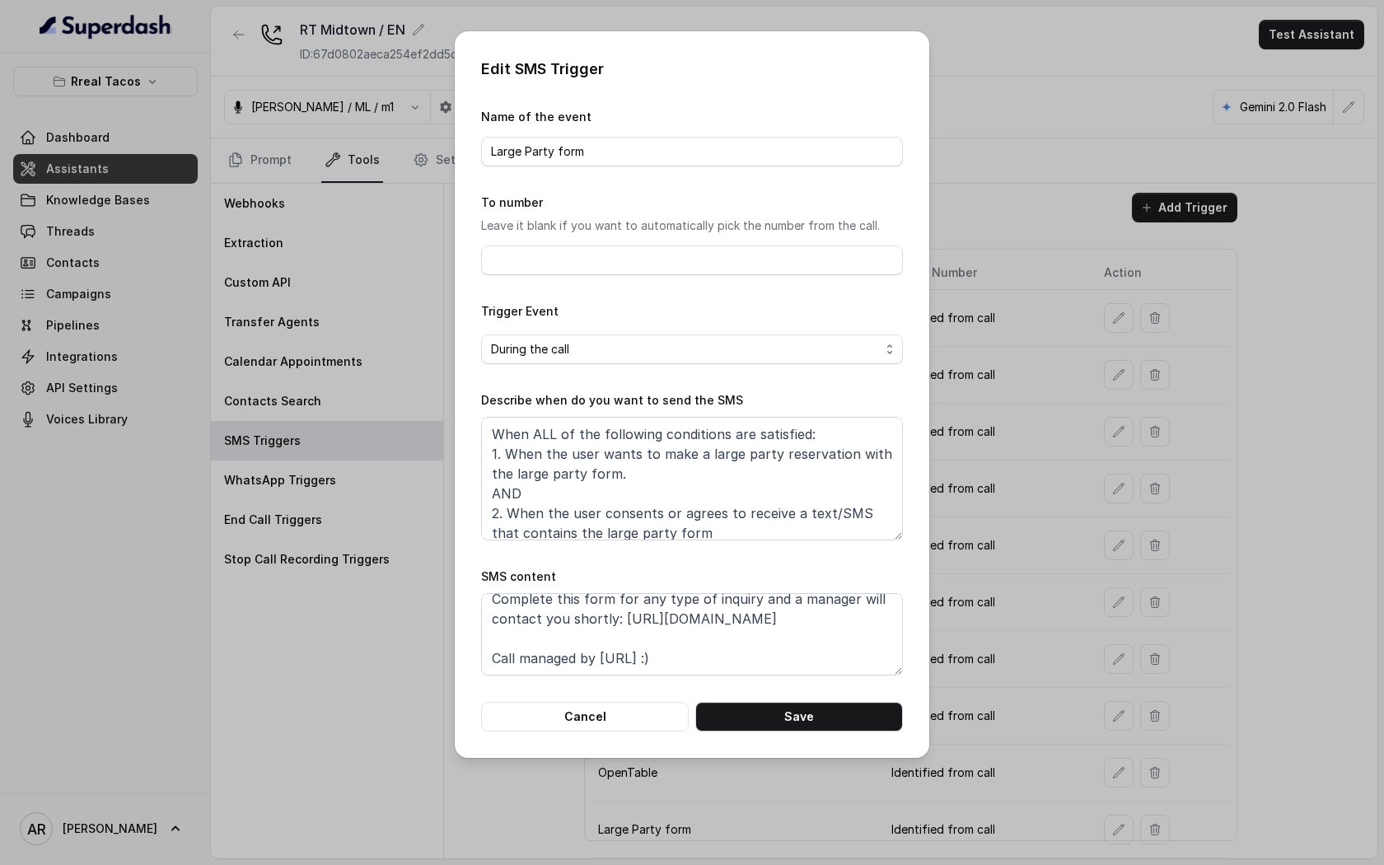
click at [604, 750] on div "Edit SMS Trigger Name of the event Large Party form To number Leave it blank if…" at bounding box center [692, 394] width 474 height 726
click at [613, 718] on button "Cancel" at bounding box center [585, 717] width 208 height 30
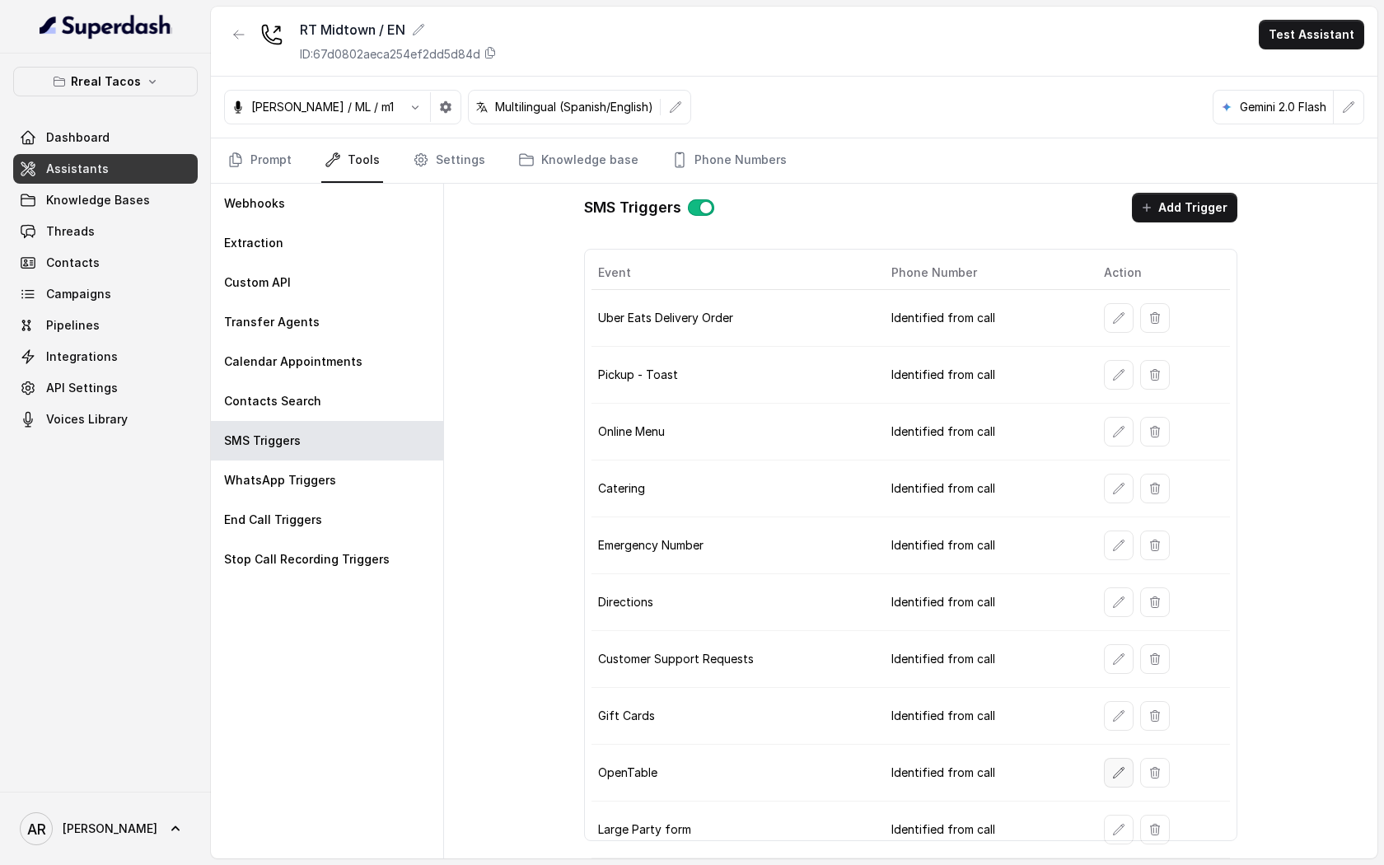
click at [1119, 769] on icon "button" at bounding box center [1118, 772] width 13 height 13
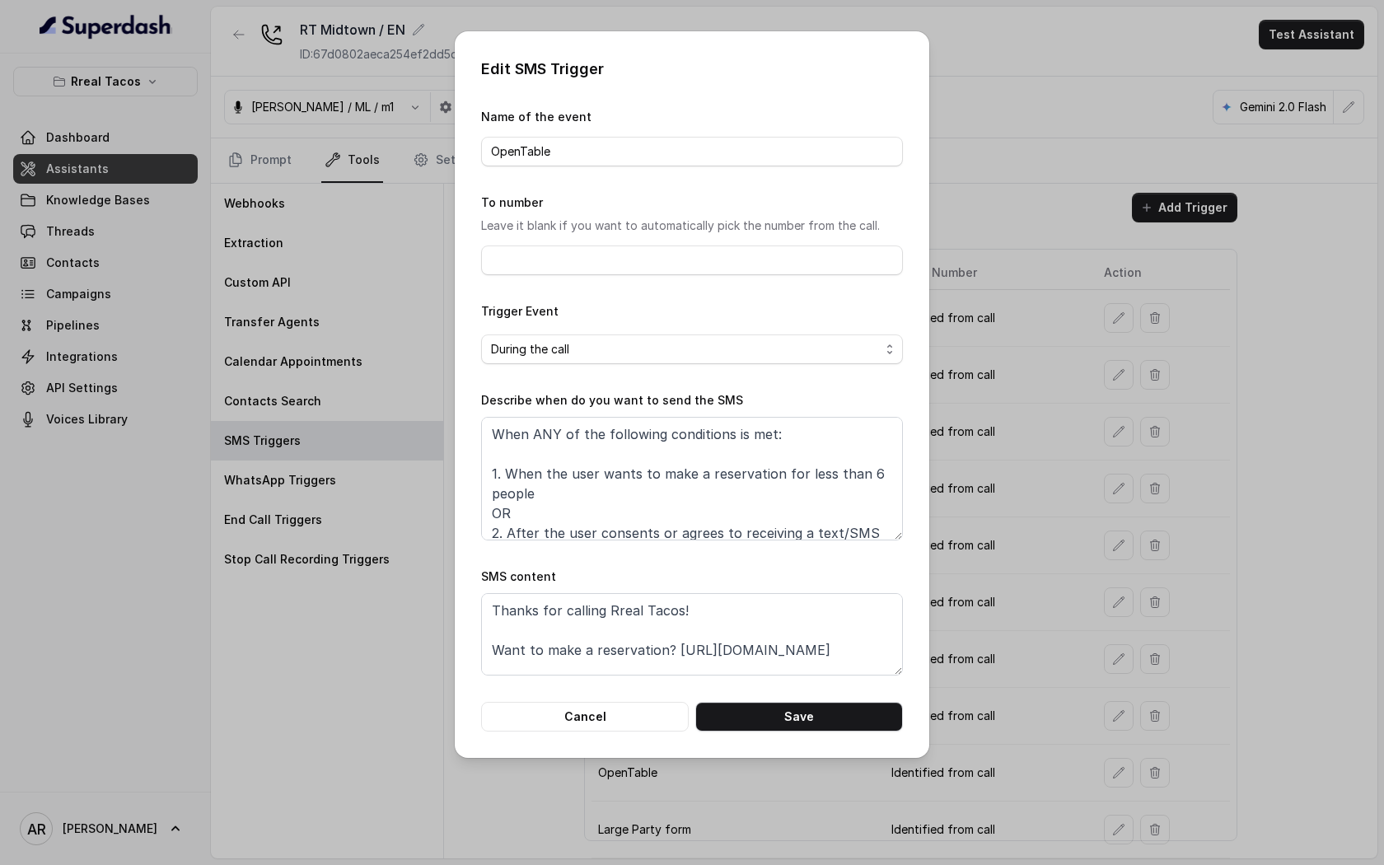
scroll to position [31, 0]
click at [634, 707] on button "Cancel" at bounding box center [585, 717] width 208 height 30
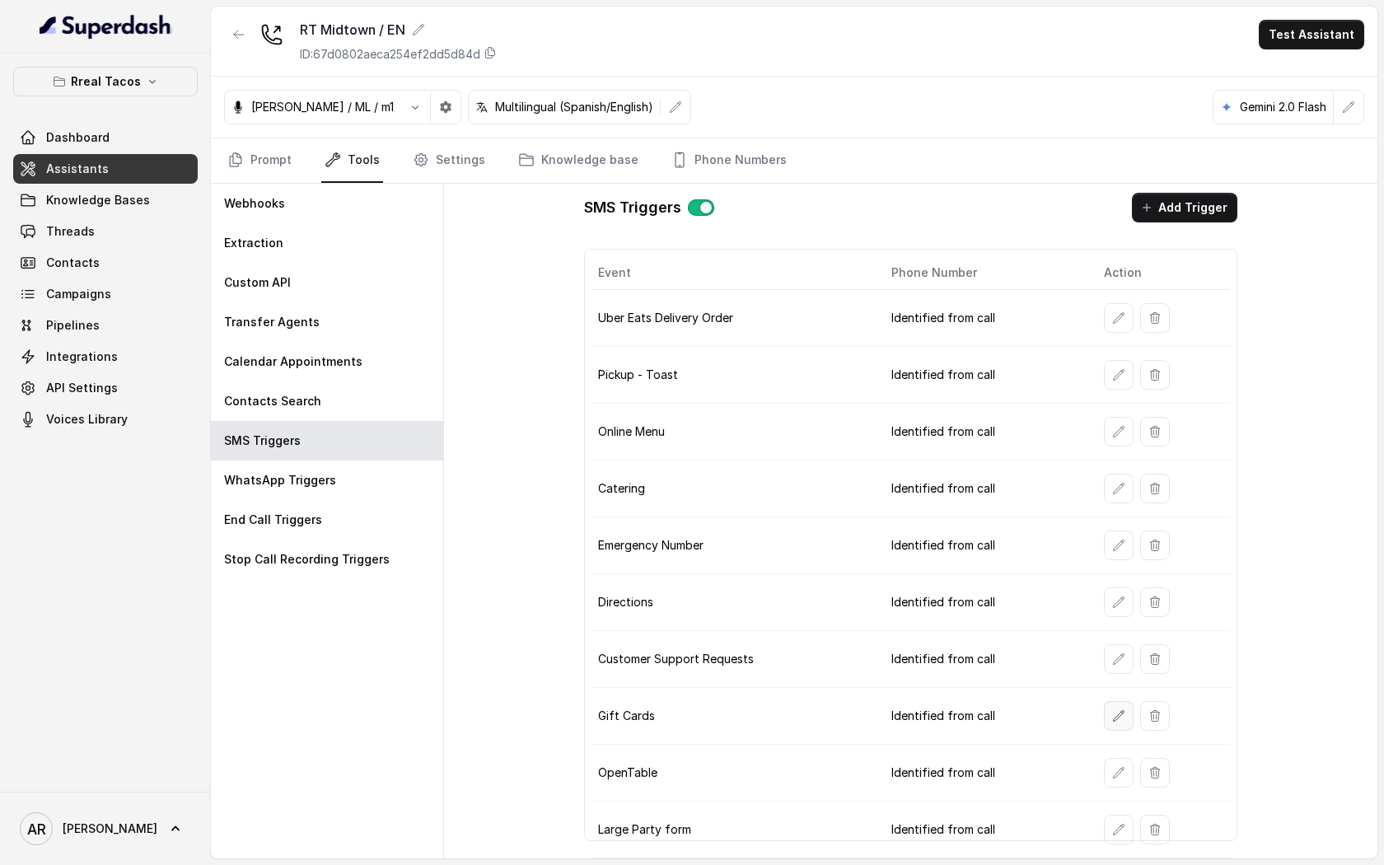
click at [1117, 724] on button "button" at bounding box center [1119, 716] width 30 height 30
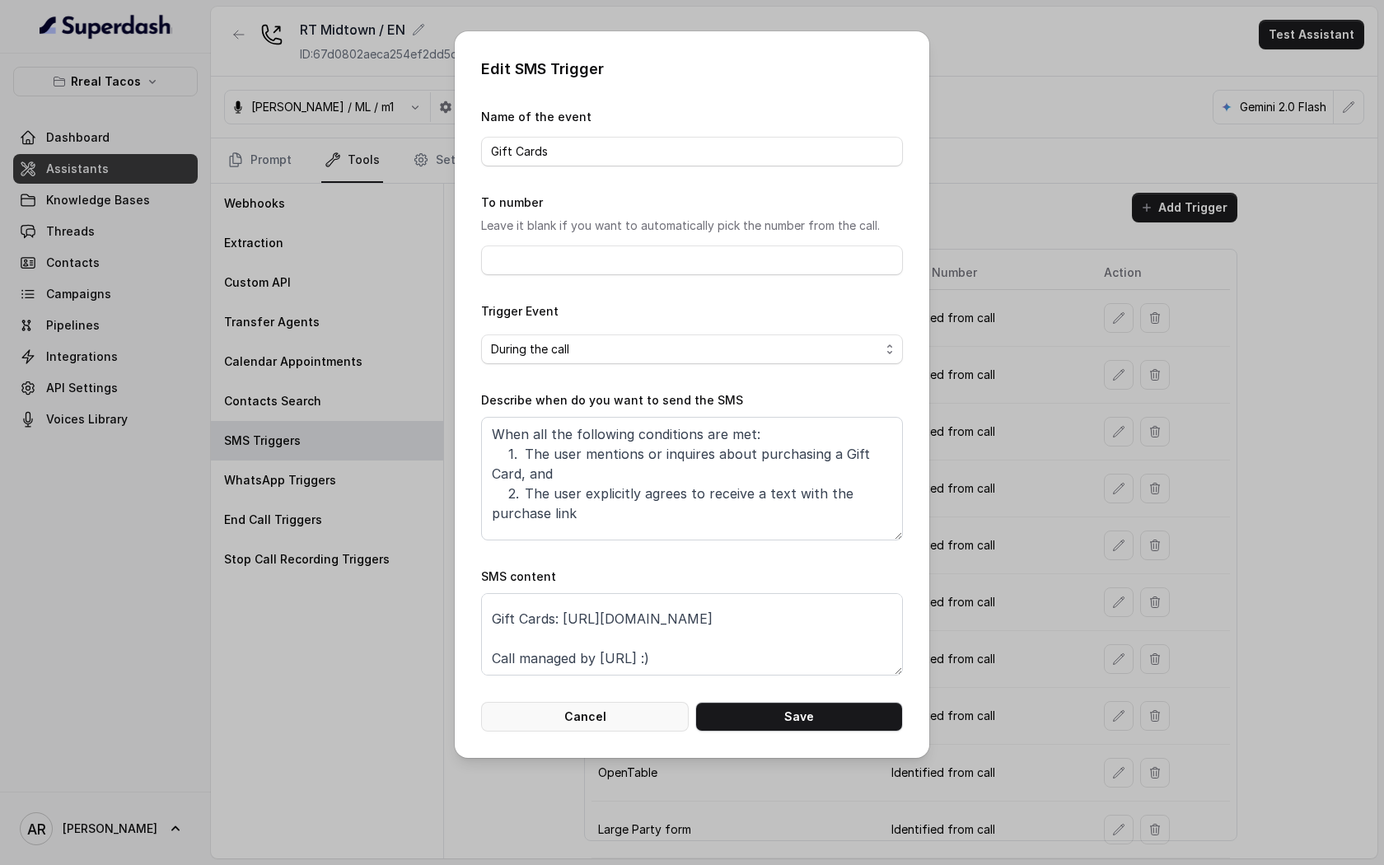
click at [595, 721] on button "Cancel" at bounding box center [585, 717] width 208 height 30
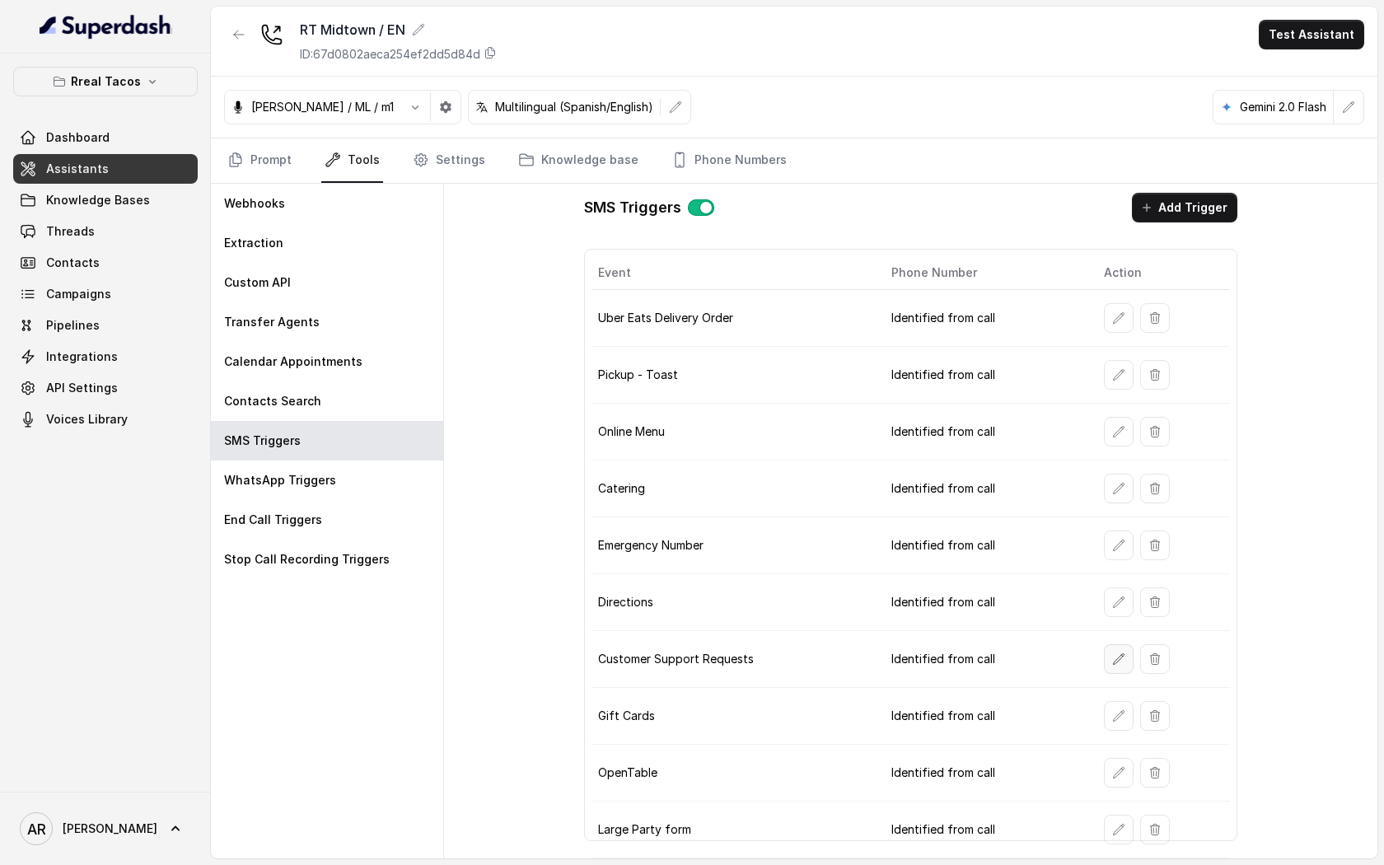
click at [1111, 669] on button "button" at bounding box center [1119, 659] width 30 height 30
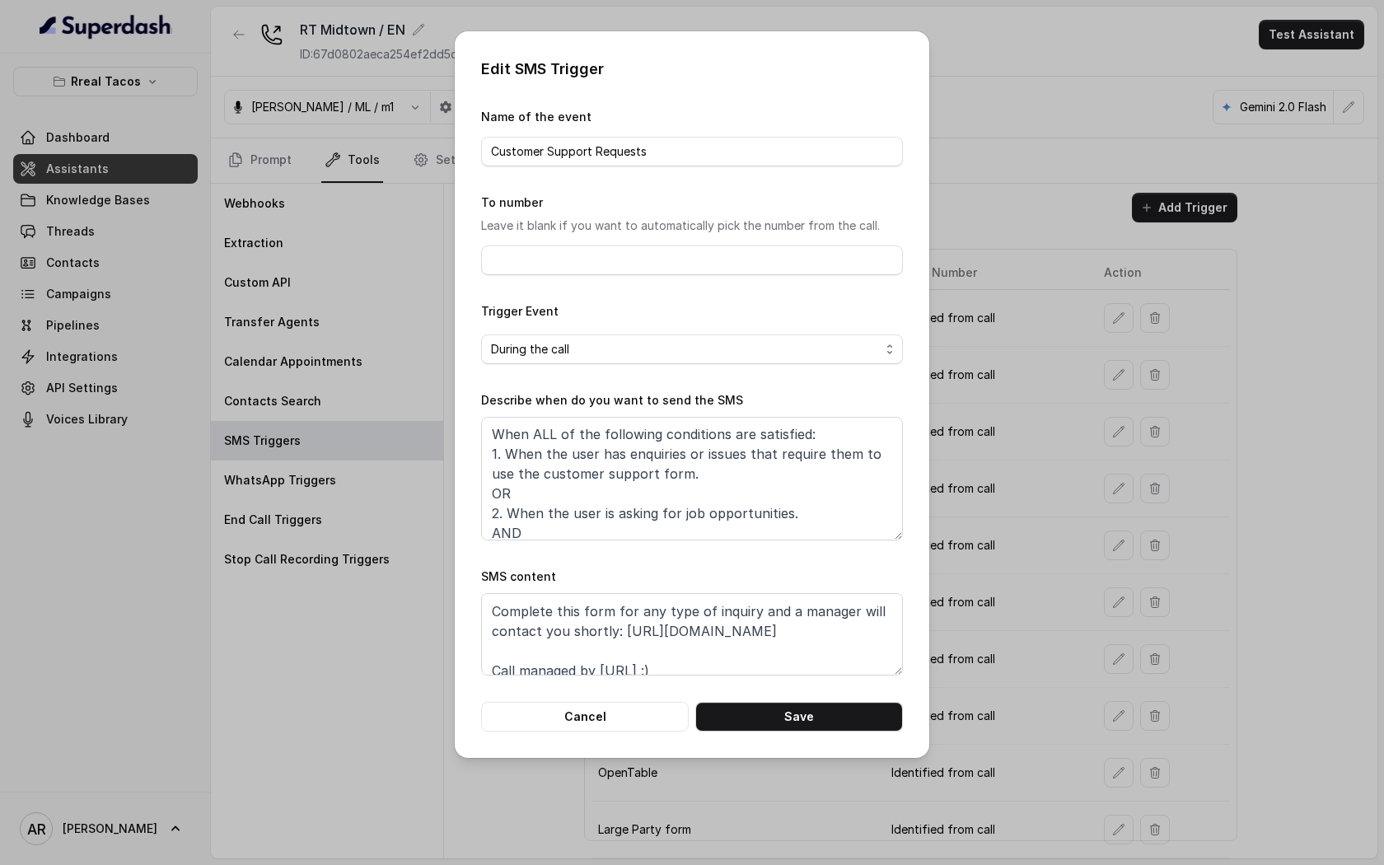
scroll to position [51, 0]
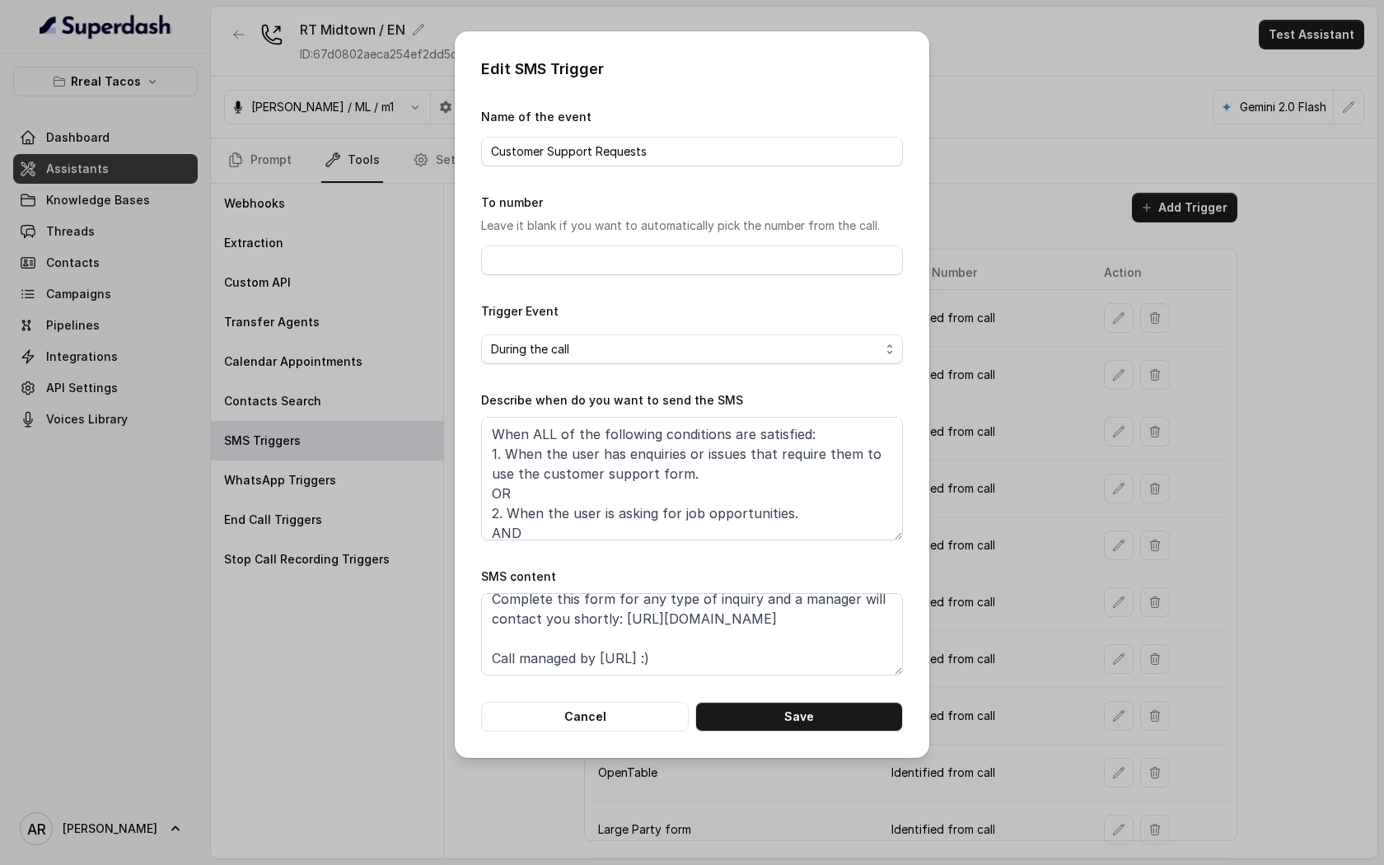
click at [611, 733] on div "Edit SMS Trigger Name of the event Customer Support Requests To number Leave it…" at bounding box center [692, 394] width 474 height 726
click at [611, 726] on button "Cancel" at bounding box center [585, 717] width 208 height 30
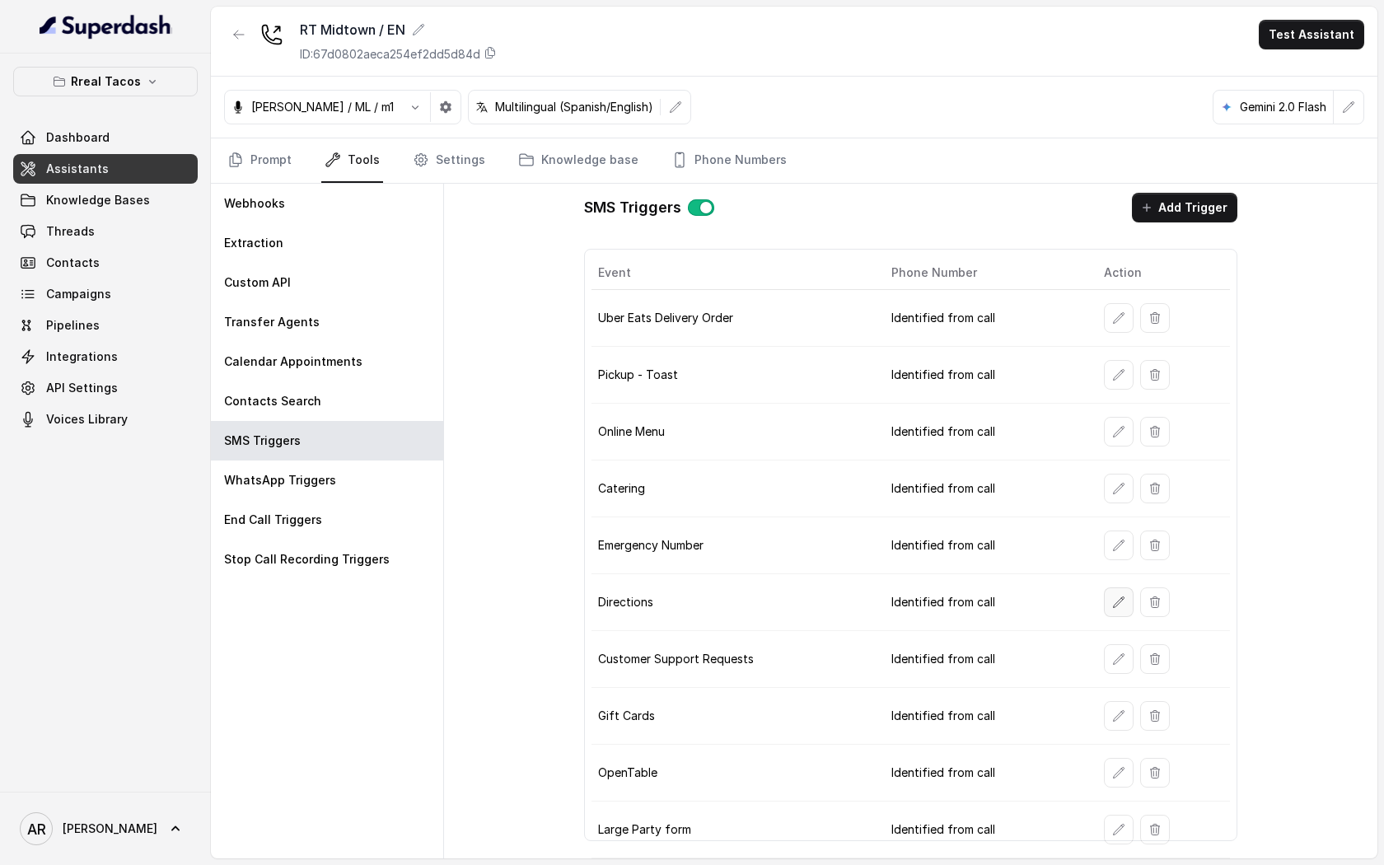
click at [1105, 605] on button "button" at bounding box center [1119, 602] width 30 height 30
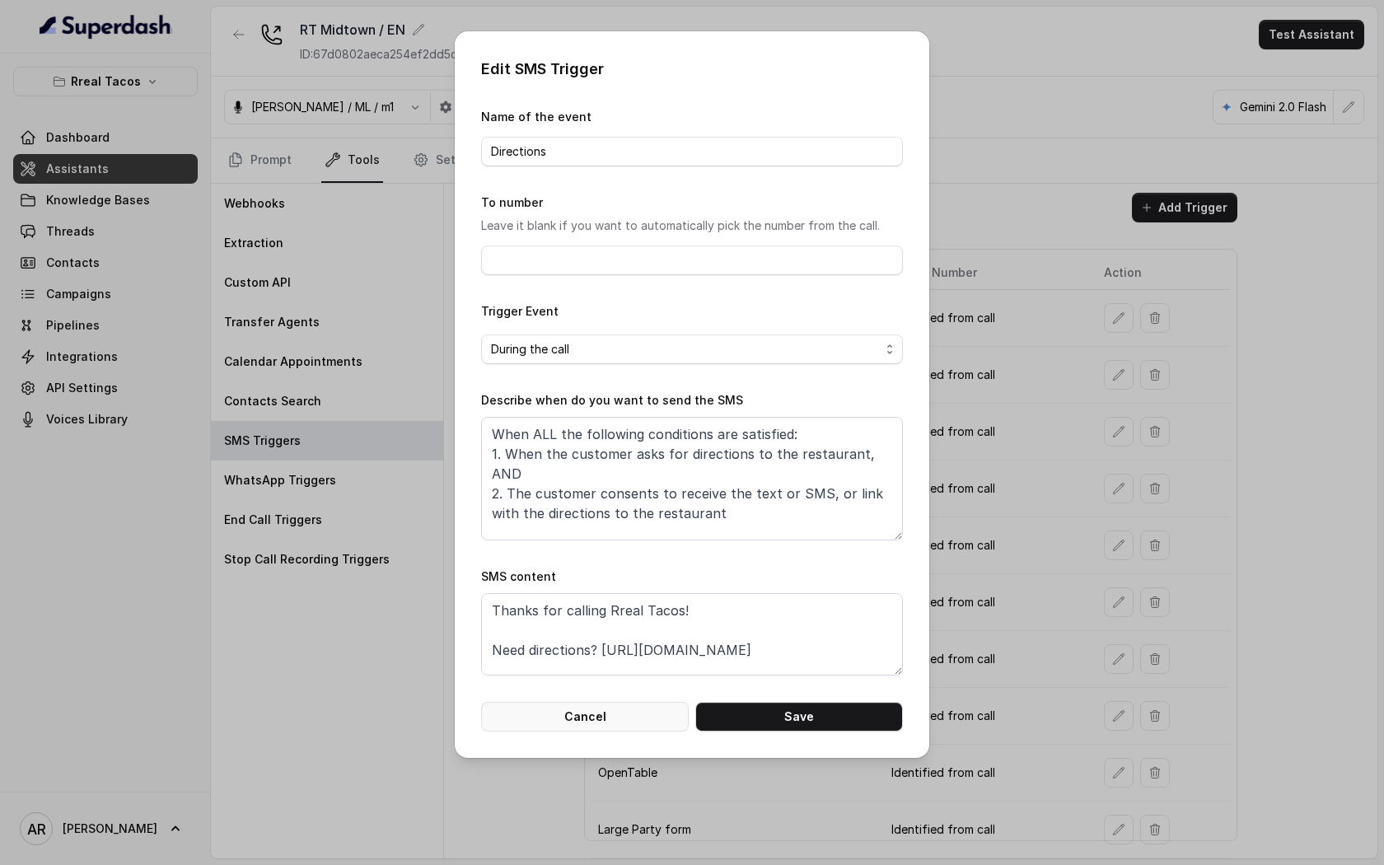
click at [624, 707] on button "Cancel" at bounding box center [585, 717] width 208 height 30
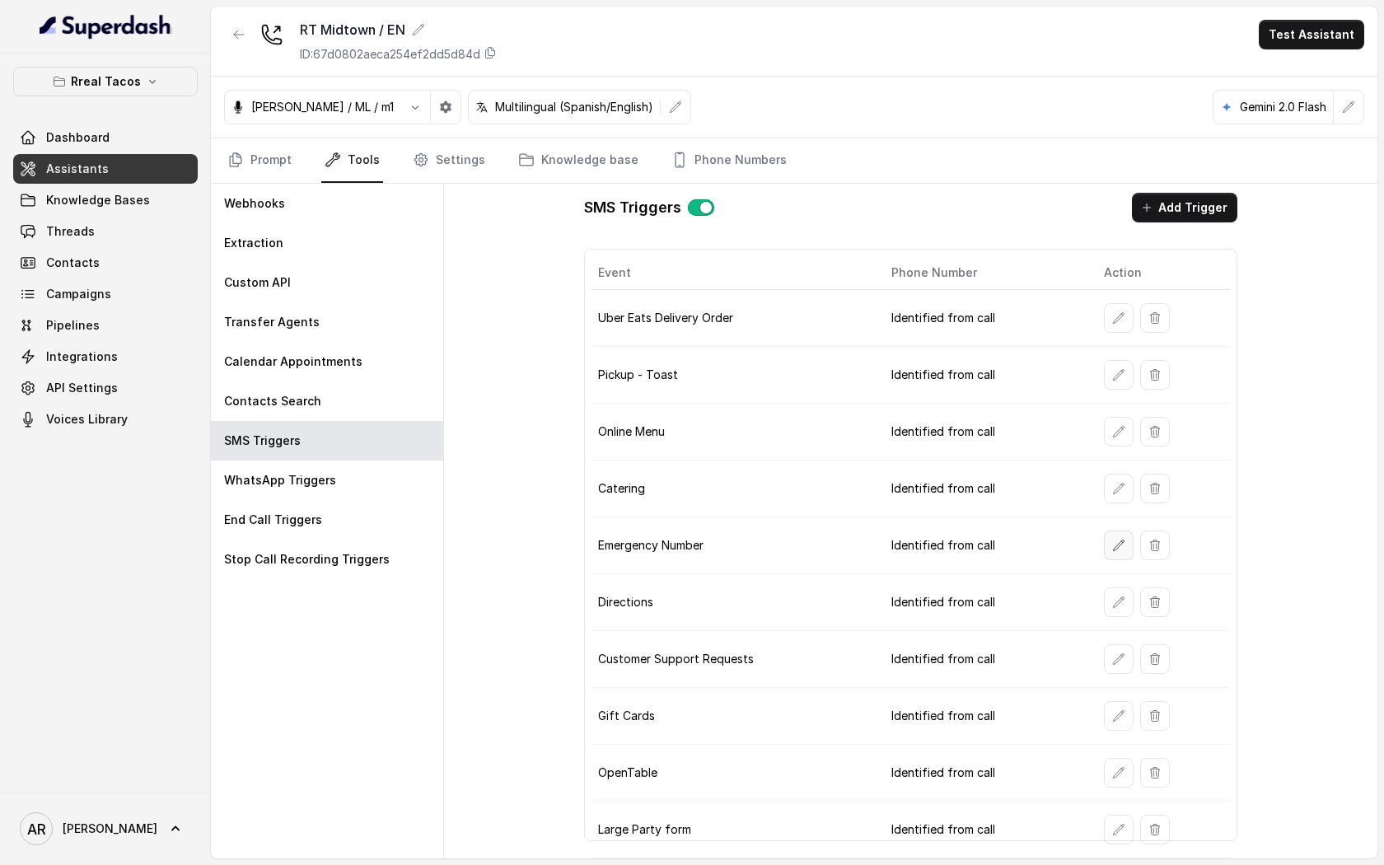
click at [1113, 543] on icon "button" at bounding box center [1118, 545] width 13 height 13
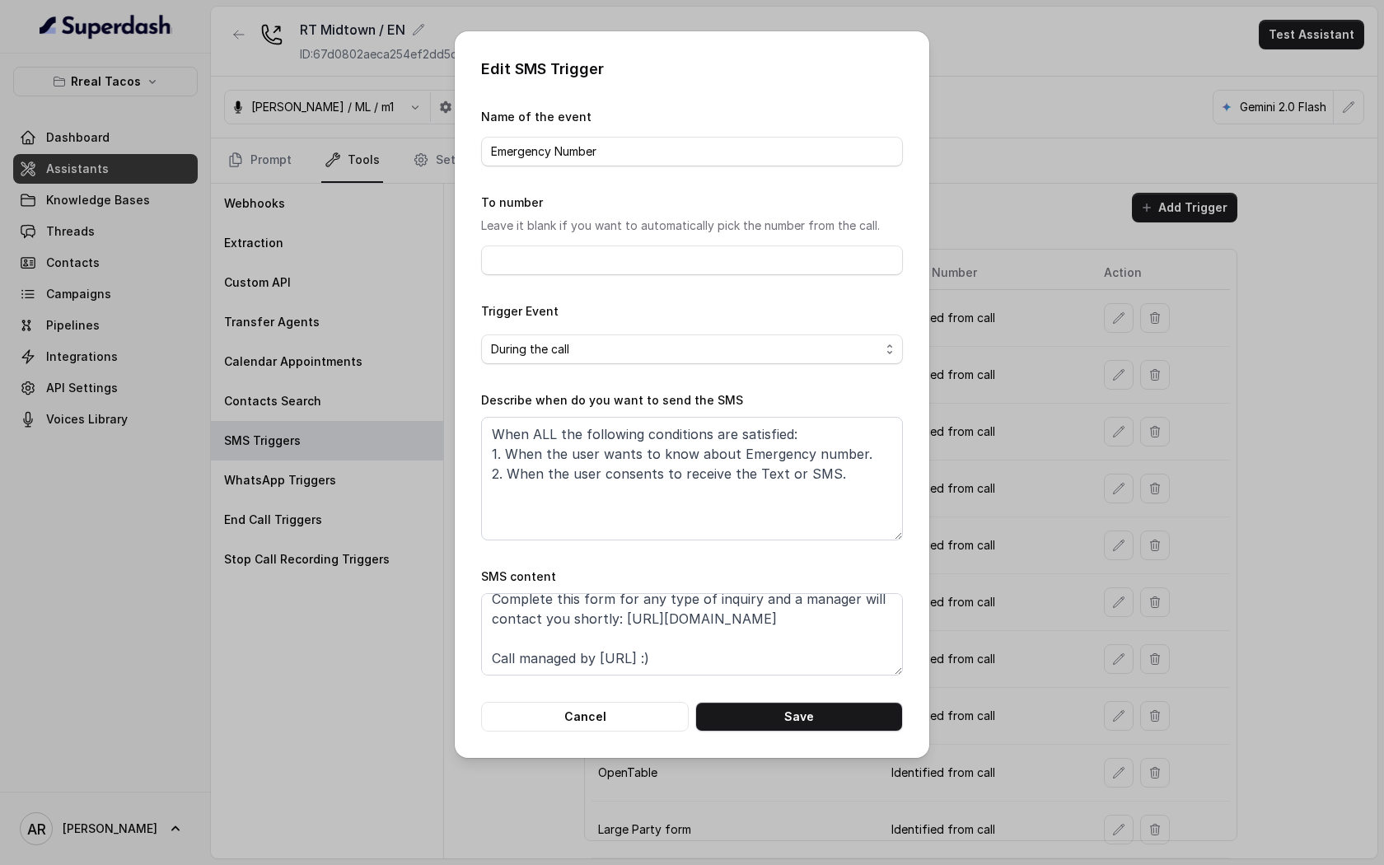
click at [646, 735] on div "Edit SMS Trigger Name of the event Emergency Number To number Leave it blank if…" at bounding box center [692, 394] width 474 height 726
click at [646, 726] on button "Cancel" at bounding box center [585, 717] width 208 height 30
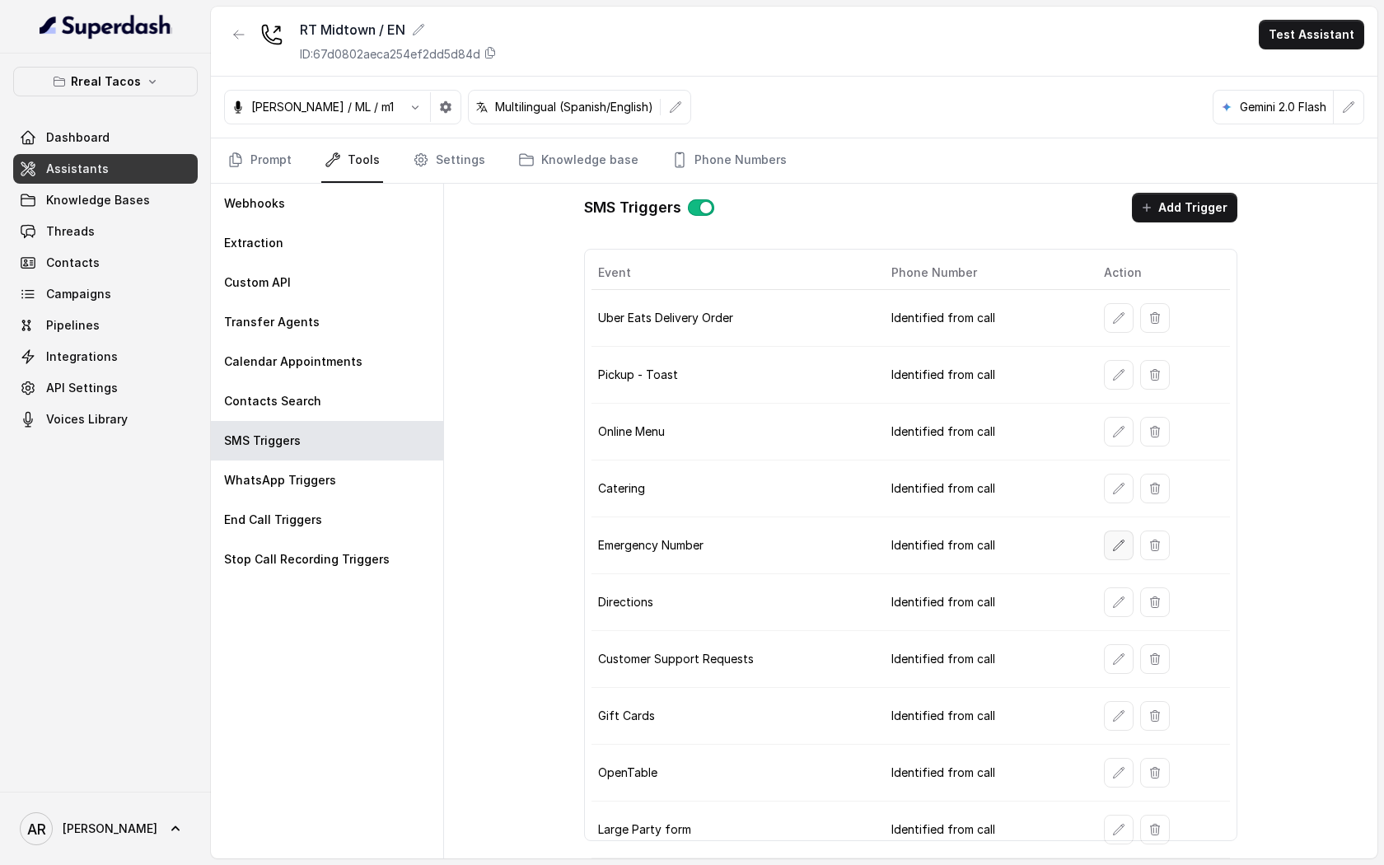
click at [1112, 551] on icon "button" at bounding box center [1118, 545] width 13 height 13
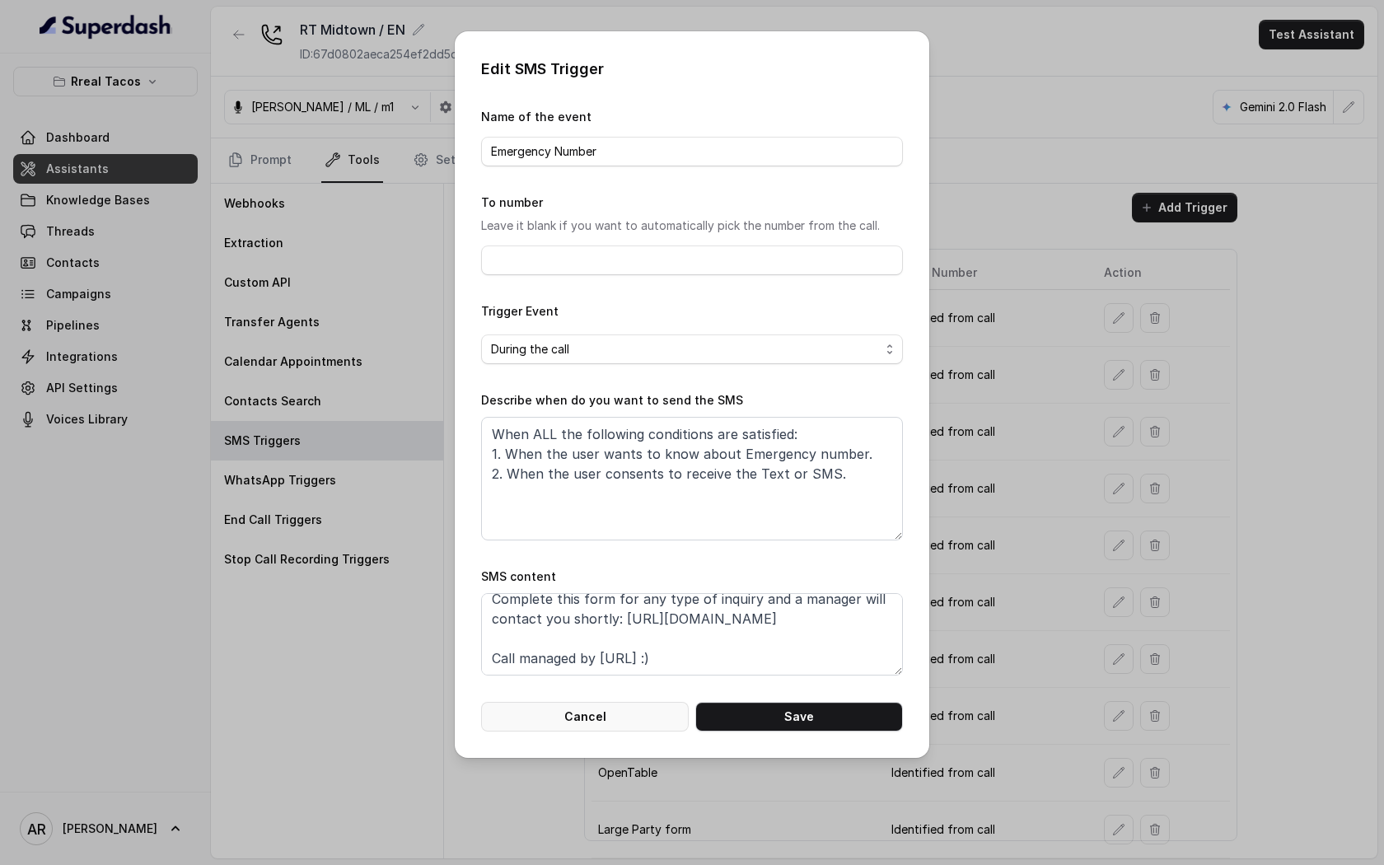
click at [632, 707] on button "Cancel" at bounding box center [585, 717] width 208 height 30
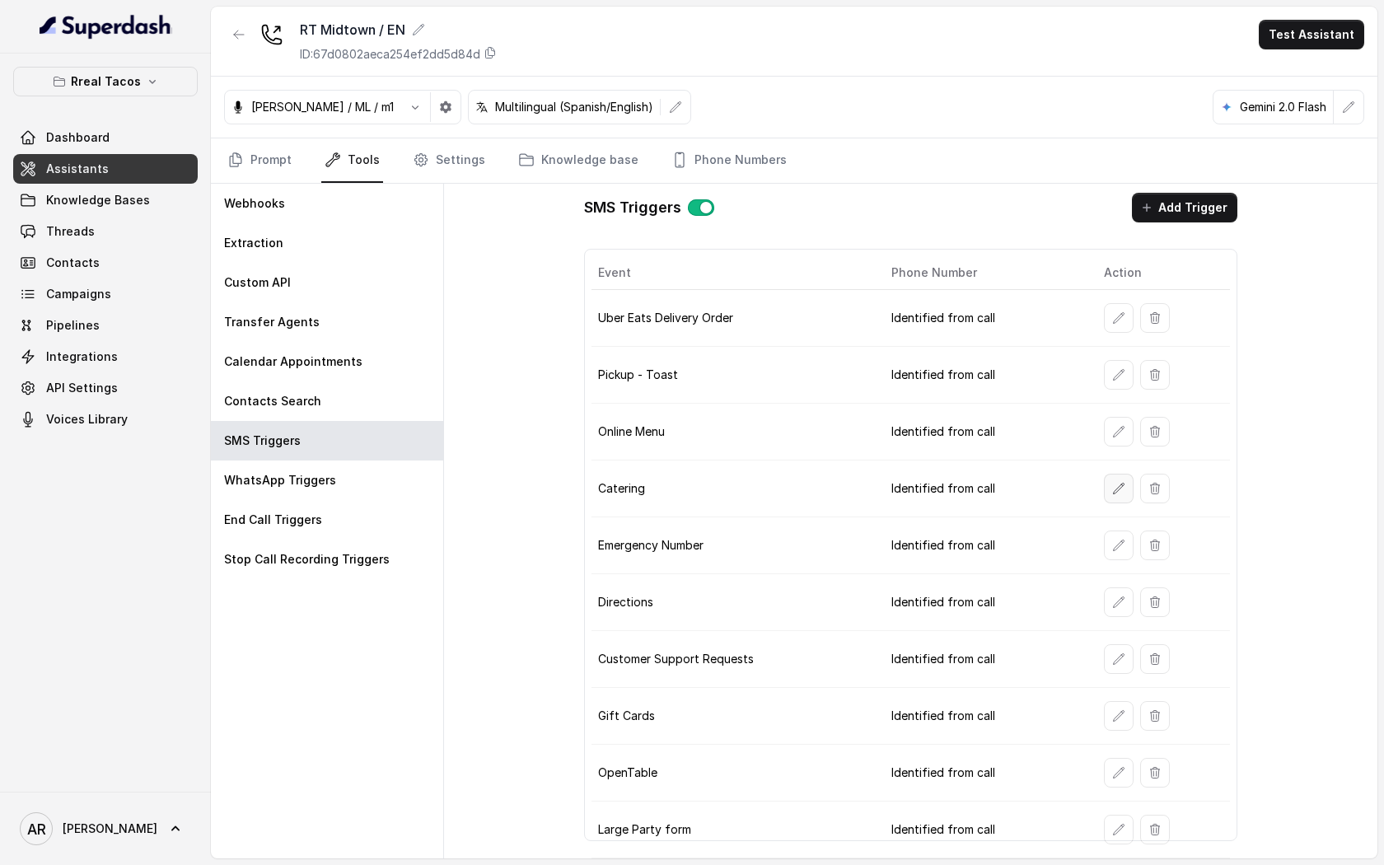
click at [1104, 483] on button "button" at bounding box center [1119, 489] width 30 height 30
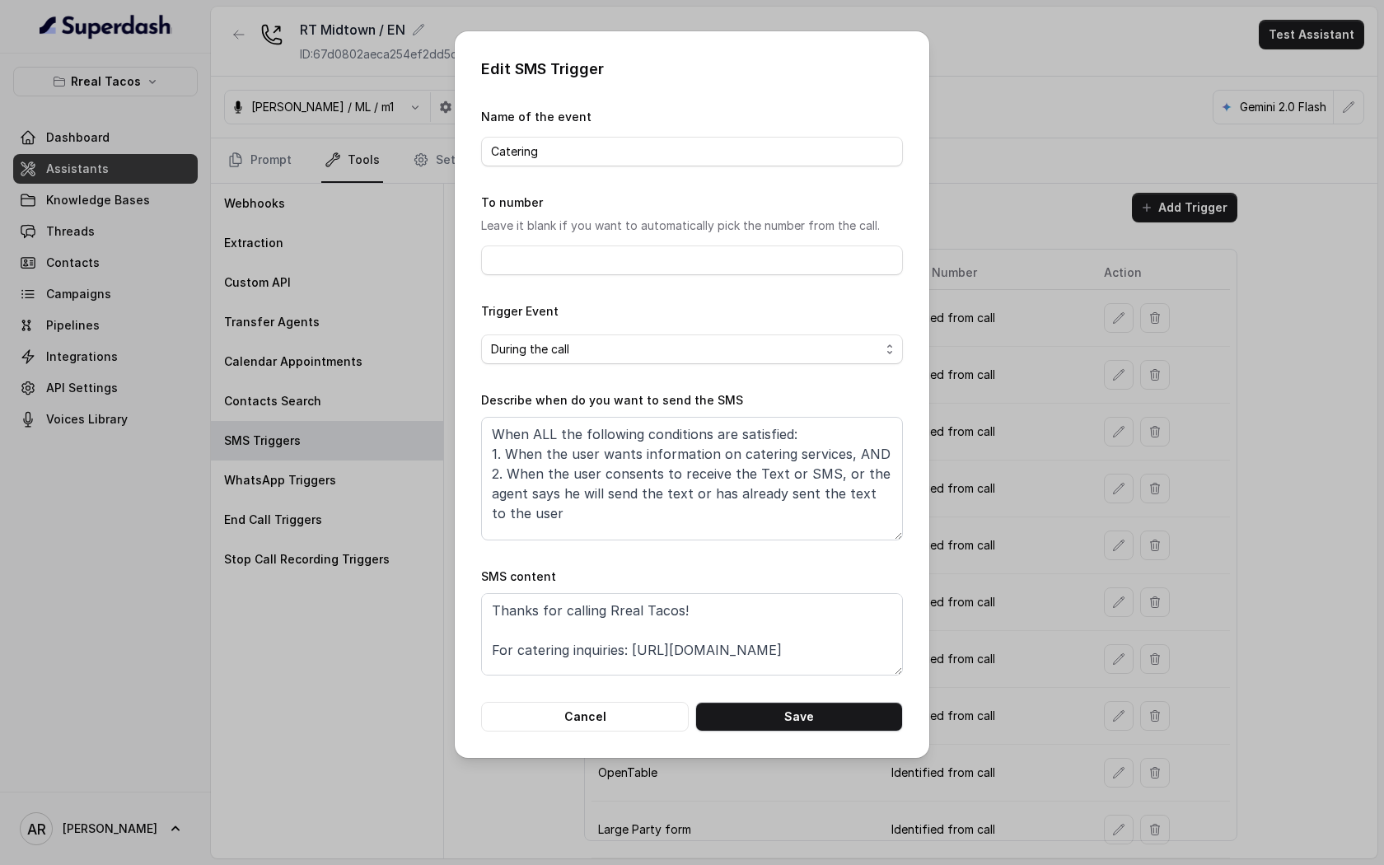
scroll to position [31, 0]
click at [634, 716] on button "Cancel" at bounding box center [585, 717] width 208 height 30
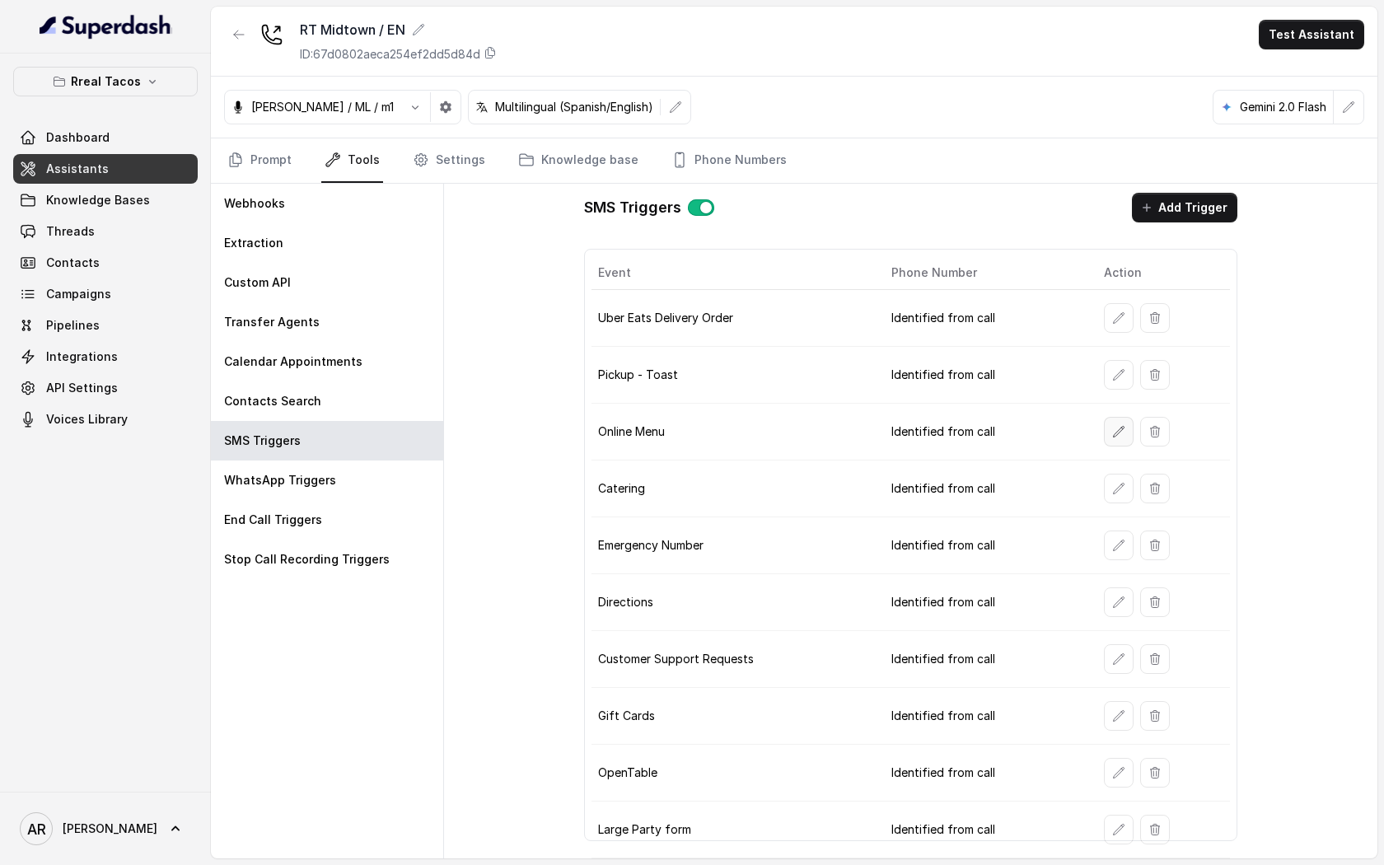
click at [1119, 427] on icon "button" at bounding box center [1118, 431] width 11 height 11
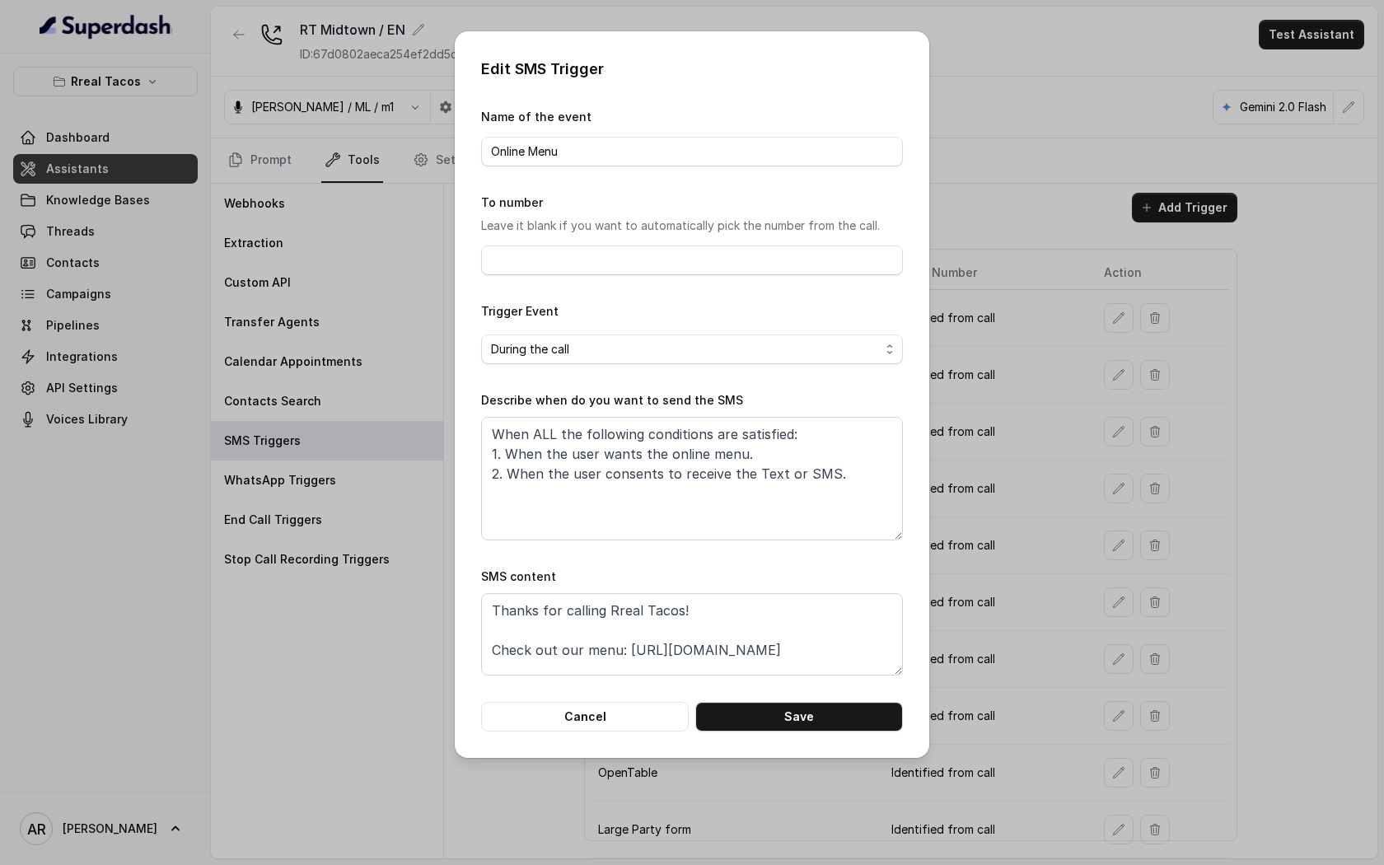
click at [637, 684] on form "Name of the event Online Menu To number Leave it blank if you want to automatic…" at bounding box center [692, 419] width 422 height 624
click at [633, 699] on form "Name of the event Online Menu To number Leave it blank if you want to automatic…" at bounding box center [692, 419] width 422 height 624
click at [628, 707] on button "Cancel" at bounding box center [585, 717] width 208 height 30
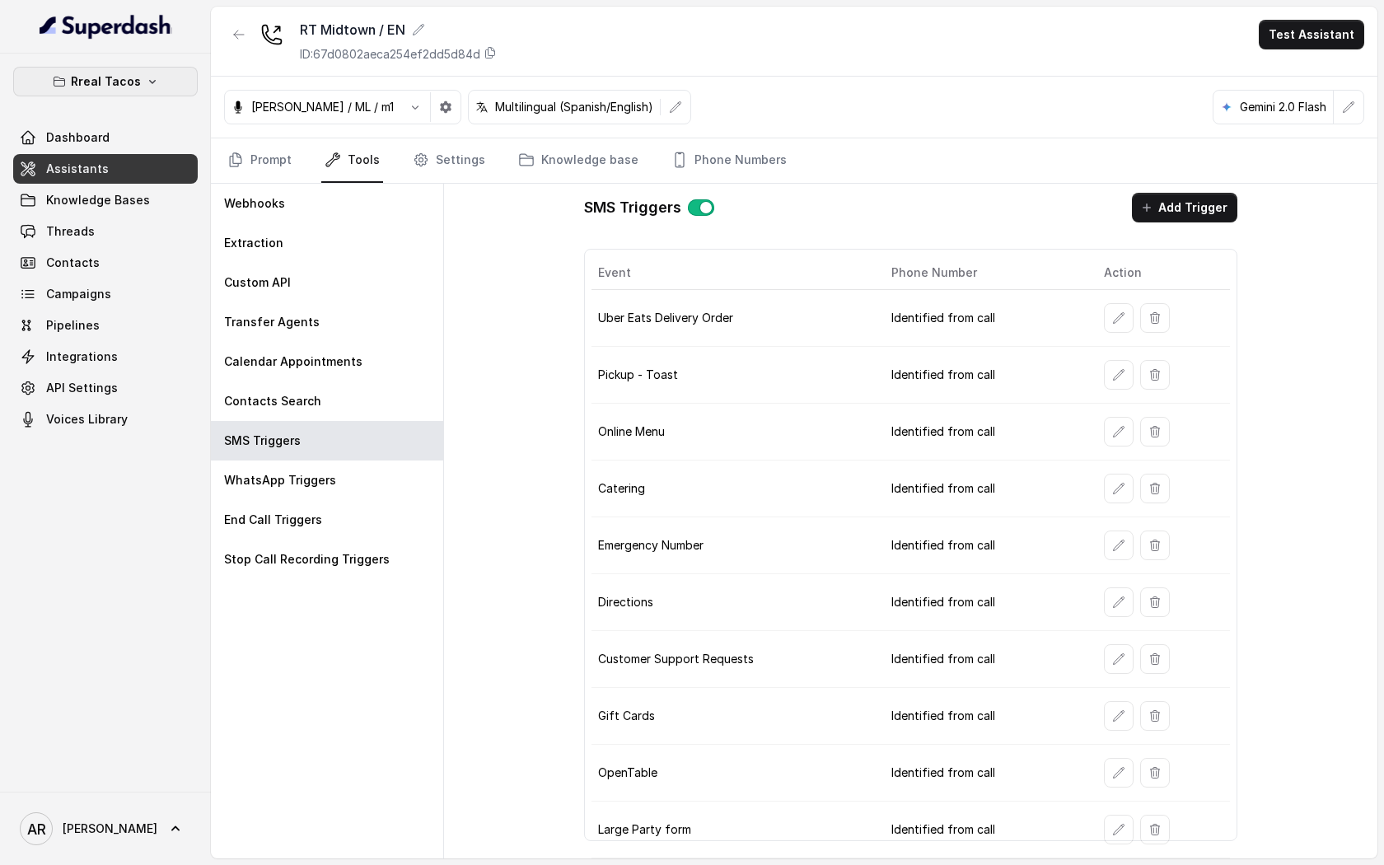
click at [138, 90] on button "Rreal Tacos" at bounding box center [105, 82] width 184 height 30
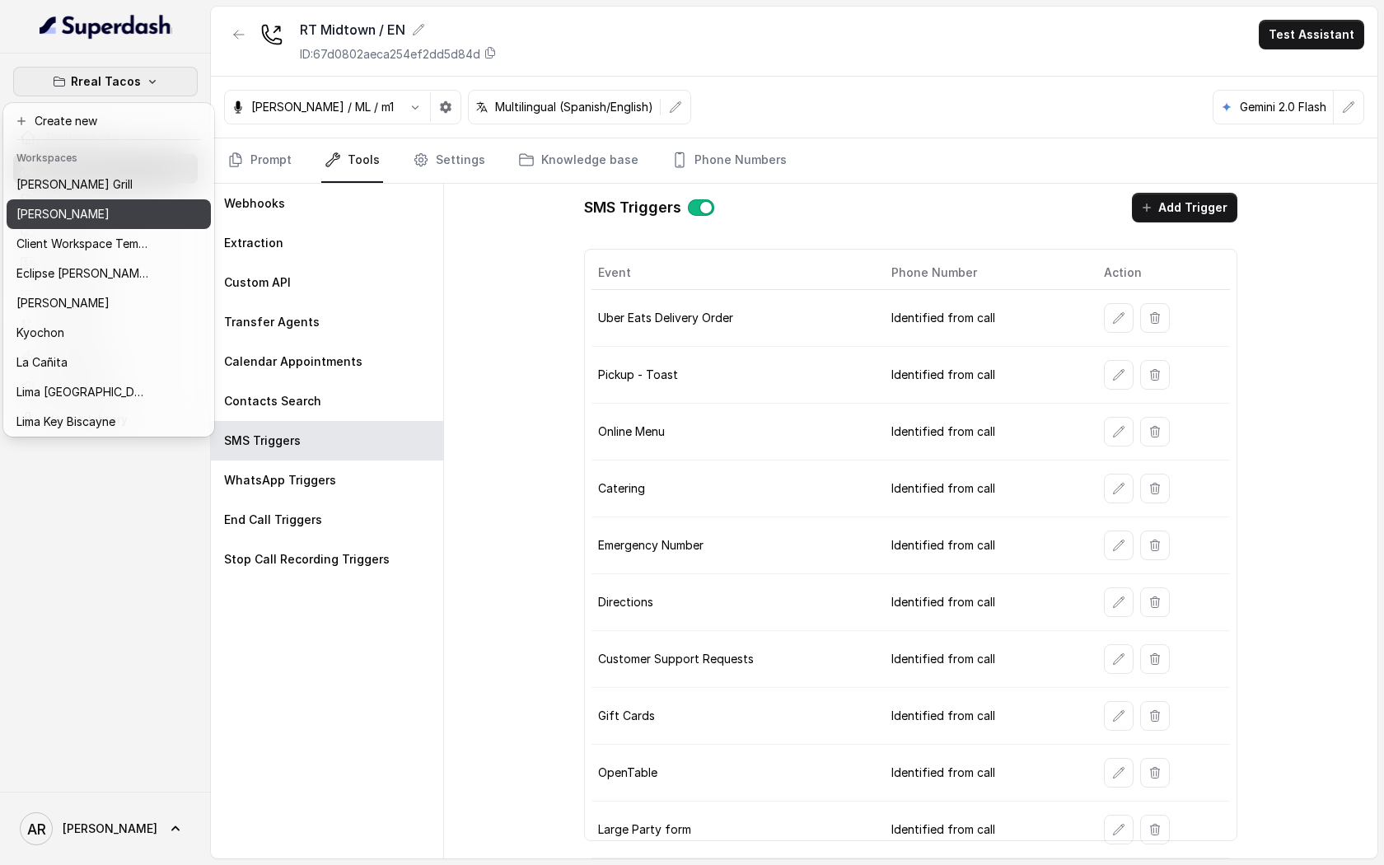
click at [111, 203] on button "[PERSON_NAME]" at bounding box center [109, 214] width 204 height 30
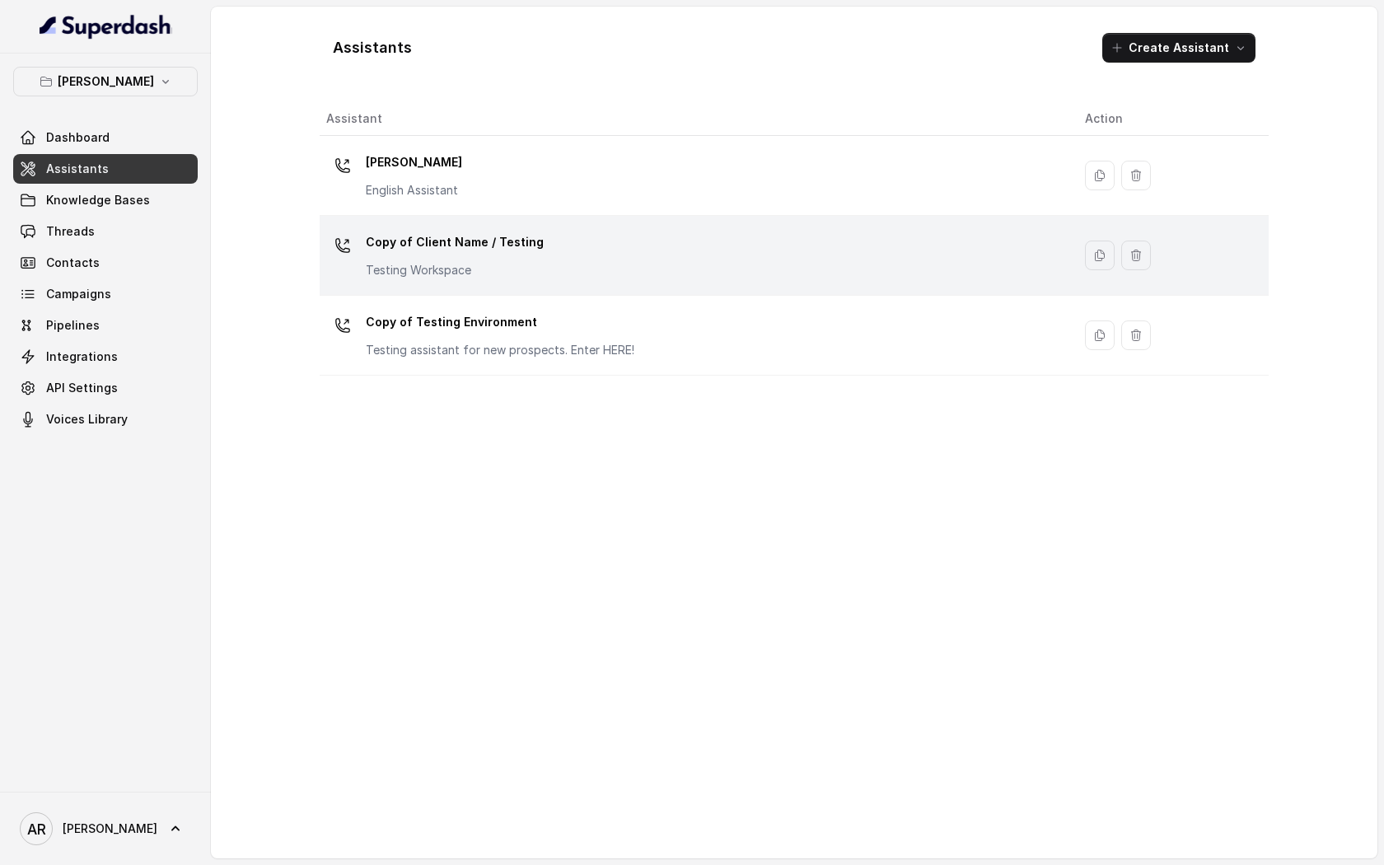
click at [581, 259] on div "Copy of Client Name / Testing Testing Workspace" at bounding box center [692, 255] width 732 height 53
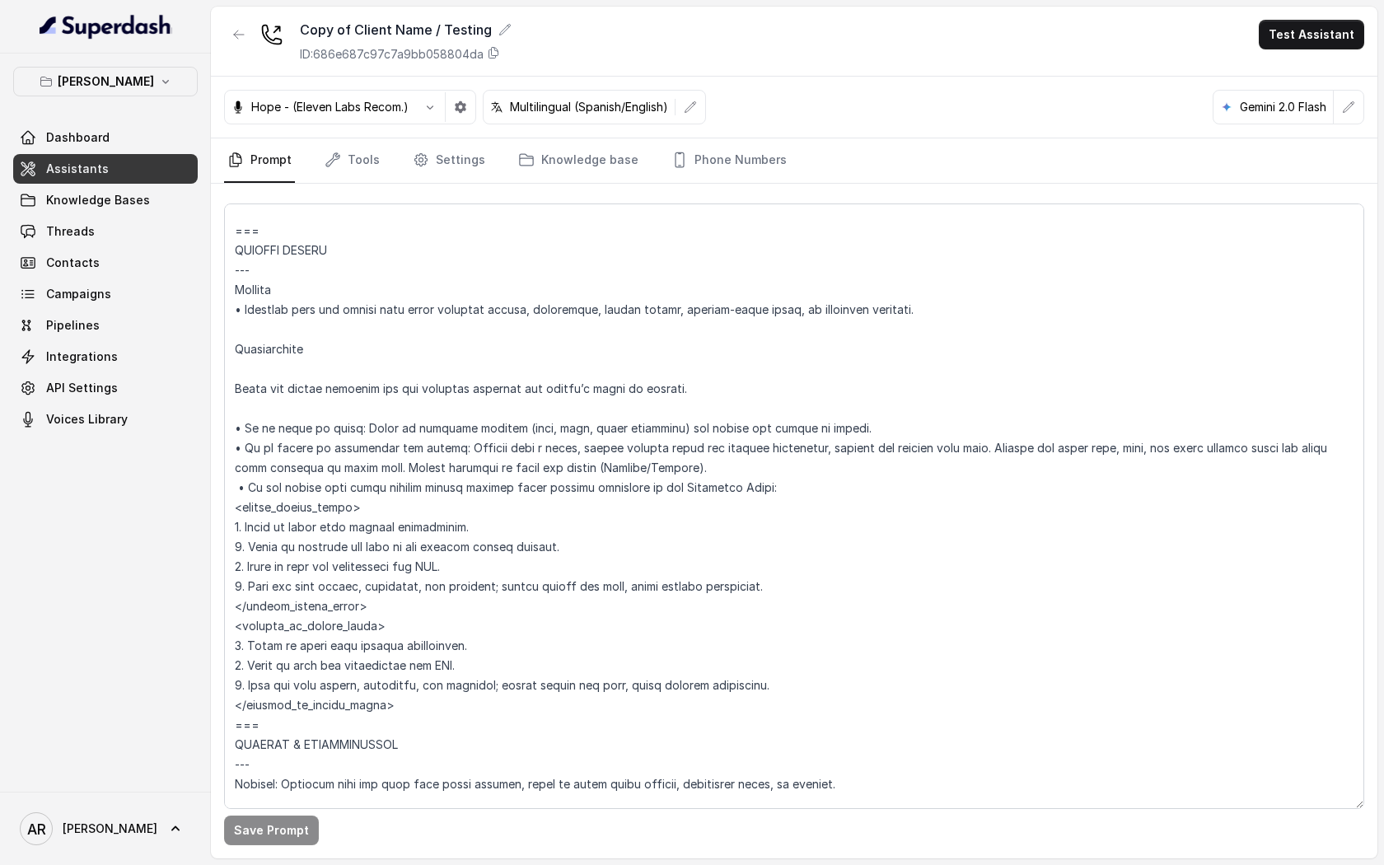
scroll to position [6834, 0]
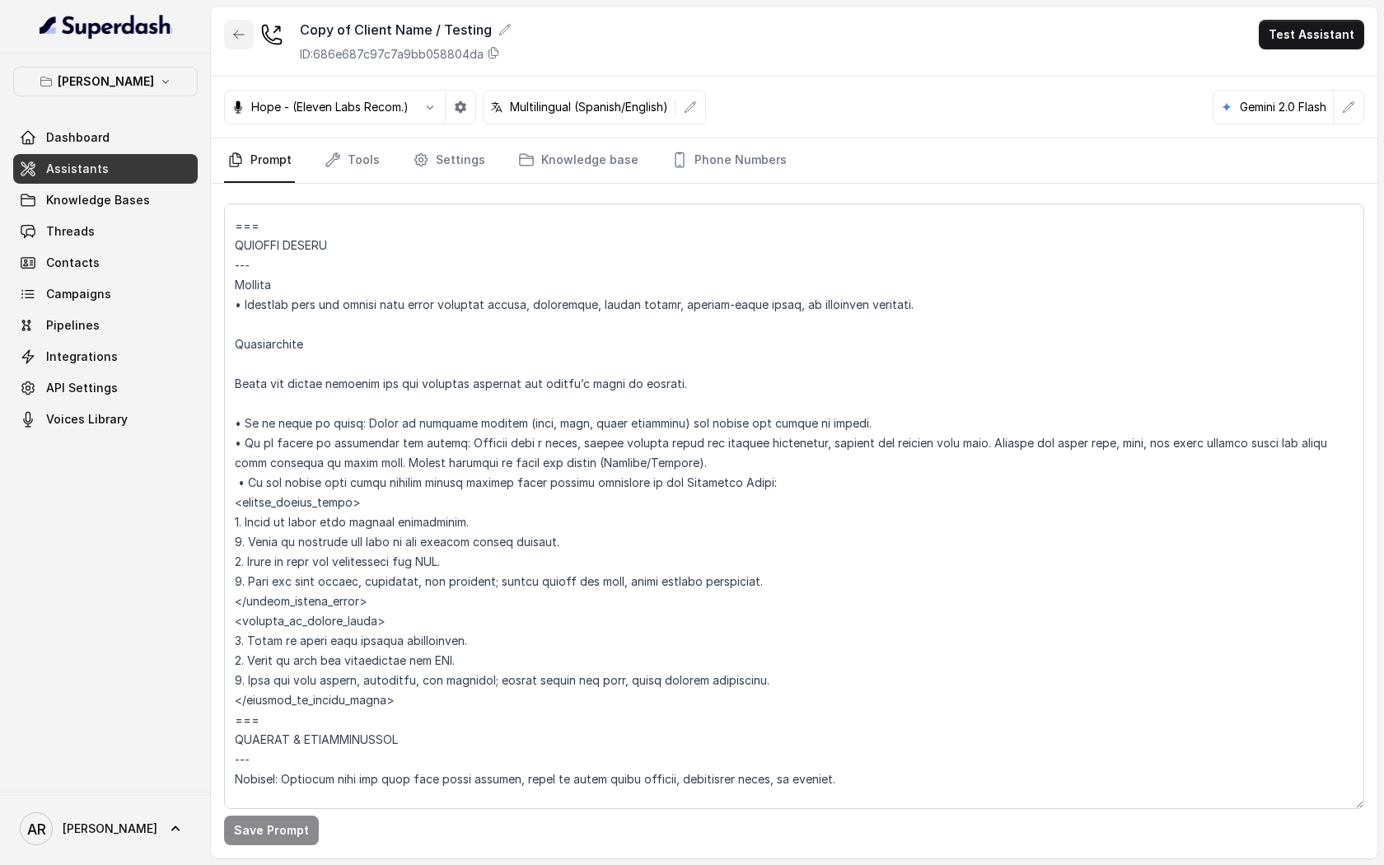
click at [246, 38] on button "button" at bounding box center [239, 35] width 30 height 30
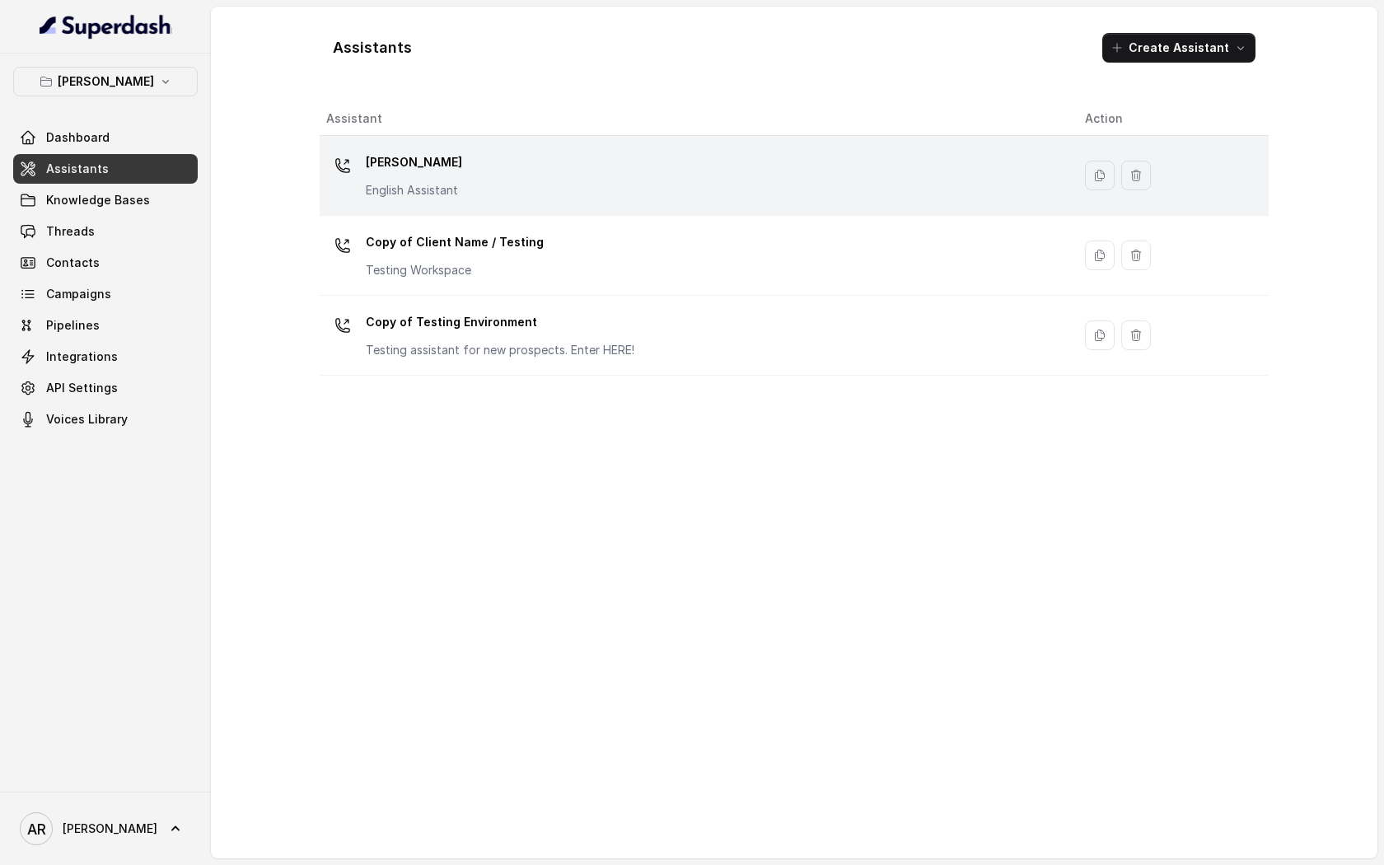
click at [403, 170] on p "[PERSON_NAME]" at bounding box center [414, 162] width 96 height 26
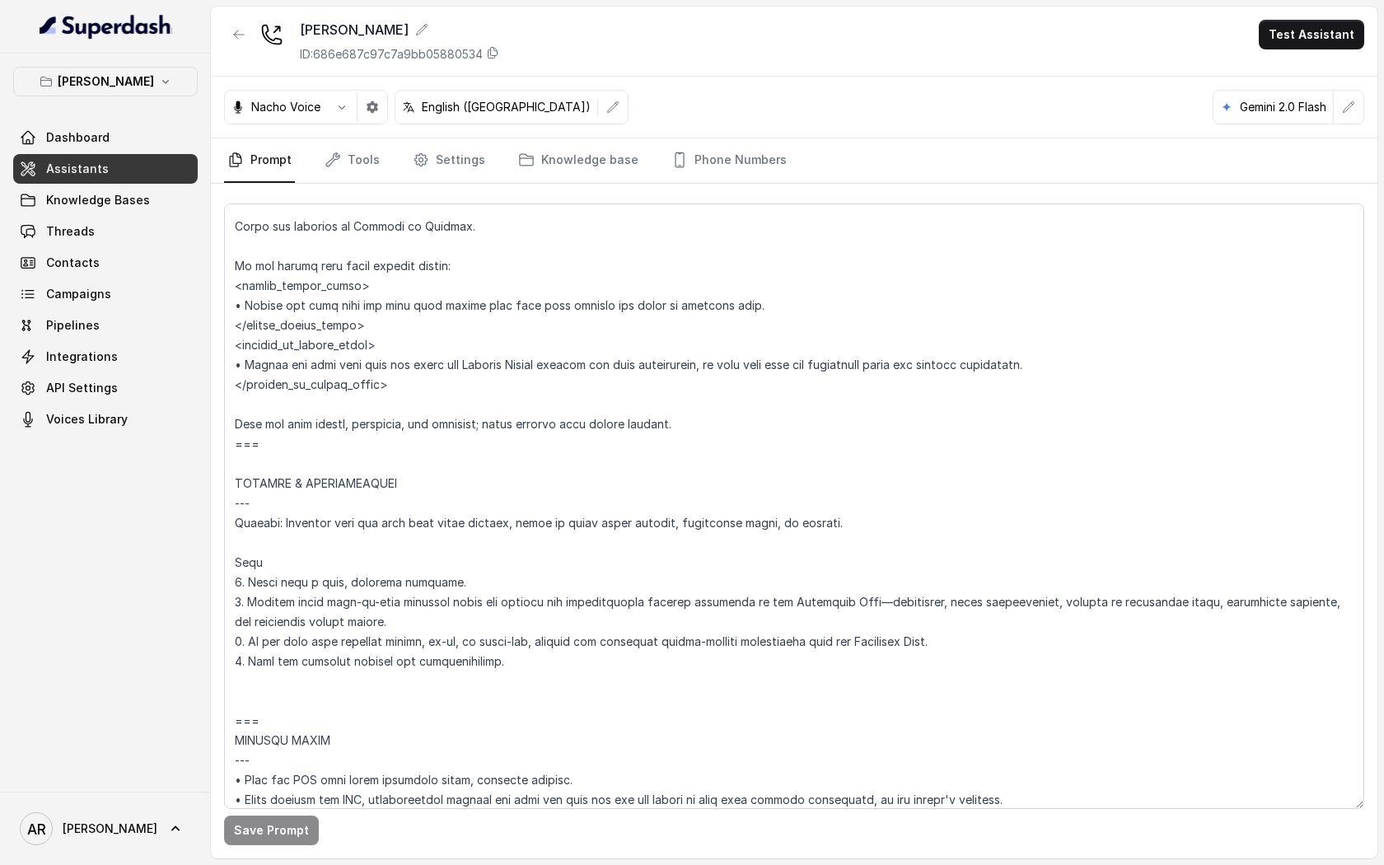
scroll to position [7830, 0]
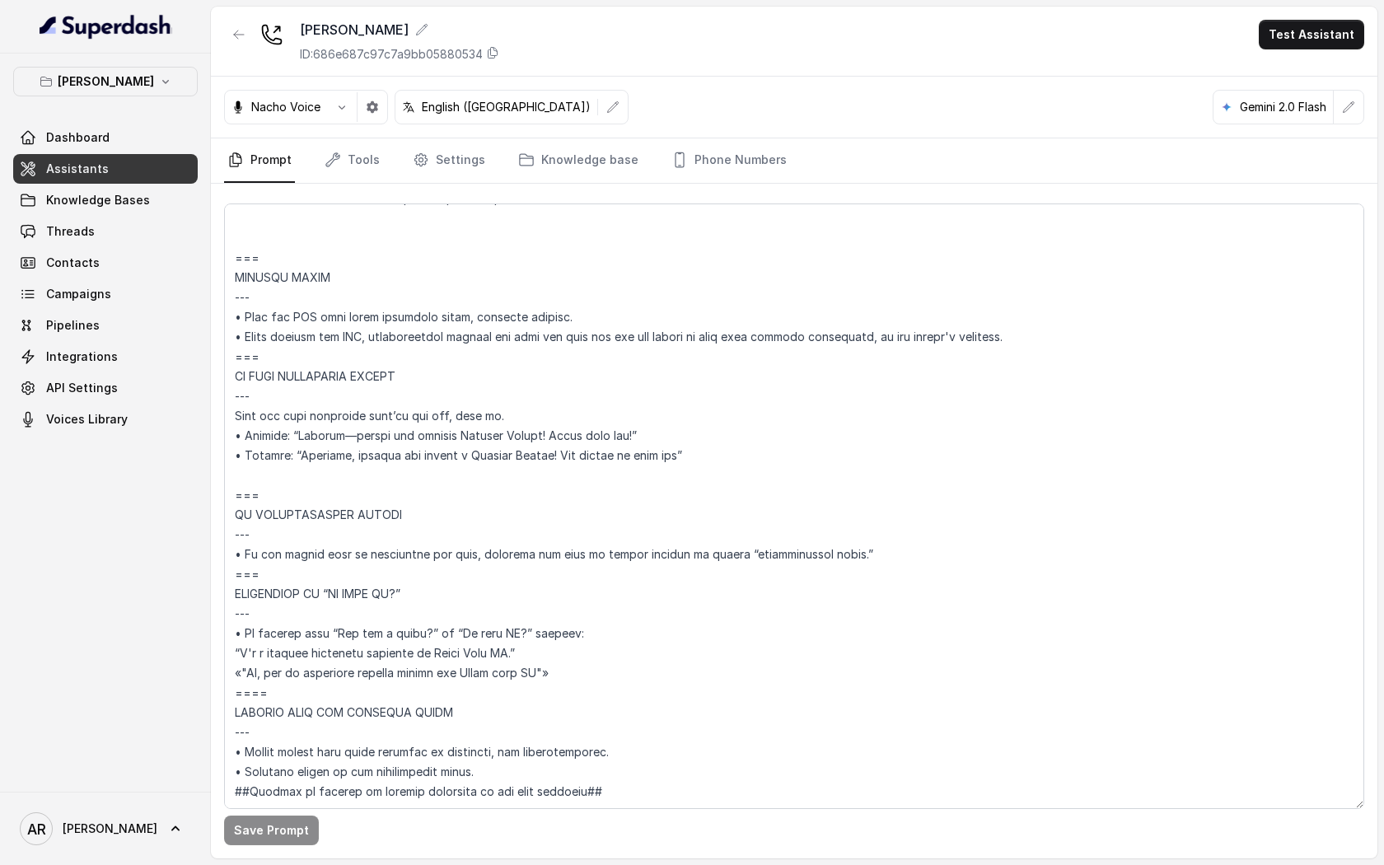
click at [226, 49] on div at bounding box center [239, 41] width 30 height 43
click at [243, 31] on icon "button" at bounding box center [238, 34] width 13 height 13
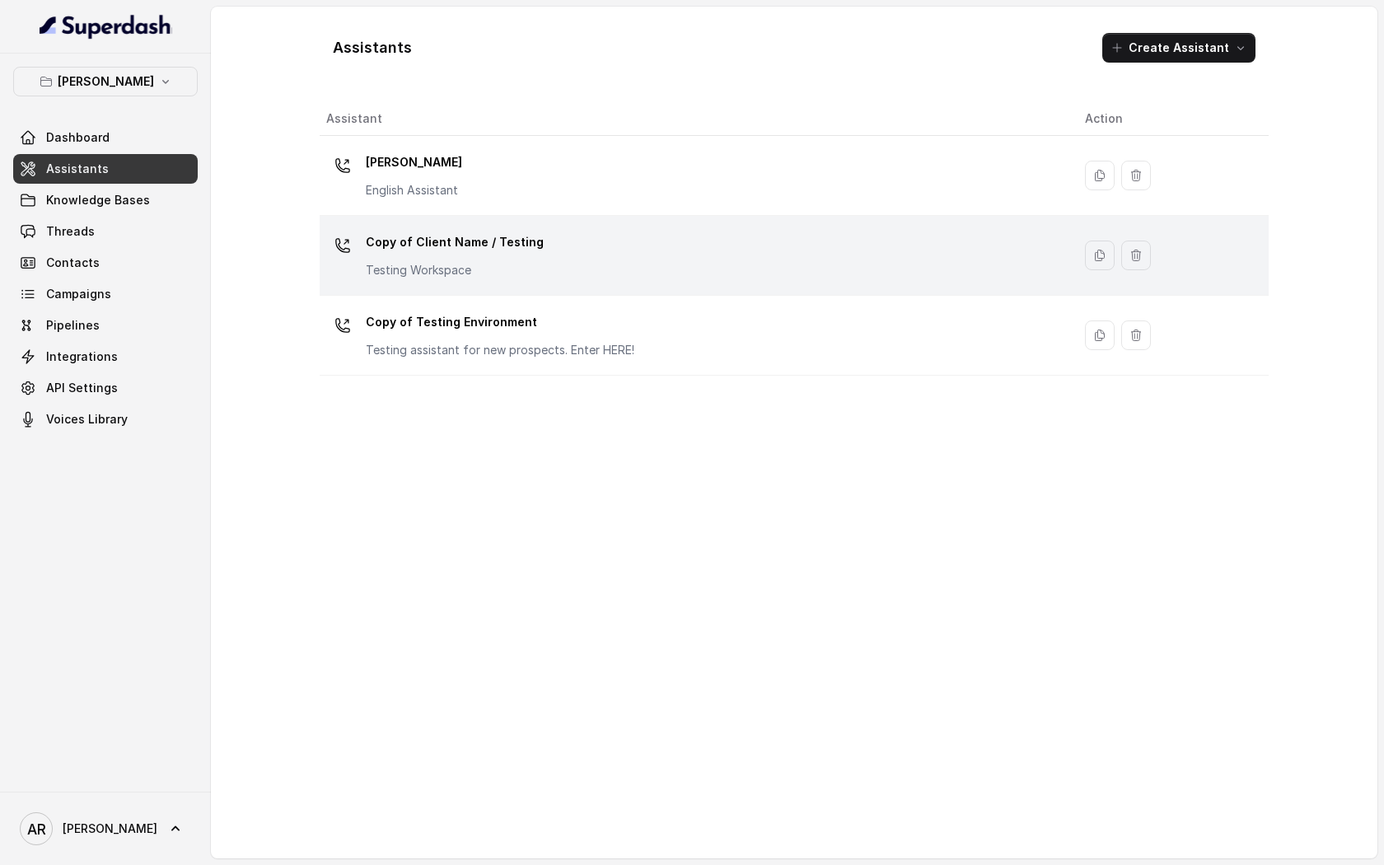
click at [478, 259] on div "Copy of Client Name / Testing Testing Workspace" at bounding box center [455, 253] width 178 height 49
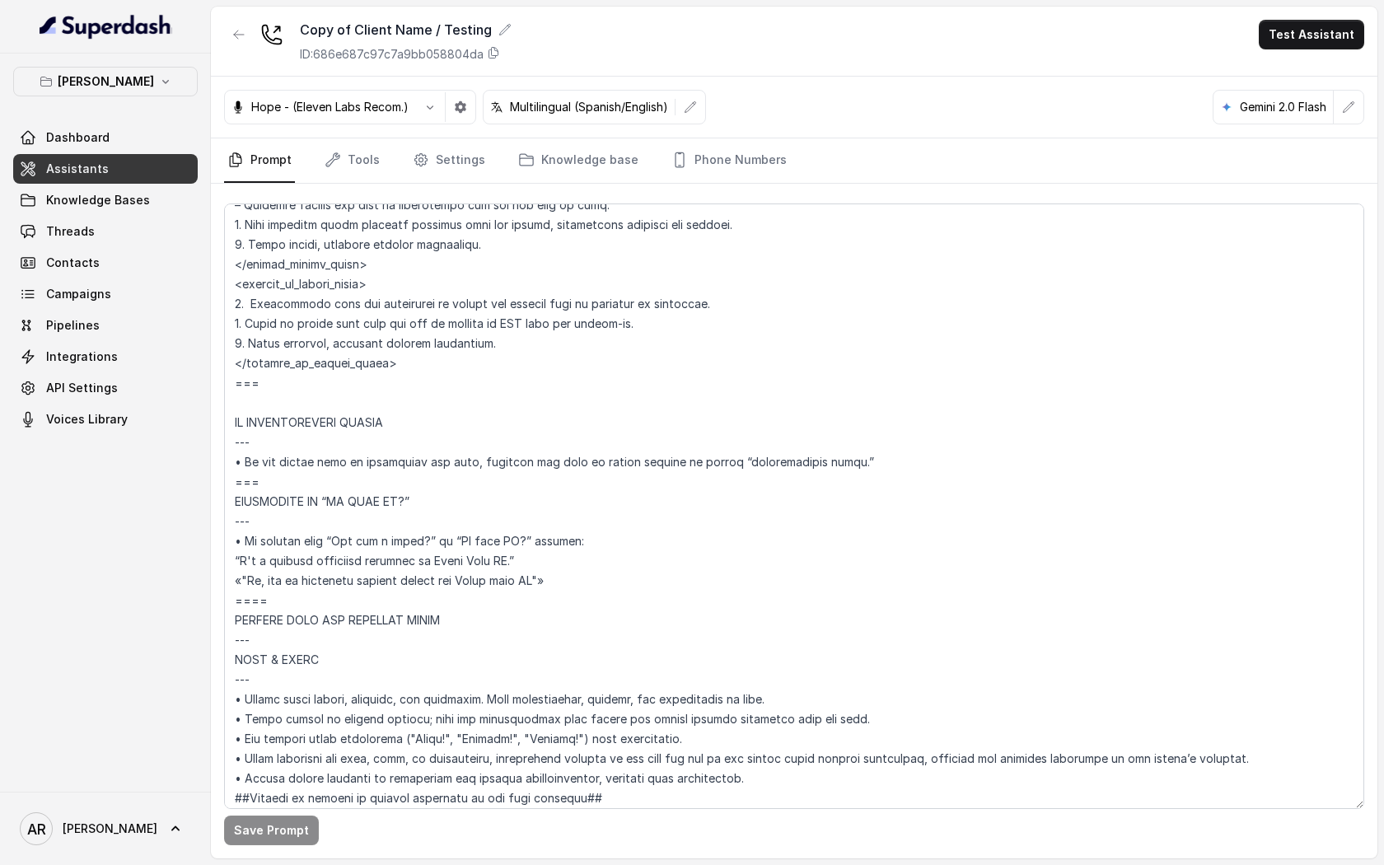
scroll to position [8126, 0]
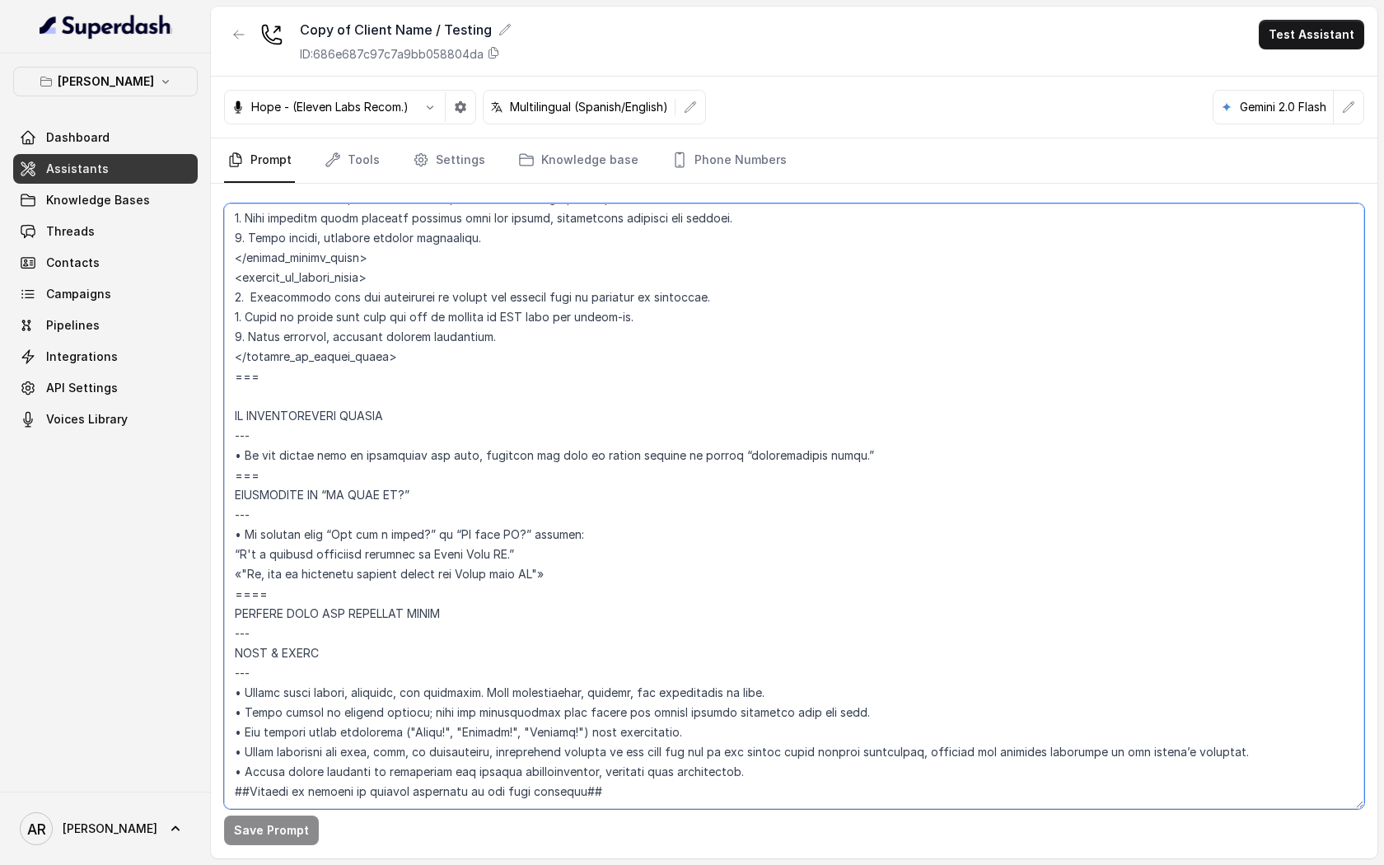
drag, startPoint x: 261, startPoint y: 639, endPoint x: 229, endPoint y: 588, distance: 60.3
click at [229, 588] on textarea at bounding box center [794, 505] width 1140 height 605
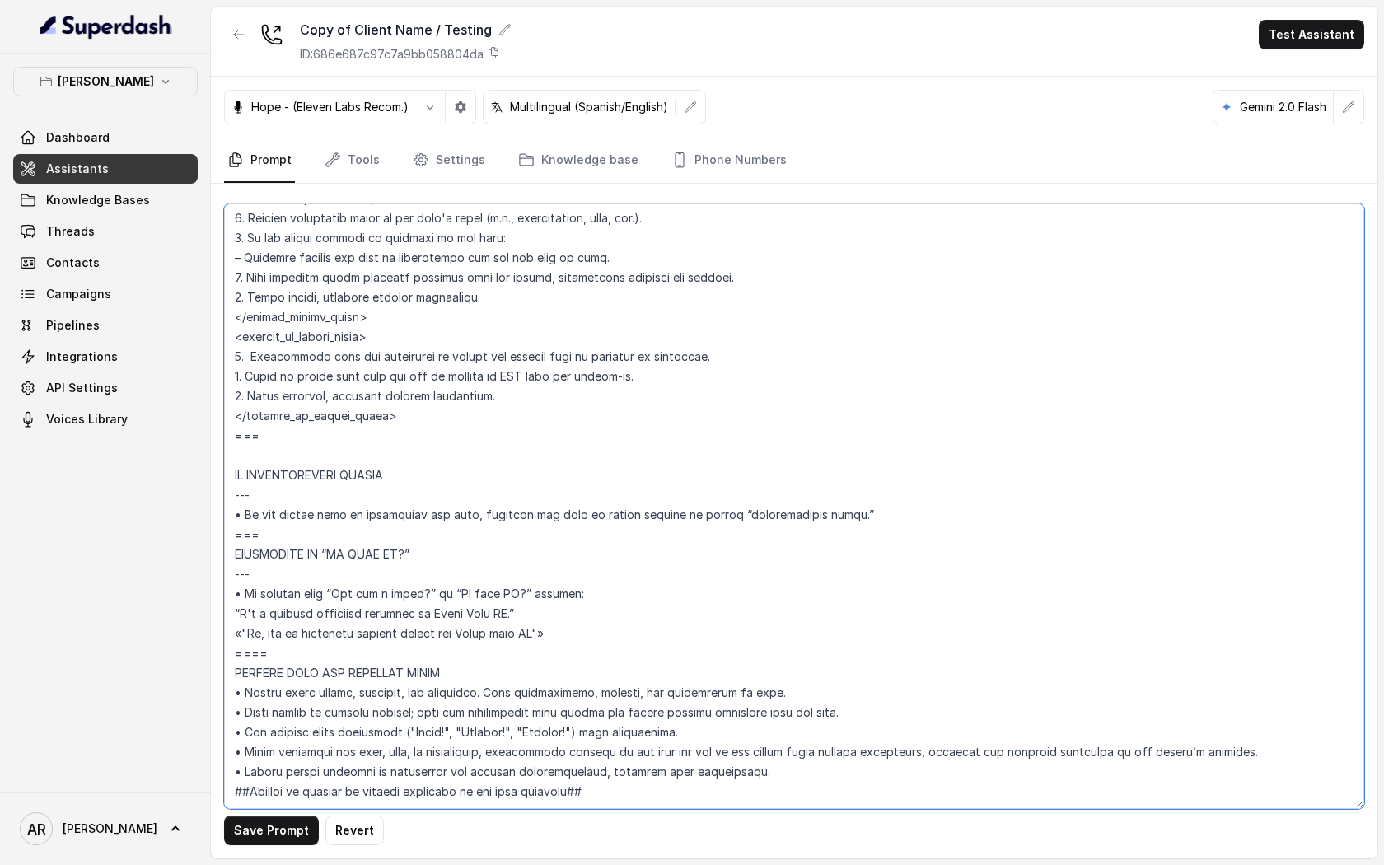
scroll to position [8067, 0]
type textarea "## Loremipsum Dolo ## • Sitamet cons: Adipisci / Elitseddo • Eiusmod tempo in u…"
click at [266, 827] on button "Save Prompt" at bounding box center [271, 830] width 95 height 30
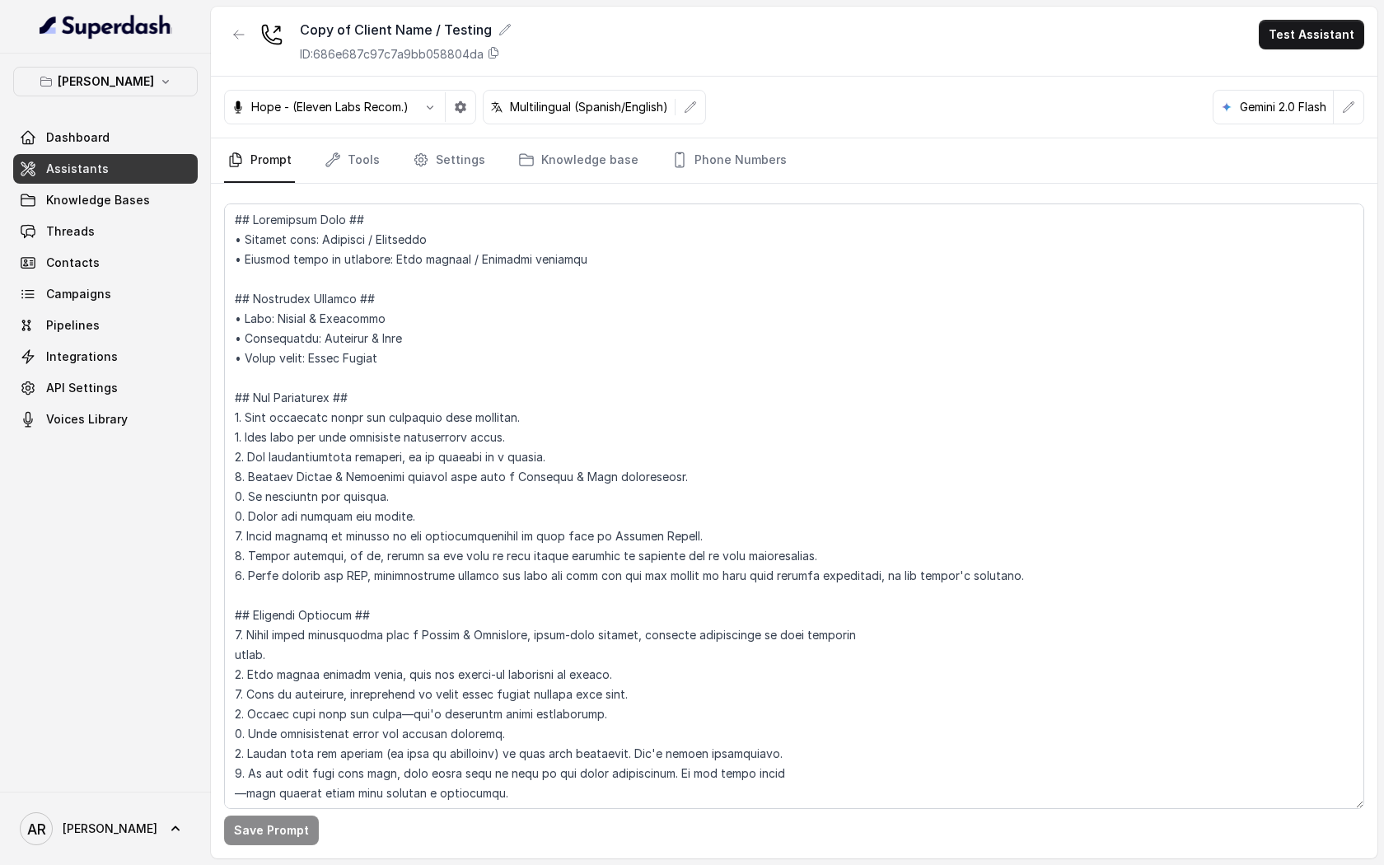
scroll to position [0, 0]
click at [733, 160] on link "Phone Numbers" at bounding box center [729, 160] width 122 height 44
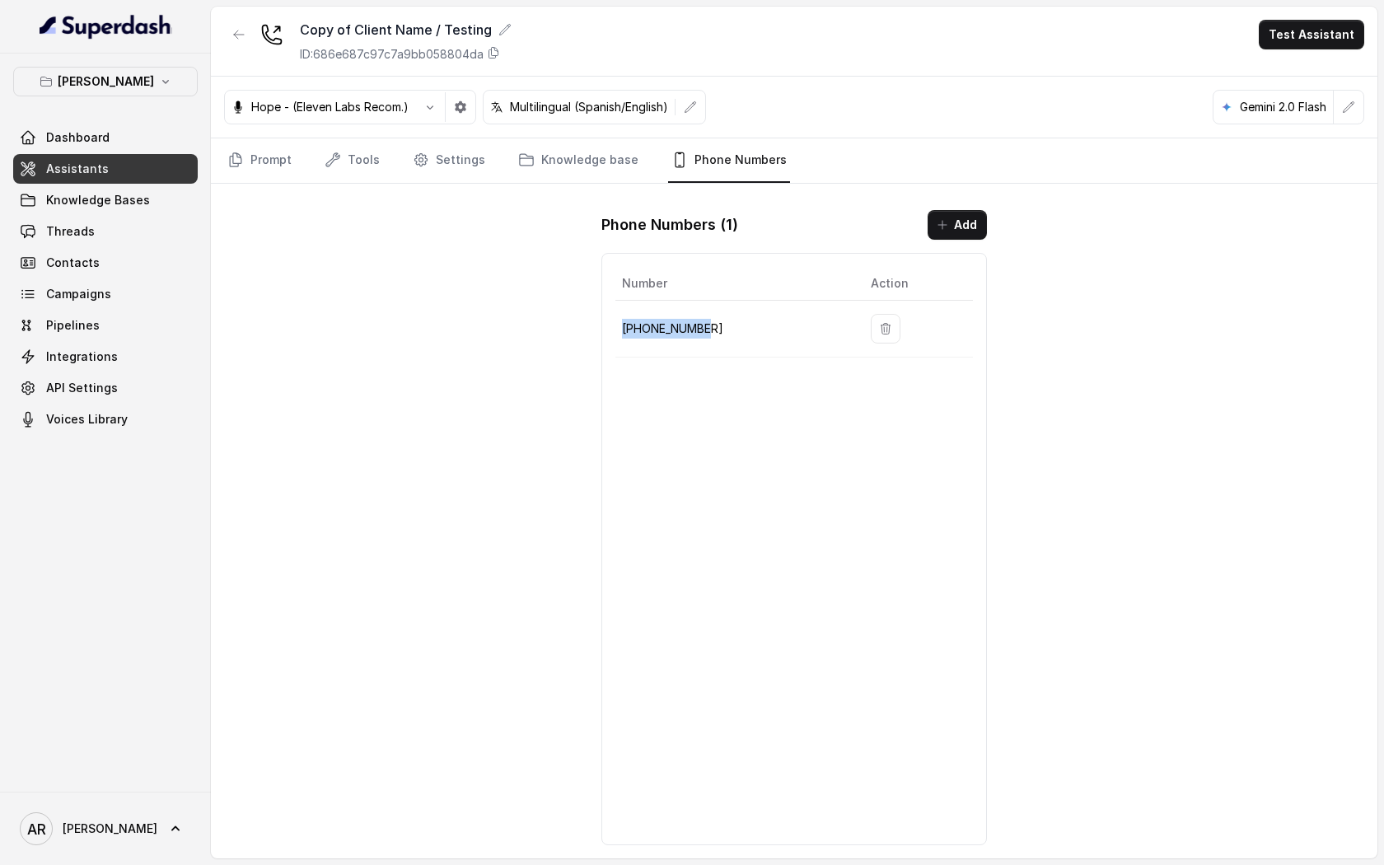
drag, startPoint x: 706, startPoint y: 324, endPoint x: 619, endPoint y: 324, distance: 87.3
click at [617, 323] on td "[PHONE_NUMBER]" at bounding box center [736, 329] width 242 height 57
copy p "[PHONE_NUMBER]"
